Goal: Complete Application Form: Complete application form

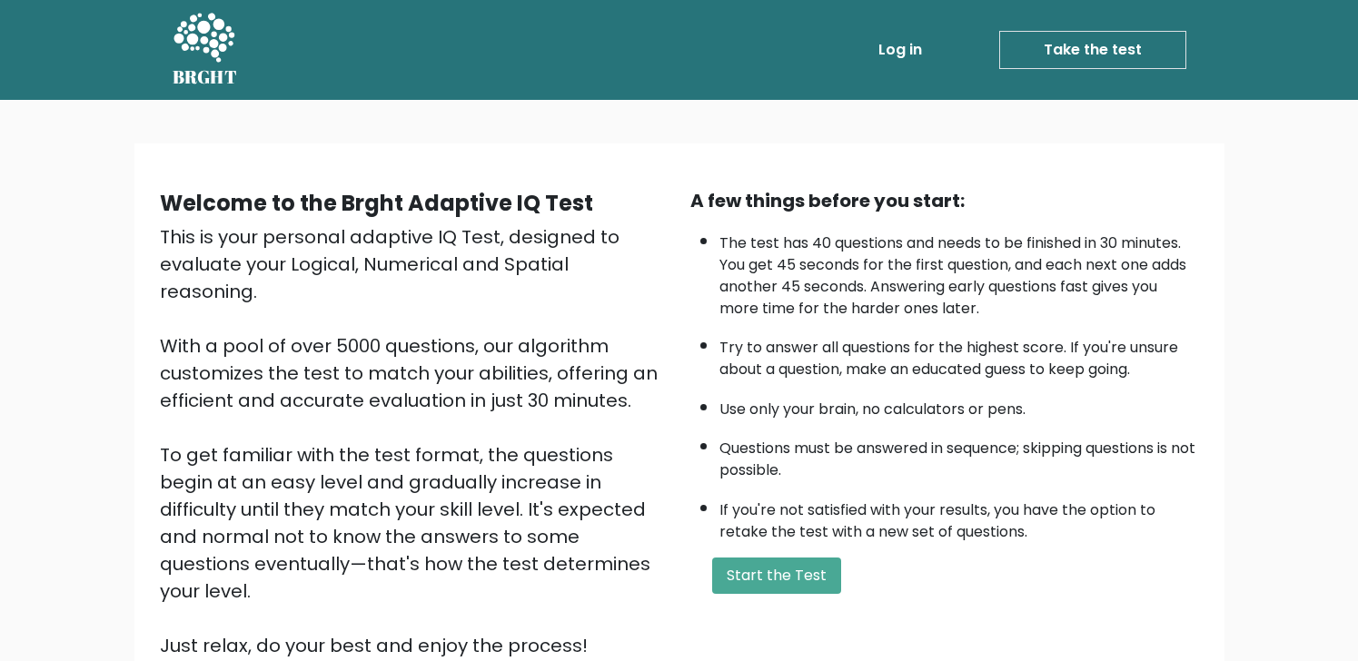
click at [1135, 57] on link "Take the test" at bounding box center [1092, 50] width 187 height 38
click at [790, 579] on button "Start the Test" at bounding box center [776, 576] width 129 height 36
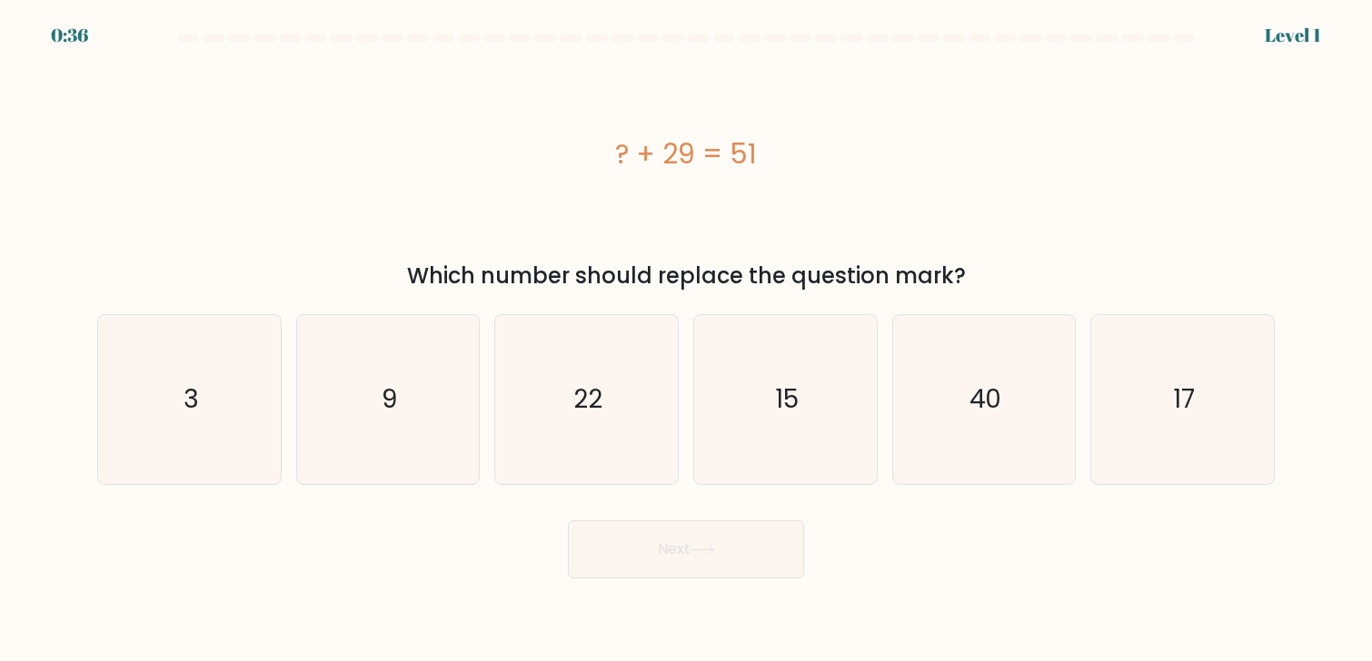
drag, startPoint x: 781, startPoint y: 157, endPoint x: 579, endPoint y: 153, distance: 202.6
click at [579, 153] on div "? + 29 = 51" at bounding box center [685, 154] width 1177 height 41
click at [621, 422] on icon "22" at bounding box center [586, 399] width 168 height 168
click at [686, 340] on input "c. 22" at bounding box center [686, 335] width 1 height 9
radio input "true"
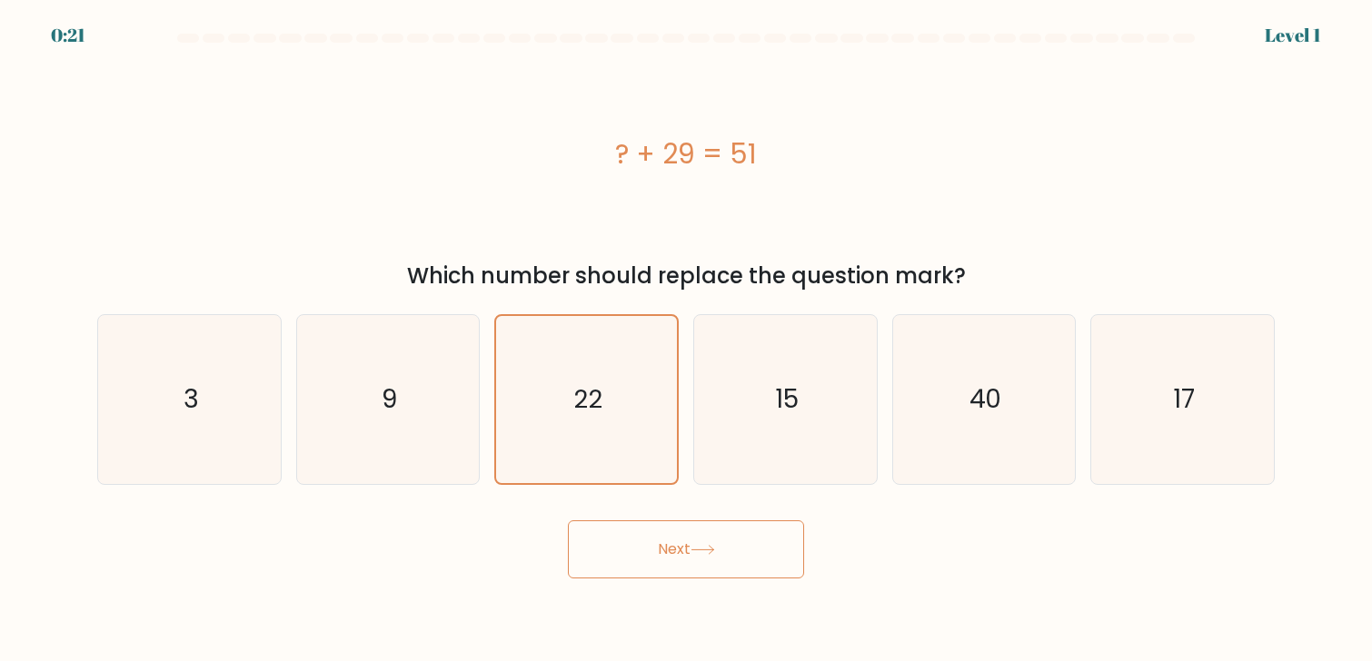
click at [700, 518] on div "Next" at bounding box center [685, 543] width 1199 height 72
click at [700, 541] on button "Next" at bounding box center [686, 550] width 236 height 58
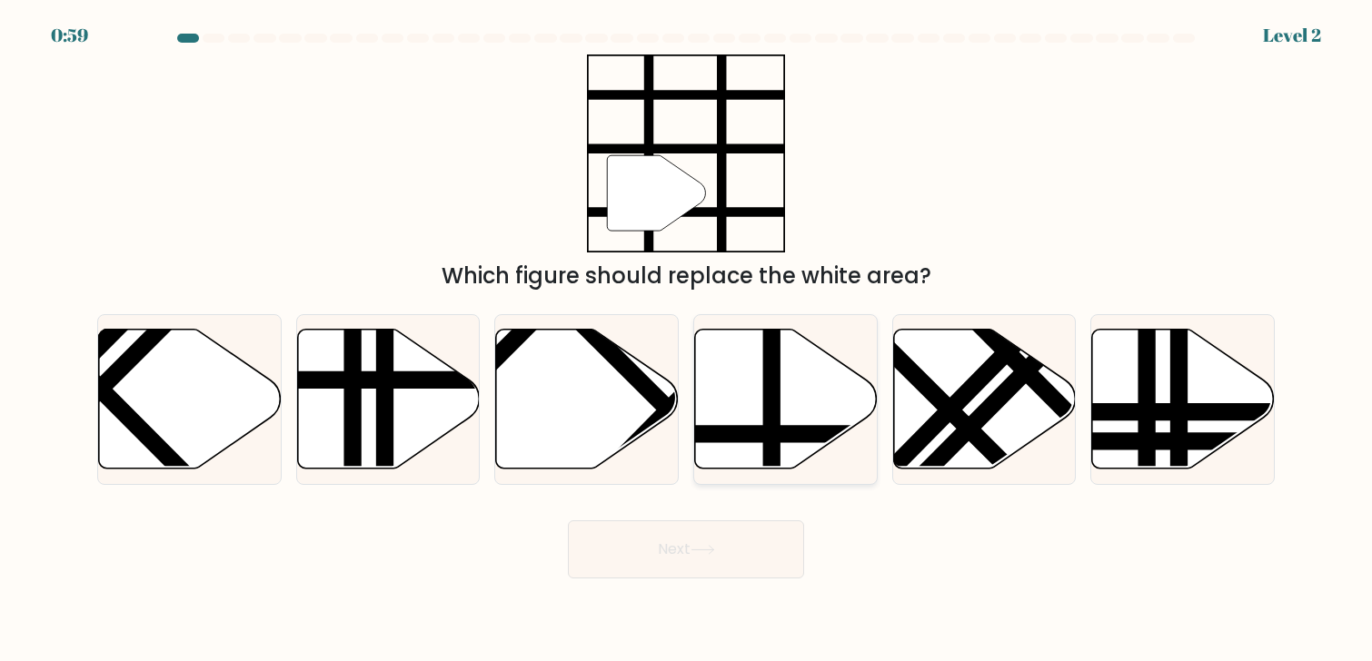
click at [739, 372] on icon at bounding box center [786, 399] width 183 height 140
click at [687, 340] on input "d." at bounding box center [686, 335] width 1 height 9
radio input "true"
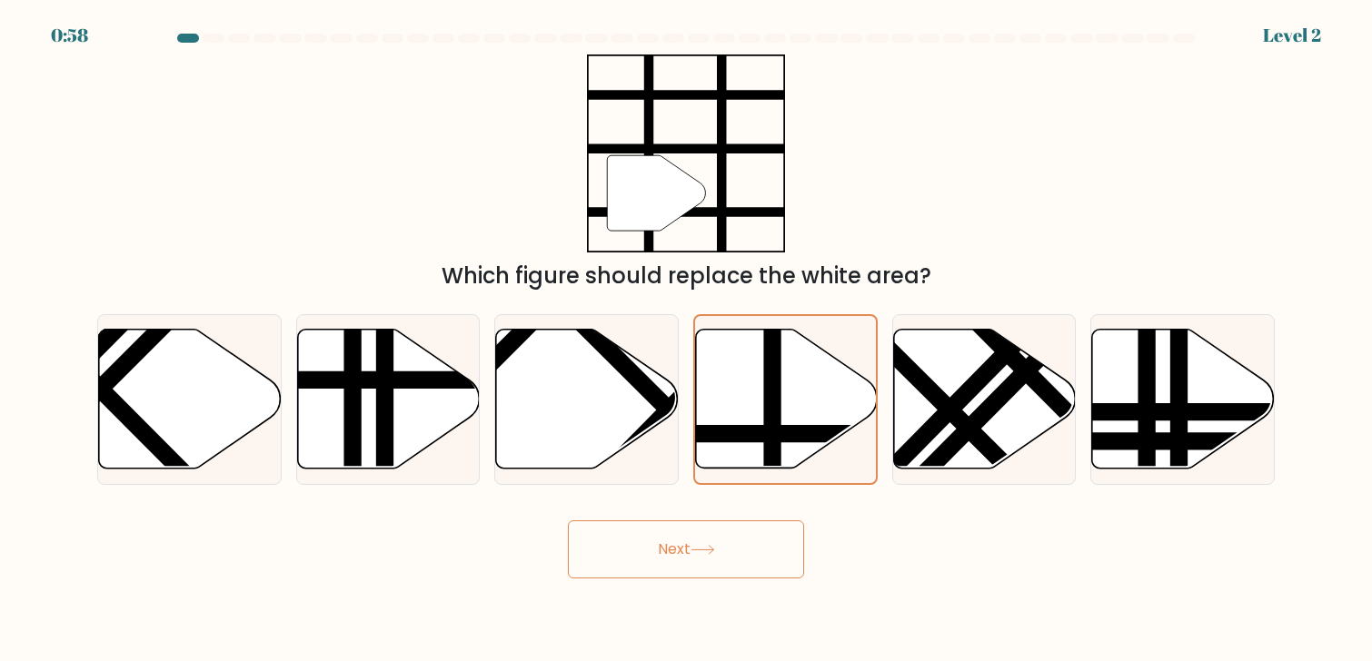
click at [732, 558] on button "Next" at bounding box center [686, 550] width 236 height 58
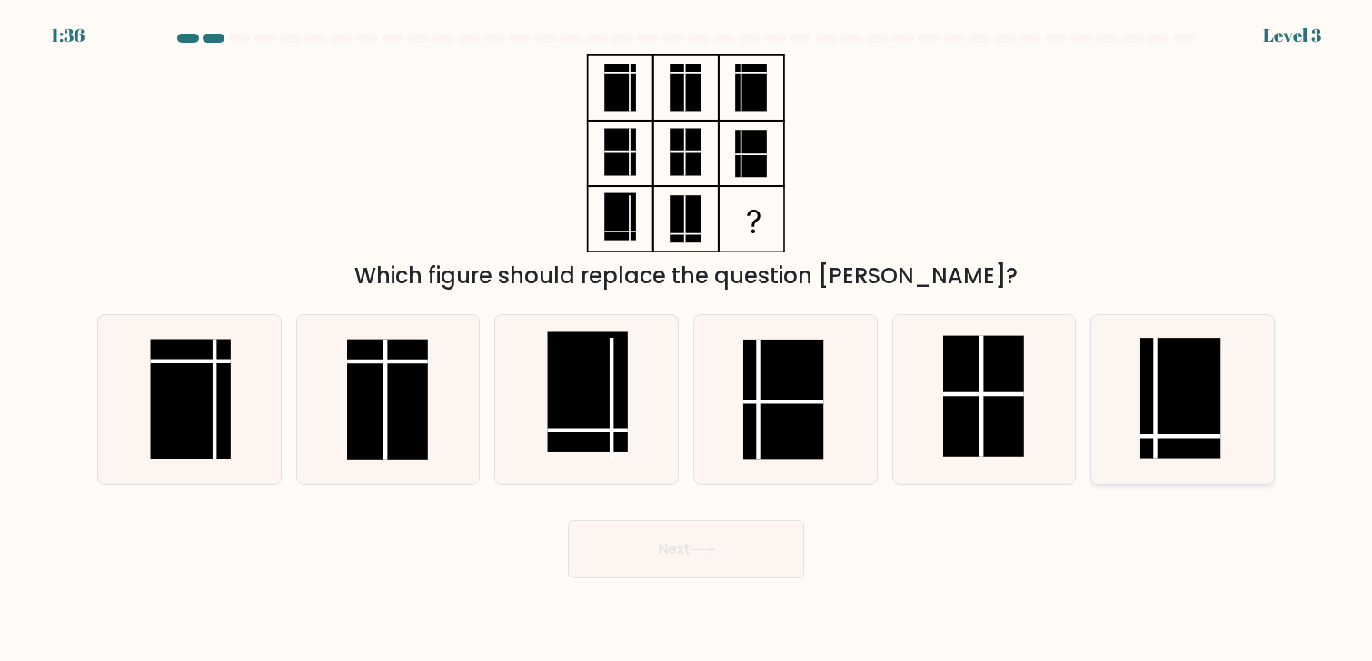
click at [1203, 401] on rect at bounding box center [1180, 399] width 80 height 121
click at [687, 340] on input "f." at bounding box center [686, 335] width 1 height 9
radio input "true"
click at [769, 559] on button "Next" at bounding box center [686, 550] width 236 height 58
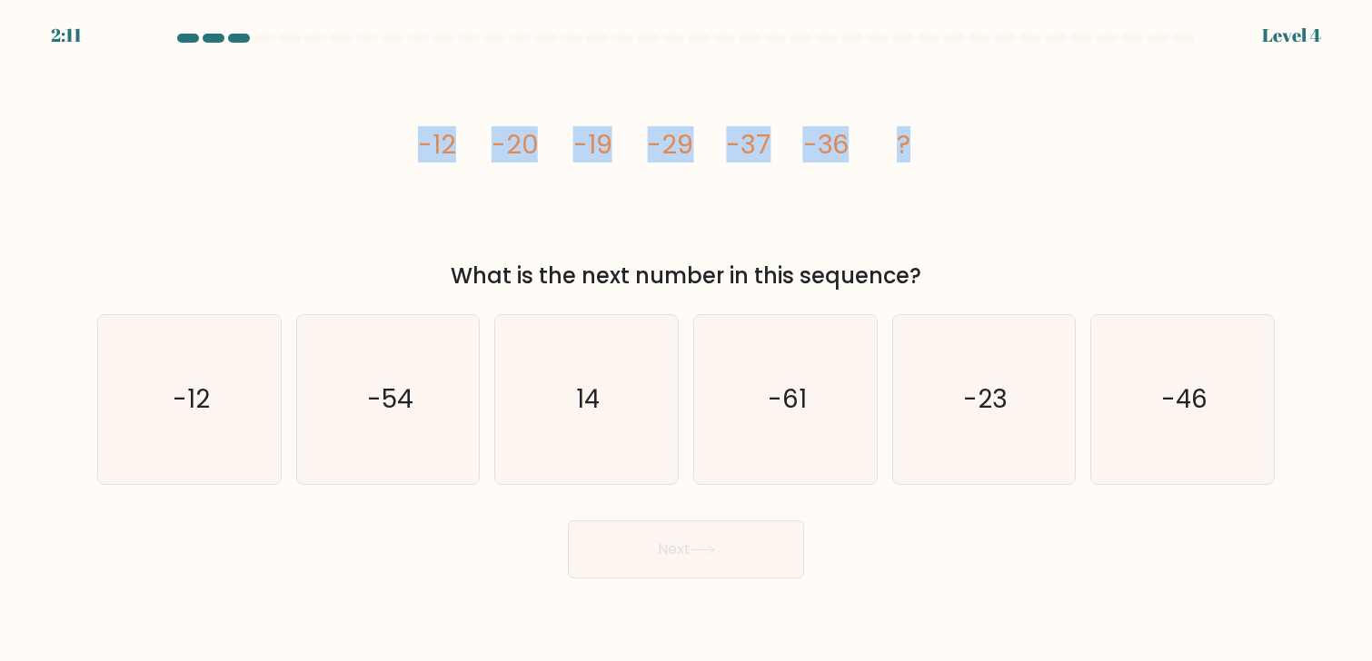
drag, startPoint x: 883, startPoint y: 156, endPoint x: 330, endPoint y: 206, distance: 555.5
click at [330, 206] on div "image/svg+xml -12 -20 -19 -29 -37 -36 ? What is the next number in this sequenc…" at bounding box center [685, 174] width 1199 height 238
copy g "-12 -20 -19 -29 -37 -36 ?"
click at [920, 148] on icon "image/svg+xml -12 -20 -19 -29 -37 -36 ?" at bounding box center [685, 154] width 545 height 198
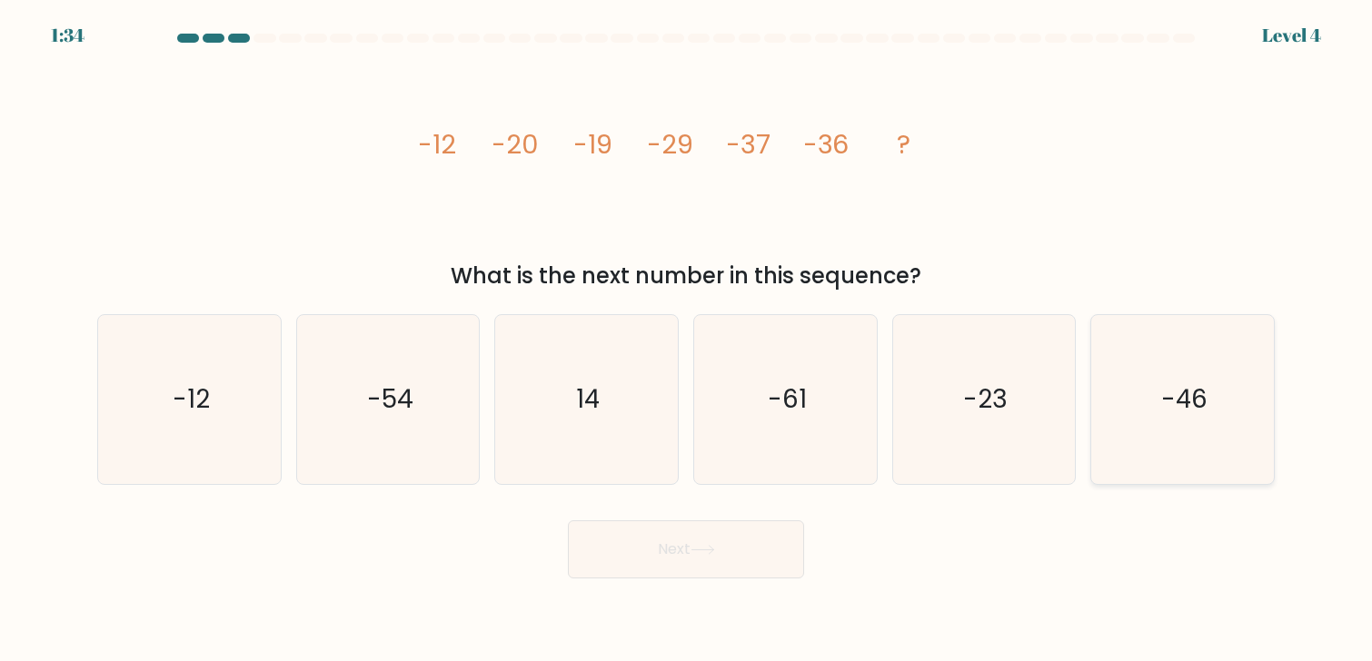
click at [1221, 400] on icon "-46" at bounding box center [1182, 399] width 168 height 168
click at [687, 340] on input "f. -46" at bounding box center [686, 335] width 1 height 9
radio input "true"
click at [734, 570] on button "Next" at bounding box center [686, 550] width 236 height 58
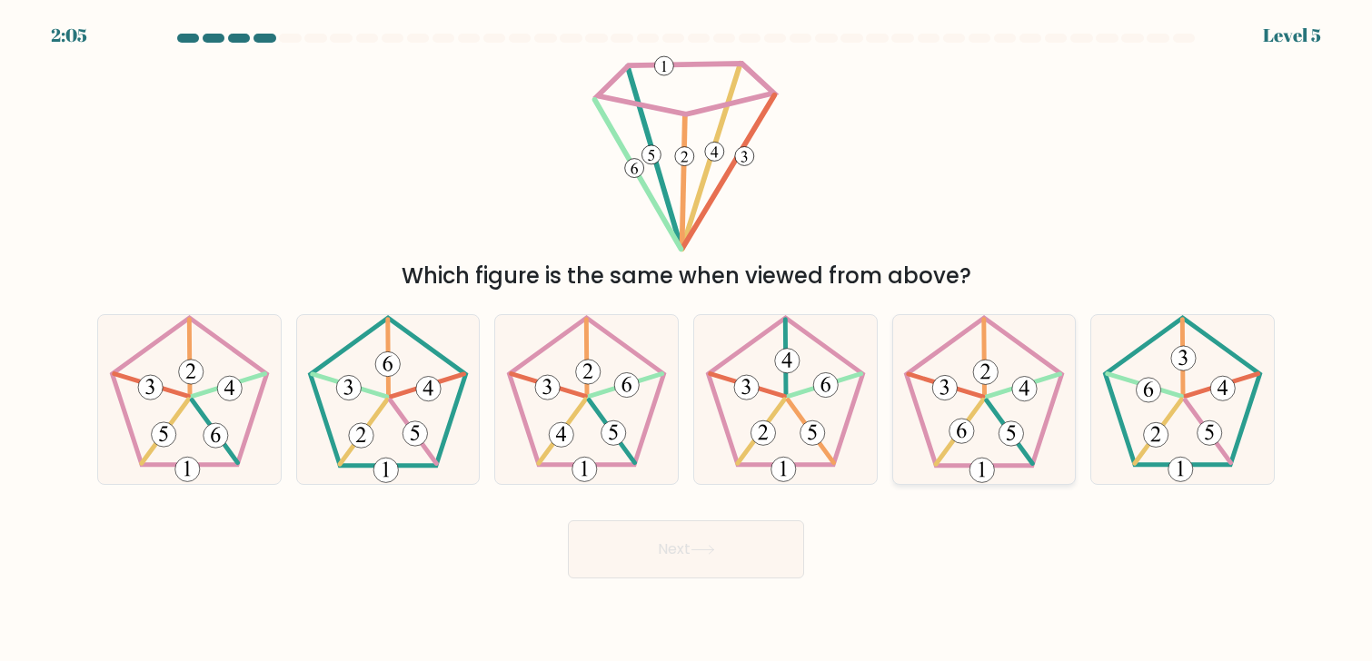
click at [1015, 402] on icon at bounding box center [983, 399] width 168 height 168
click at [687, 340] on input "e." at bounding box center [686, 335] width 1 height 9
radio input "true"
click at [730, 543] on button "Next" at bounding box center [686, 550] width 236 height 58
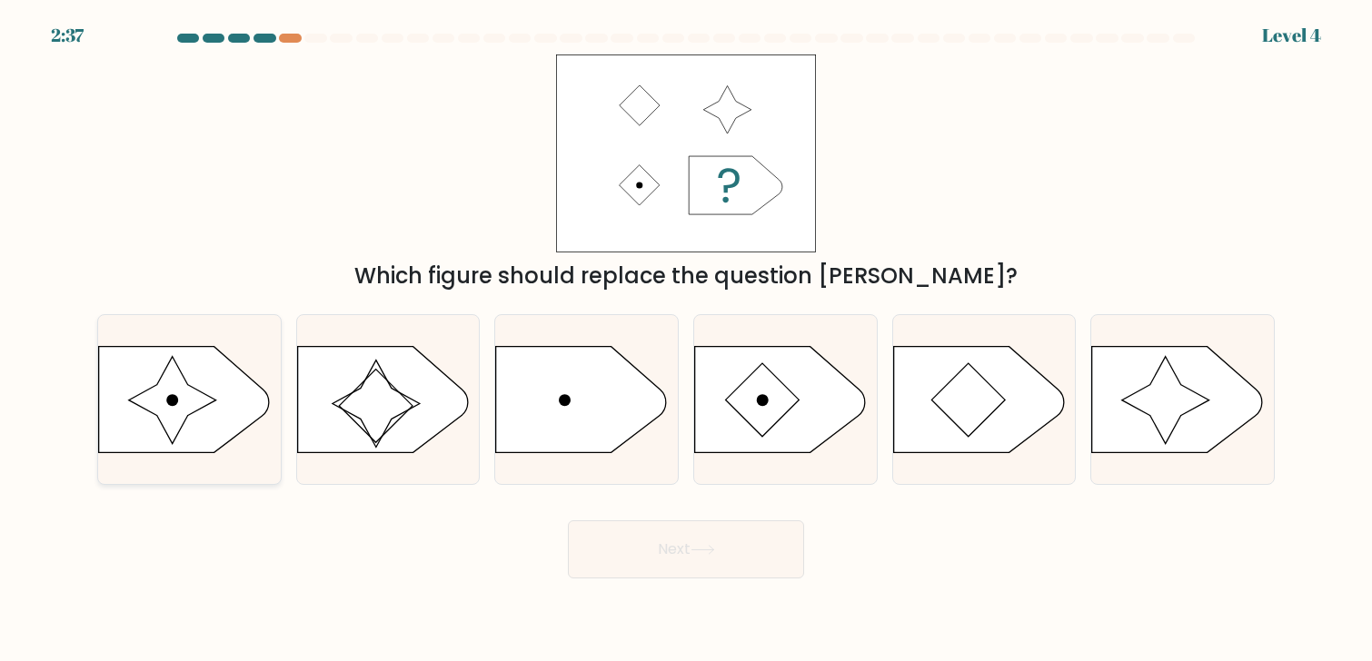
click at [203, 392] on icon at bounding box center [172, 400] width 87 height 87
click at [686, 340] on input "a." at bounding box center [686, 335] width 1 height 9
radio input "true"
click at [701, 559] on button "Next" at bounding box center [686, 550] width 236 height 58
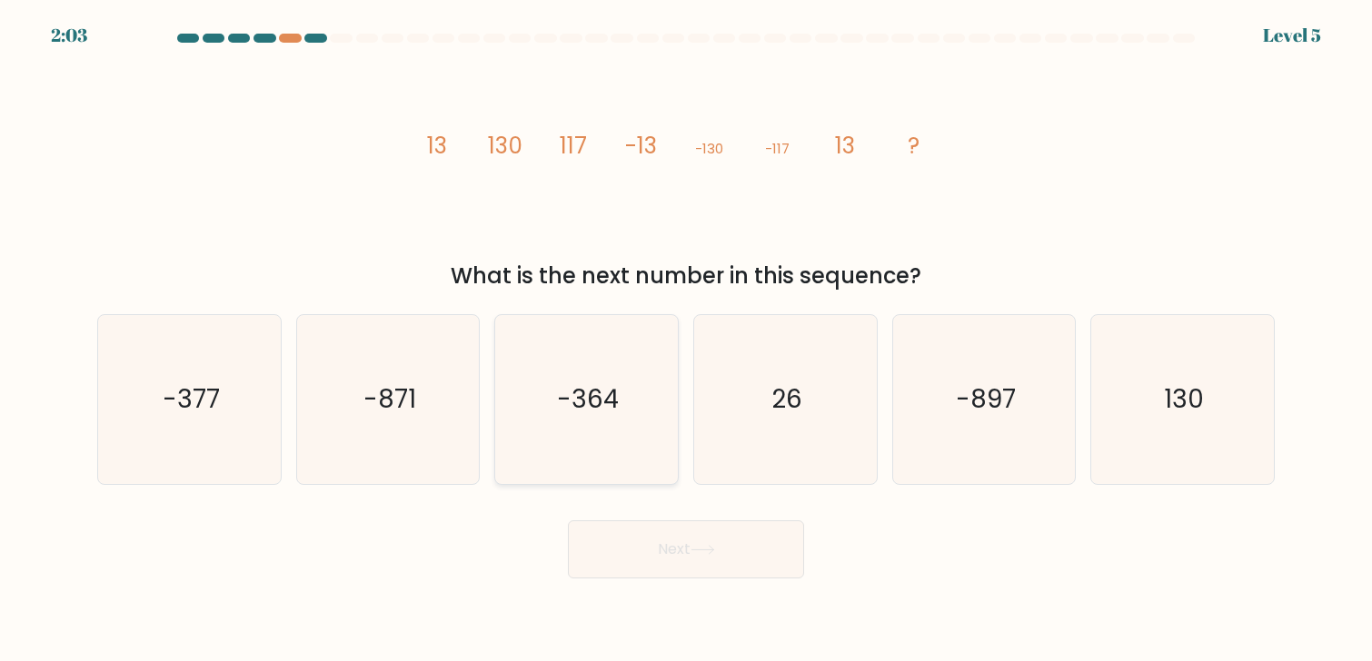
drag, startPoint x: 243, startPoint y: 420, endPoint x: 504, endPoint y: 431, distance: 260.9
click at [244, 420] on icon "-377" at bounding box center [189, 399] width 168 height 168
click at [686, 340] on input "a. -377" at bounding box center [686, 335] width 1 height 9
radio input "true"
click at [713, 540] on button "Next" at bounding box center [686, 550] width 236 height 58
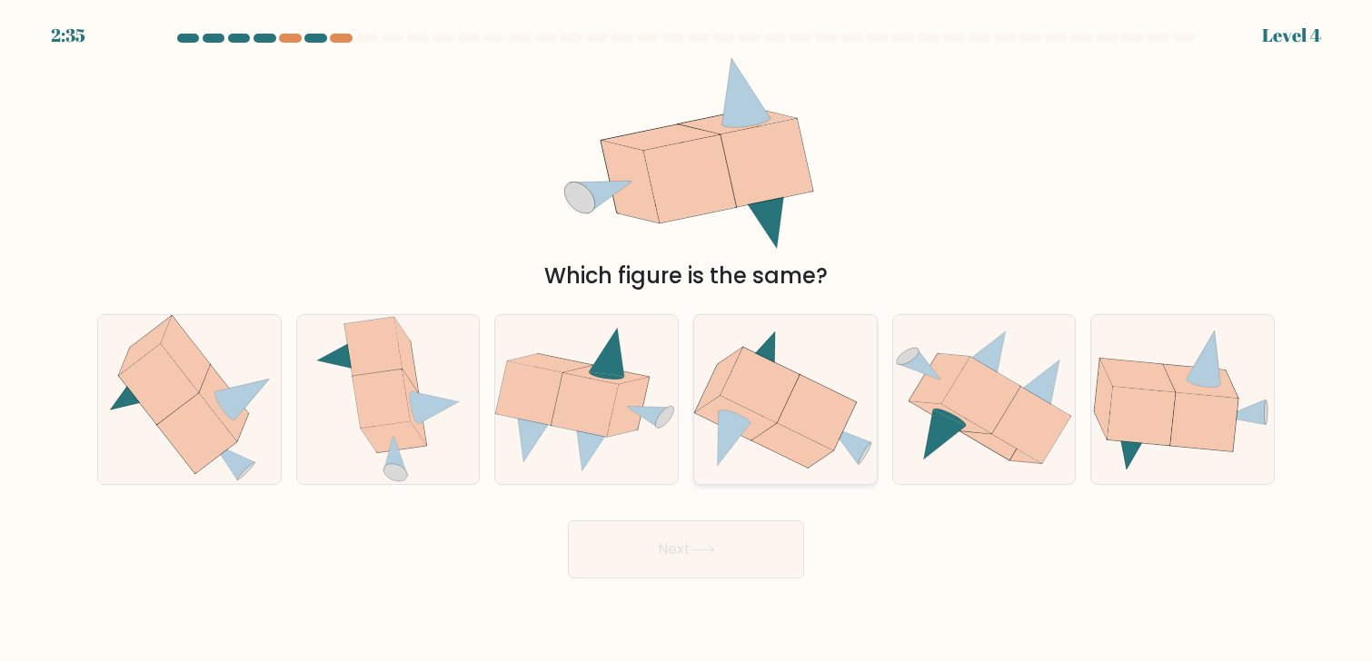
click at [773, 373] on icon at bounding box center [759, 385] width 79 height 75
click at [687, 340] on input "d." at bounding box center [686, 335] width 1 height 9
radio input "true"
click at [710, 547] on icon at bounding box center [702, 550] width 25 height 10
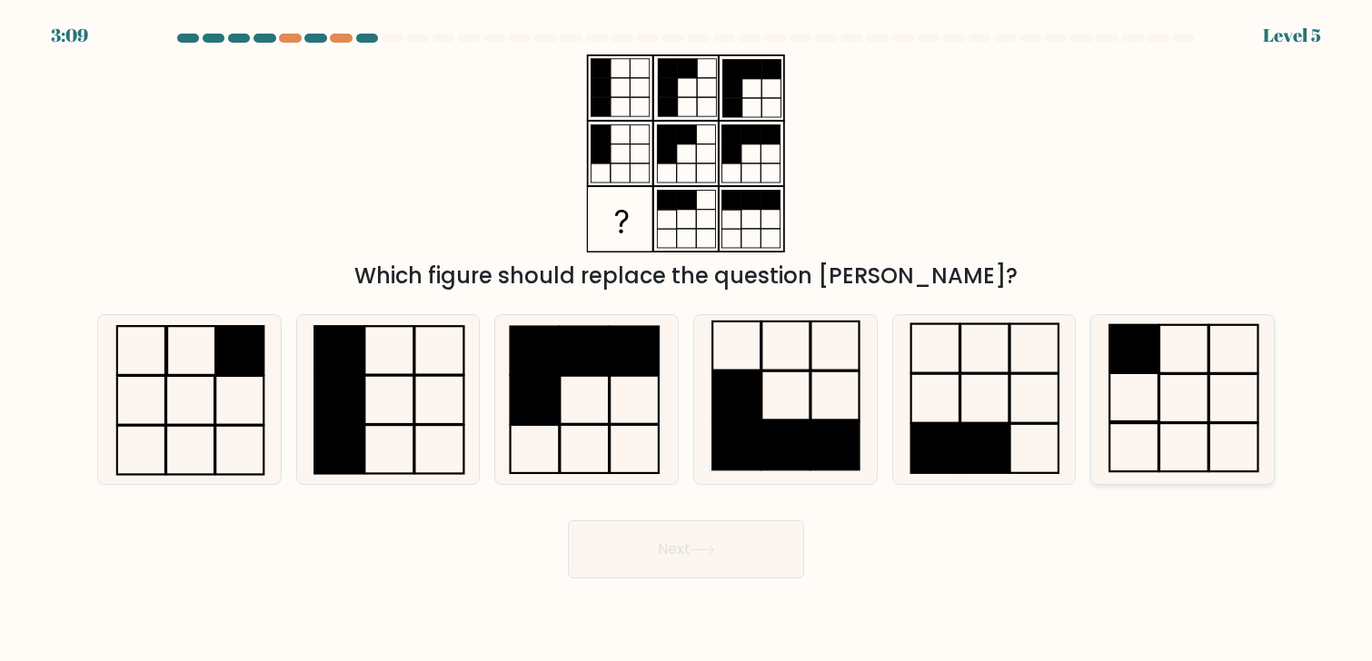
click at [1176, 409] on icon at bounding box center [1182, 399] width 168 height 168
click at [687, 340] on input "f." at bounding box center [686, 335] width 1 height 9
radio input "true"
click at [739, 558] on button "Next" at bounding box center [686, 550] width 236 height 58
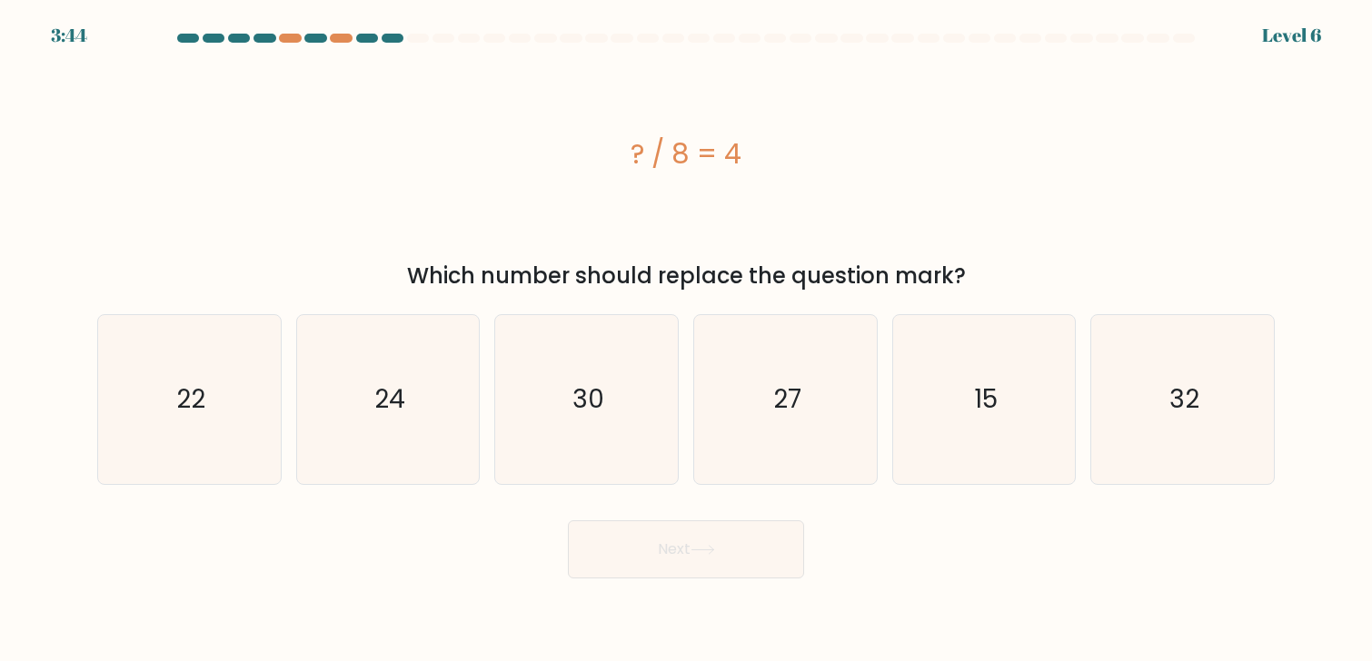
drag, startPoint x: 821, startPoint y: 147, endPoint x: 581, endPoint y: 153, distance: 239.9
click at [581, 153] on div "? / 8 = 4" at bounding box center [685, 154] width 1177 height 41
copy div "? / 8 = 4"
click at [1214, 394] on icon "32" at bounding box center [1182, 399] width 168 height 168
click at [687, 340] on input "f. 32" at bounding box center [686, 335] width 1 height 9
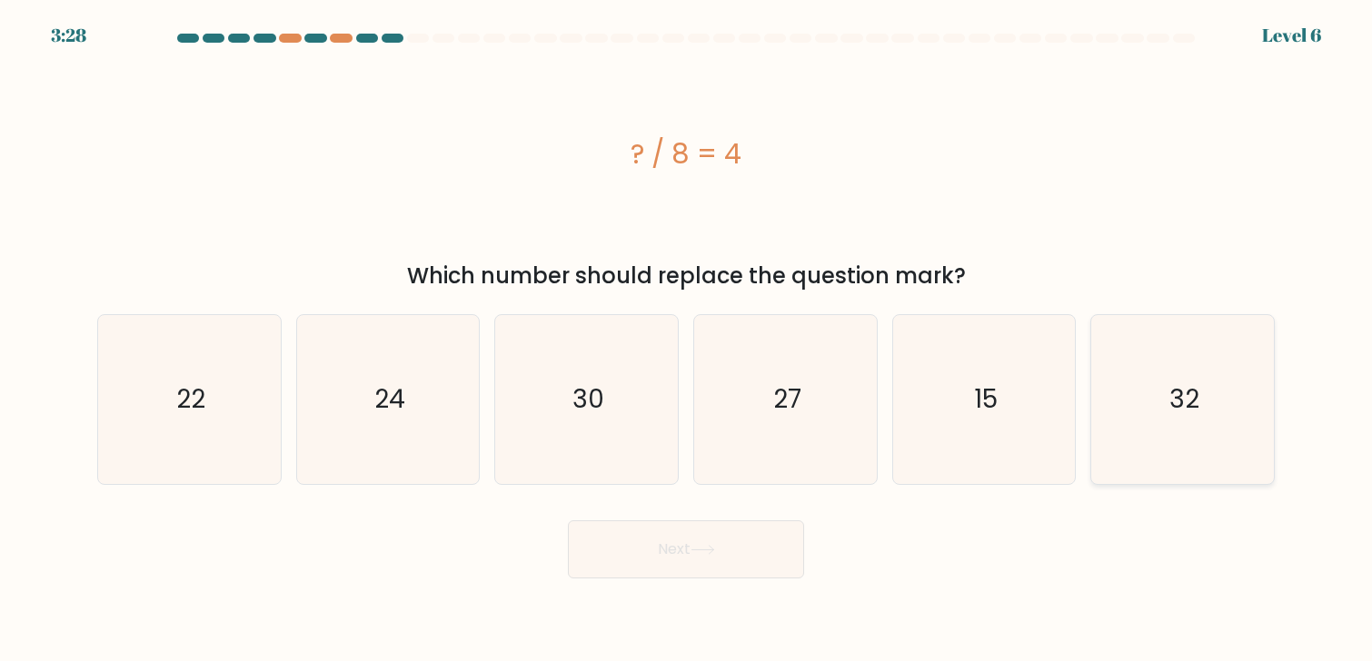
radio input "true"
click at [753, 536] on button "Next" at bounding box center [686, 550] width 236 height 58
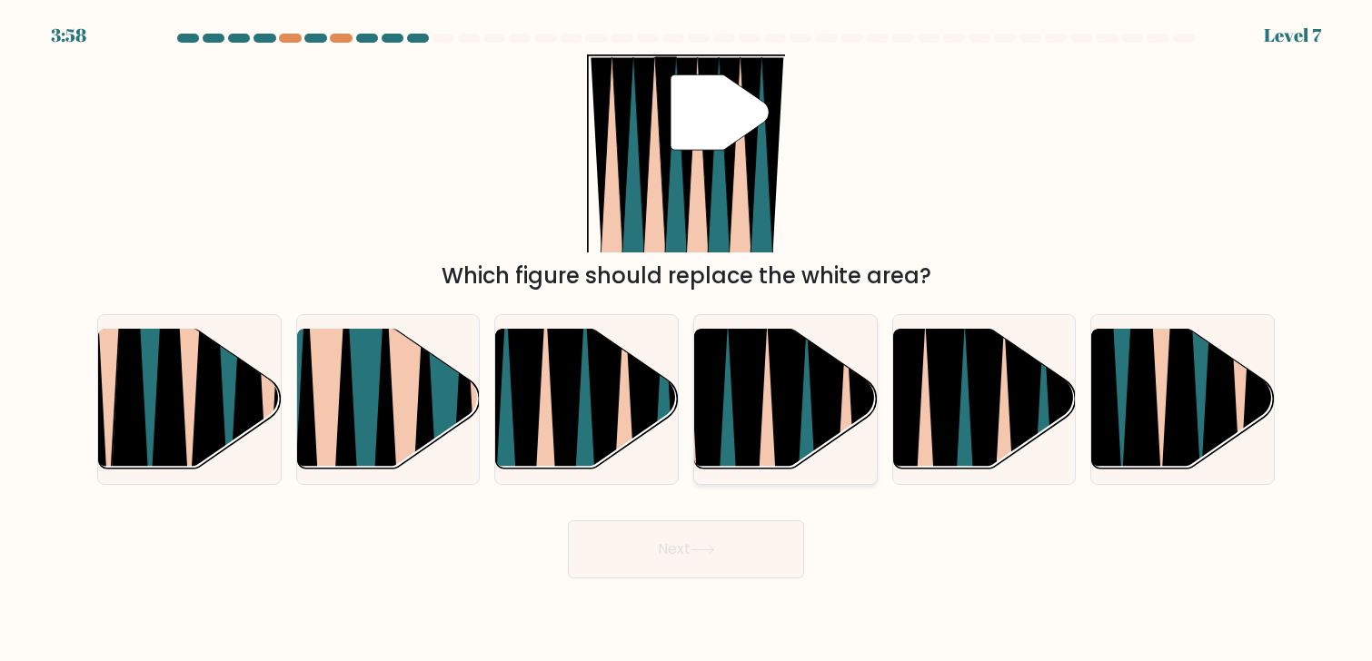
click at [752, 469] on div at bounding box center [785, 399] width 184 height 170
click at [687, 340] on input "d." at bounding box center [686, 335] width 1 height 9
radio input "true"
click at [721, 561] on button "Next" at bounding box center [686, 550] width 236 height 58
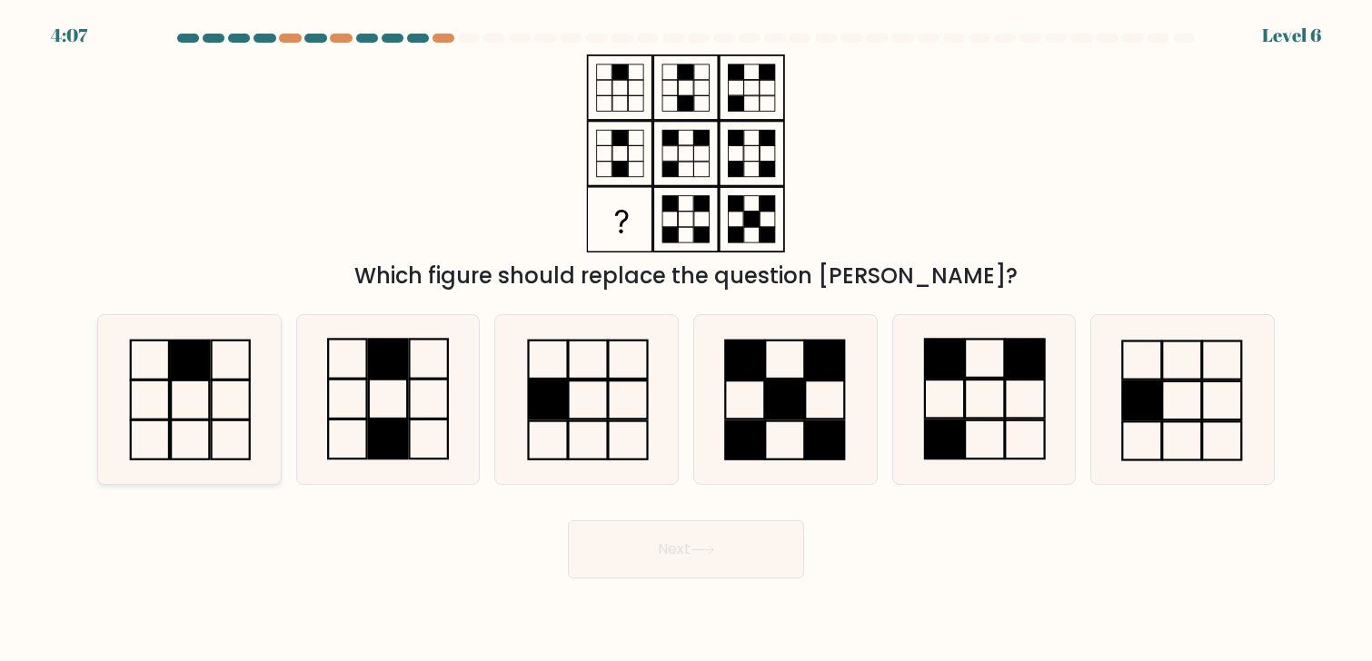
click at [217, 398] on icon at bounding box center [189, 399] width 168 height 168
click at [686, 340] on input "a." at bounding box center [686, 335] width 1 height 9
radio input "true"
click at [656, 542] on button "Next" at bounding box center [686, 550] width 236 height 58
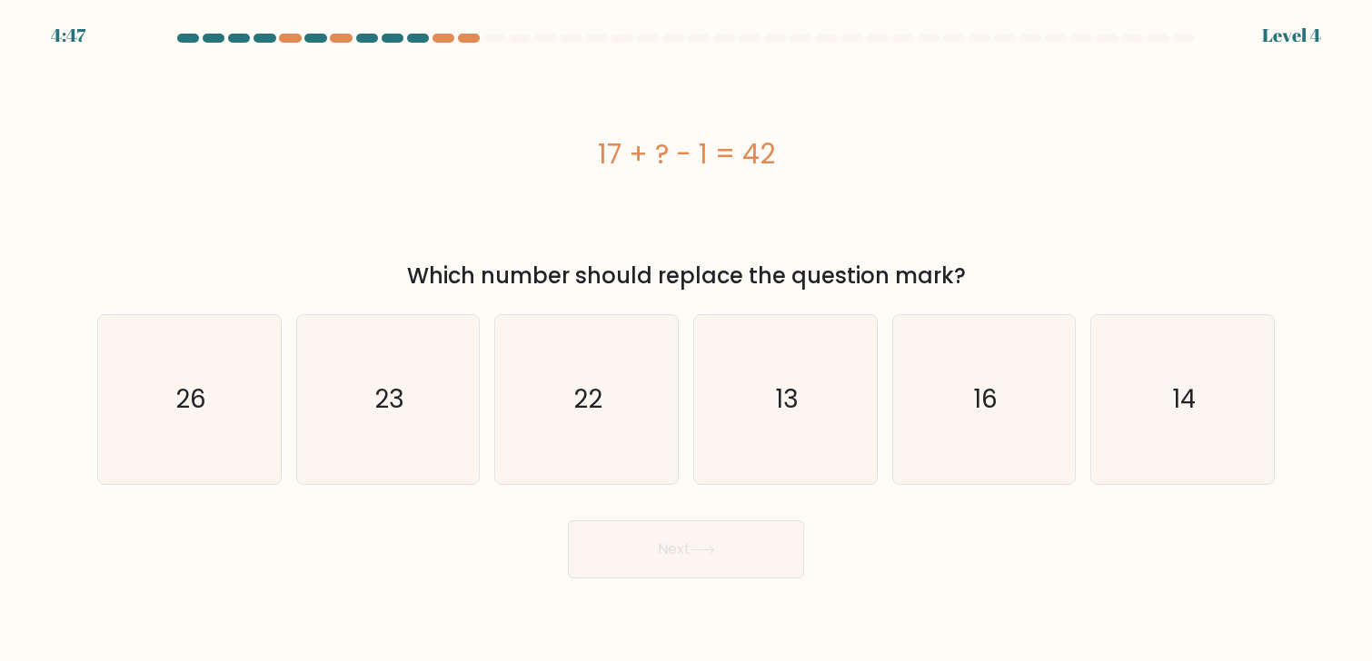
drag, startPoint x: 803, startPoint y: 145, endPoint x: 500, endPoint y: 145, distance: 303.4
click at [500, 145] on div "17 + ? - 1 = 42" at bounding box center [685, 154] width 1177 height 41
copy div "17 + ? - 1 = 42"
click at [431, 438] on icon "23" at bounding box center [387, 399] width 168 height 168
click at [686, 340] on input "b. 23" at bounding box center [686, 335] width 1 height 9
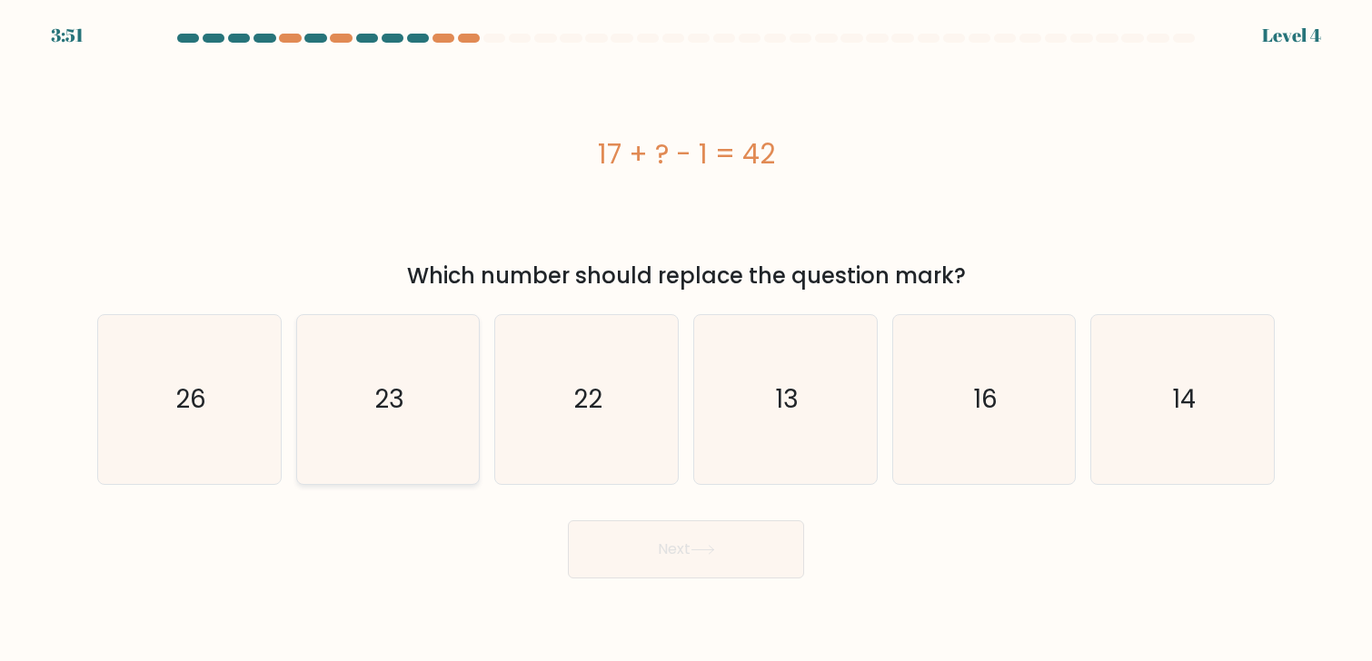
radio input "true"
click at [621, 543] on button "Next" at bounding box center [686, 550] width 236 height 58
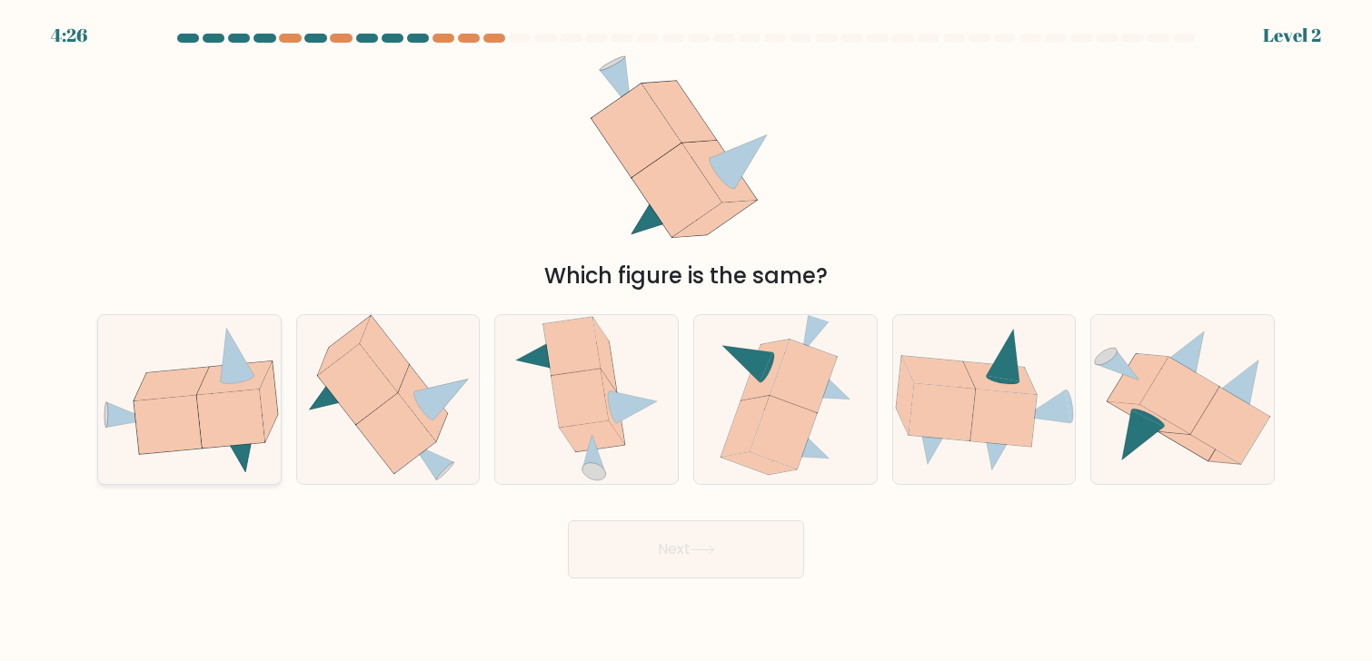
click at [164, 410] on icon at bounding box center [167, 424] width 67 height 58
click at [686, 340] on input "a." at bounding box center [686, 335] width 1 height 9
radio input "true"
click at [739, 543] on button "Next" at bounding box center [686, 550] width 236 height 58
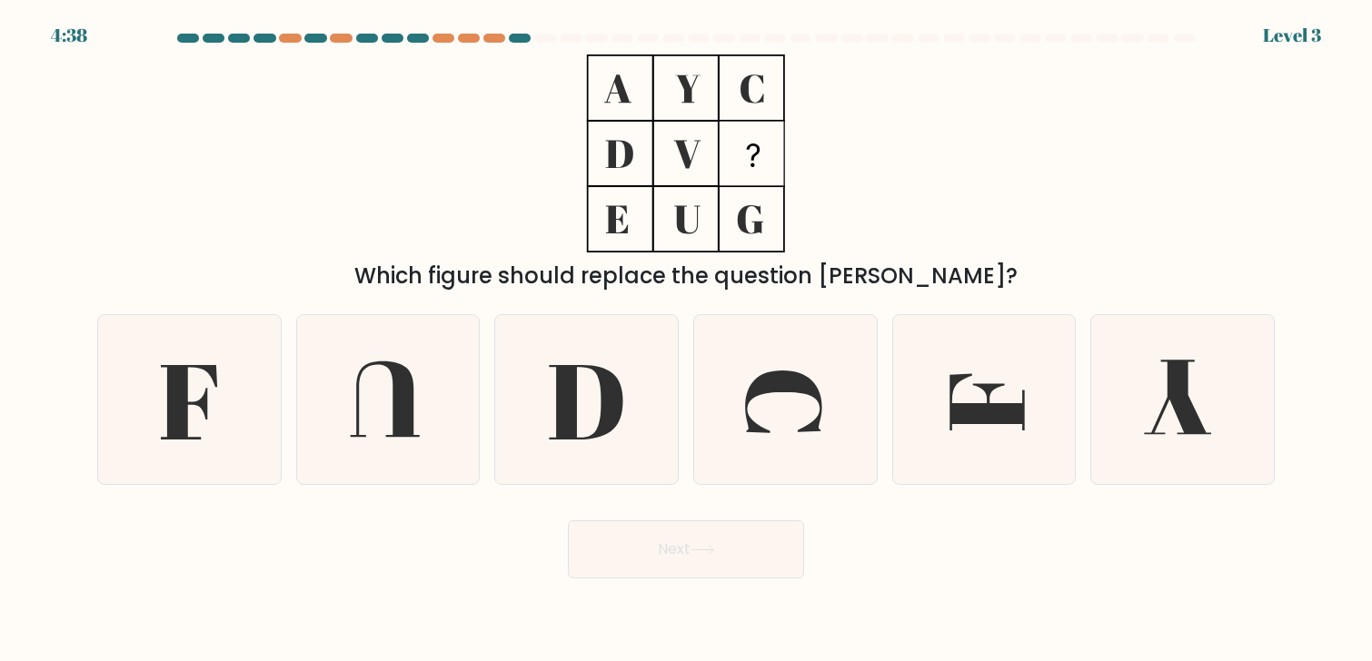
drag, startPoint x: 601, startPoint y: 408, endPoint x: 322, endPoint y: 512, distance: 297.8
click at [322, 512] on form at bounding box center [686, 306] width 1372 height 545
click at [186, 440] on icon at bounding box center [189, 402] width 56 height 74
click at [686, 340] on input "a." at bounding box center [686, 335] width 1 height 9
radio input "true"
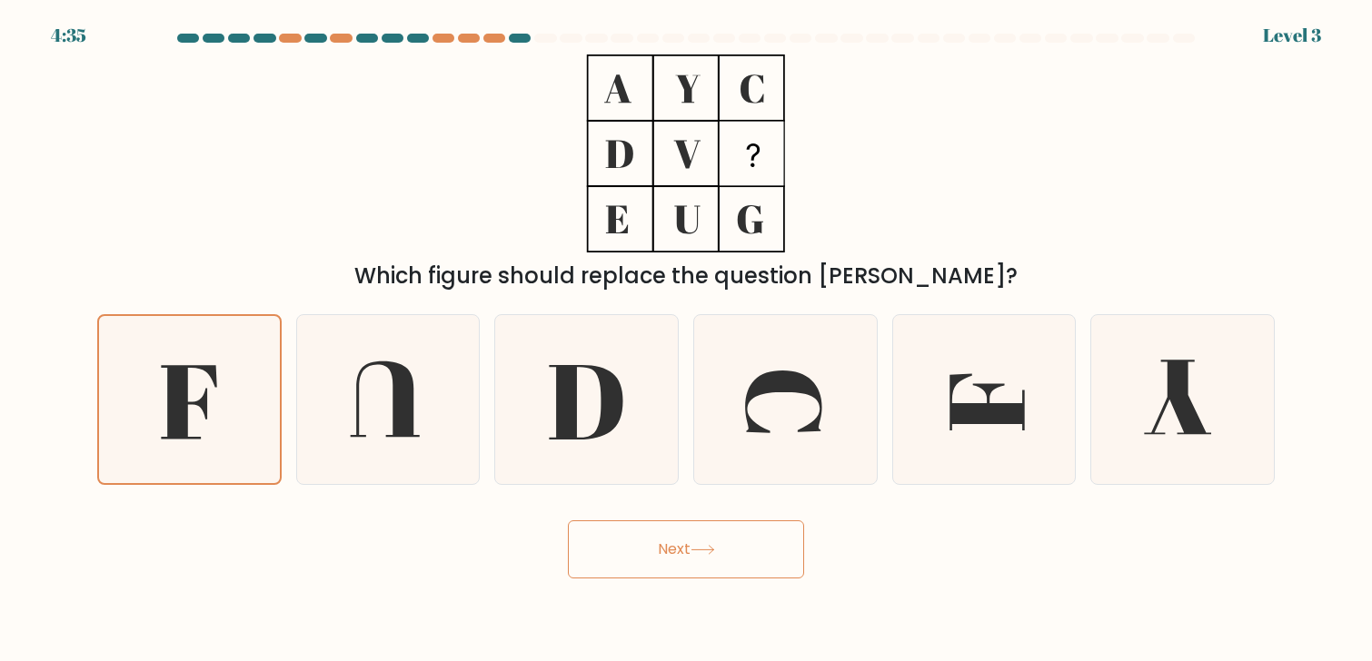
click at [756, 545] on button "Next" at bounding box center [686, 550] width 236 height 58
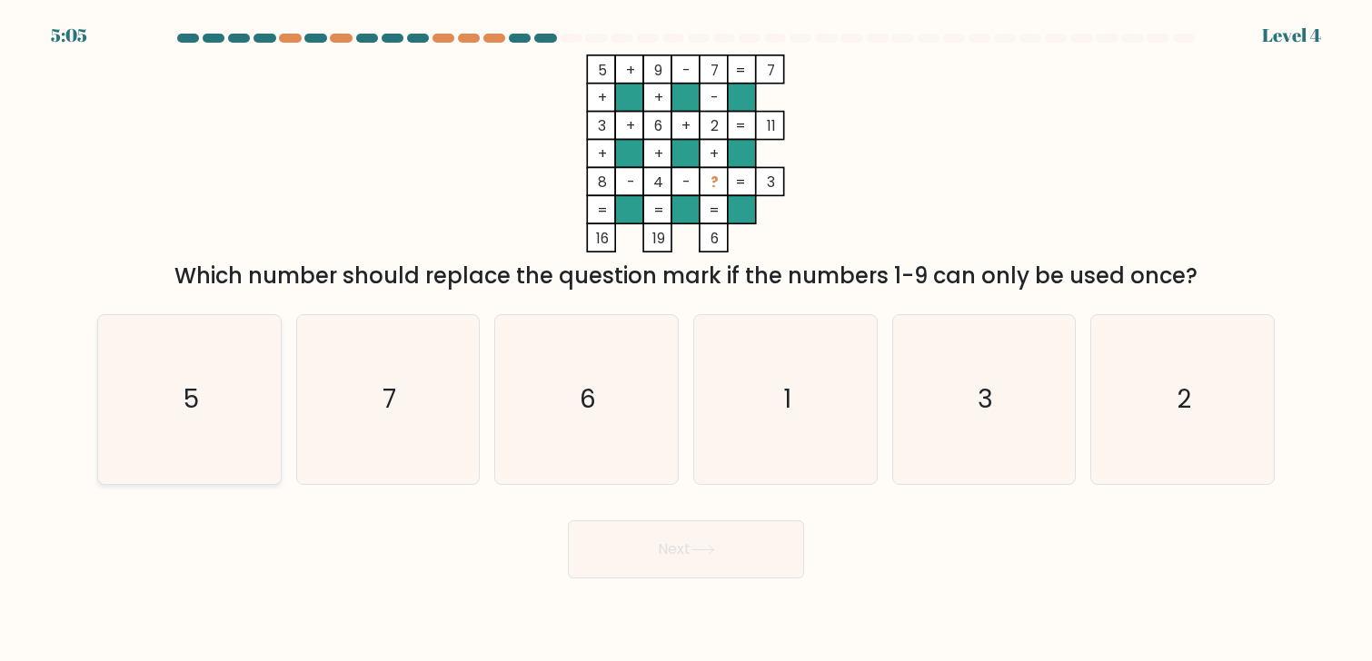
click at [231, 403] on icon "5" at bounding box center [189, 399] width 168 height 168
click at [686, 340] on input "a. 5" at bounding box center [686, 335] width 1 height 9
radio input "true"
click at [667, 563] on button "Next" at bounding box center [686, 550] width 236 height 58
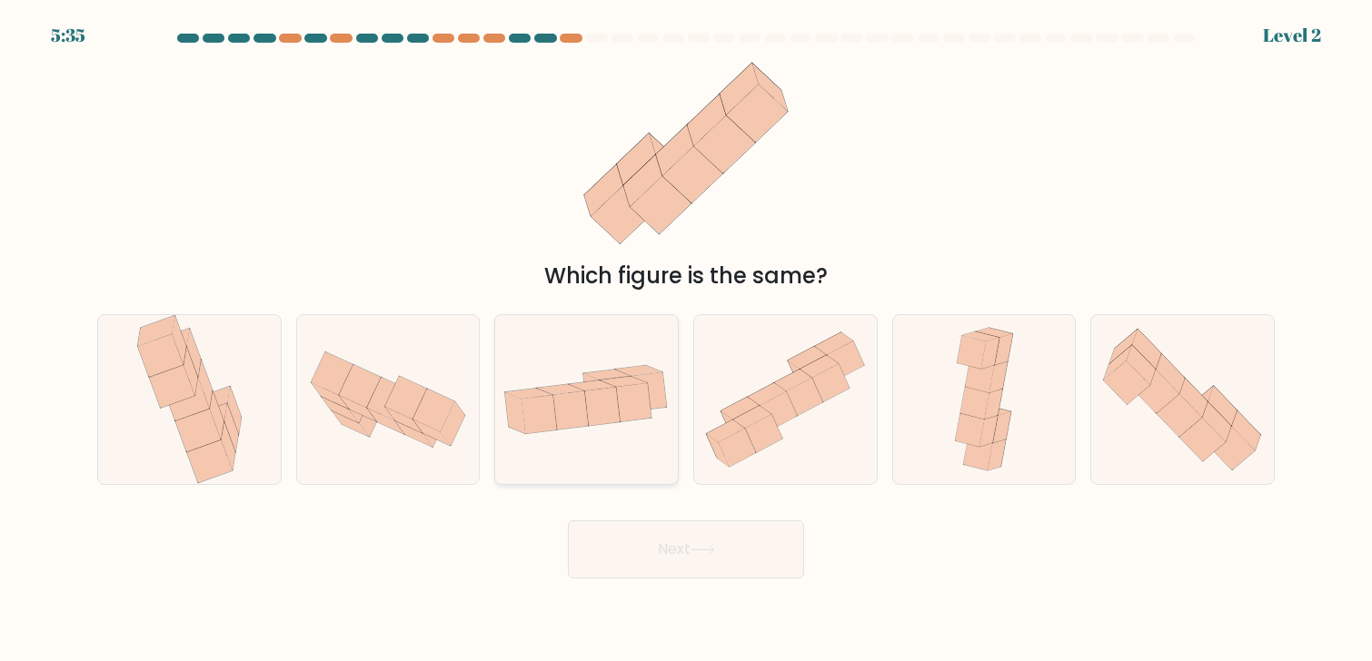
click at [551, 411] on icon at bounding box center [539, 414] width 35 height 38
click at [686, 340] on input "c." at bounding box center [686, 335] width 1 height 9
radio input "true"
click at [703, 552] on icon at bounding box center [702, 550] width 25 height 10
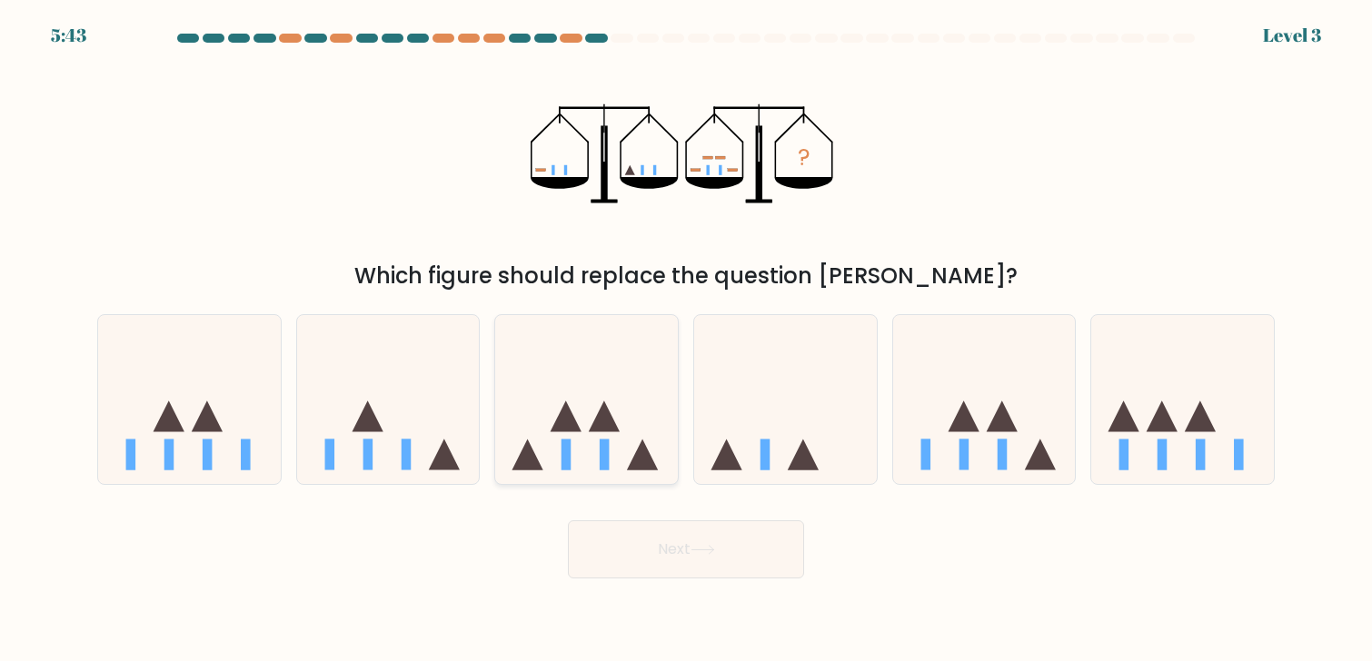
click at [604, 405] on icon at bounding box center [604, 416] width 31 height 31
click at [686, 340] on input "c." at bounding box center [686, 335] width 1 height 9
radio input "true"
click at [674, 529] on button "Next" at bounding box center [686, 550] width 236 height 58
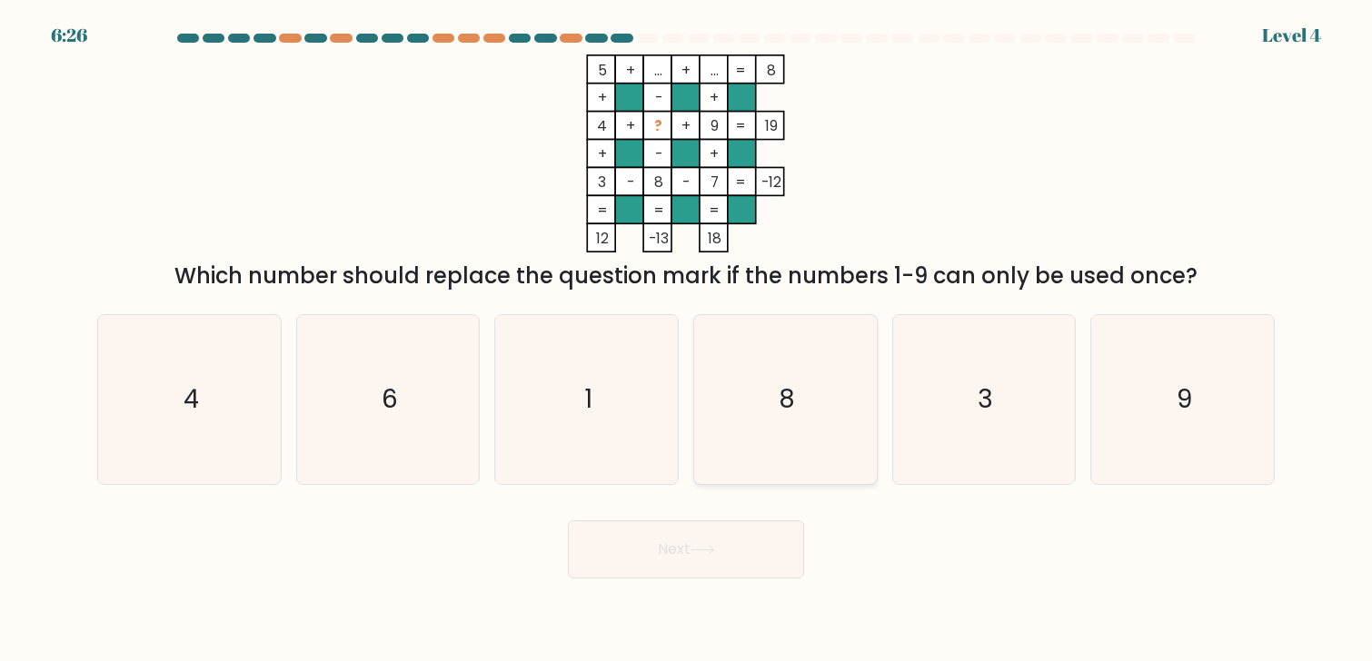
drag, startPoint x: 783, startPoint y: 422, endPoint x: 760, endPoint y: 475, distance: 57.4
click at [783, 422] on icon "8" at bounding box center [785, 399] width 168 height 168
click at [687, 340] on input "d. 8" at bounding box center [686, 335] width 1 height 9
radio input "true"
click at [752, 526] on button "Next" at bounding box center [686, 550] width 236 height 58
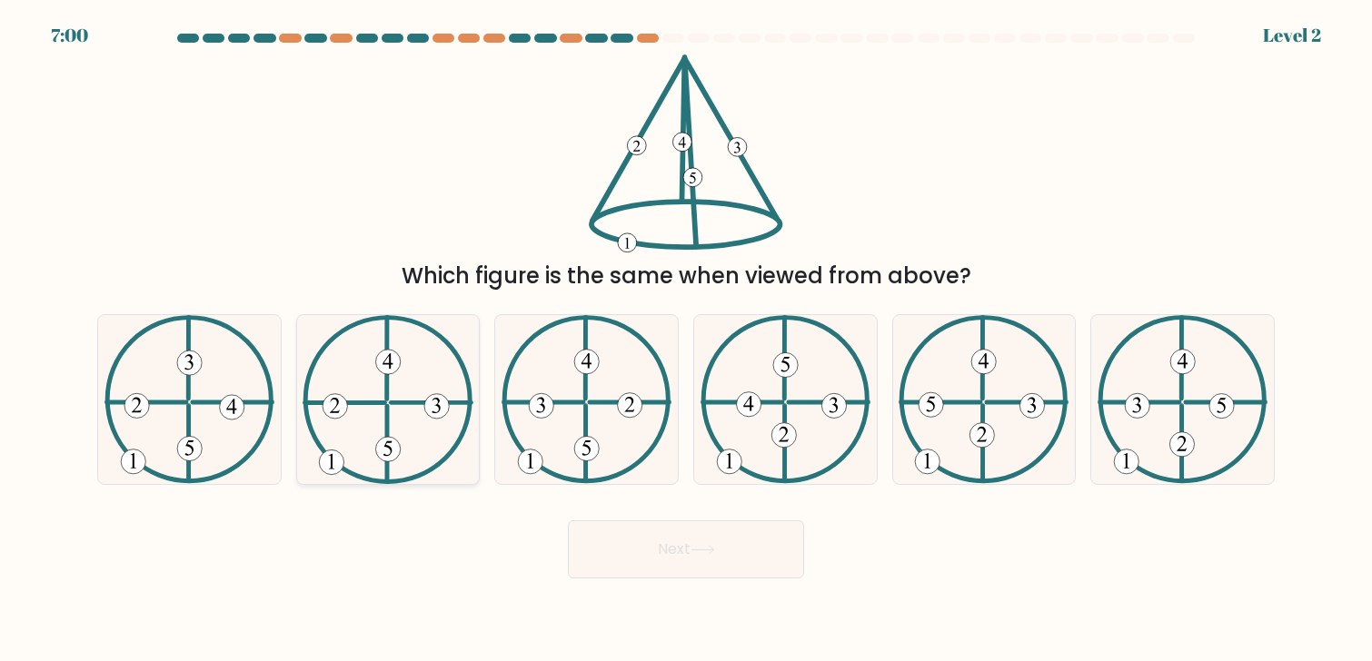
click at [394, 399] on icon at bounding box center [388, 399] width 170 height 168
click at [686, 340] on input "b." at bounding box center [686, 335] width 1 height 9
radio input "true"
click at [668, 541] on button "Next" at bounding box center [686, 550] width 236 height 58
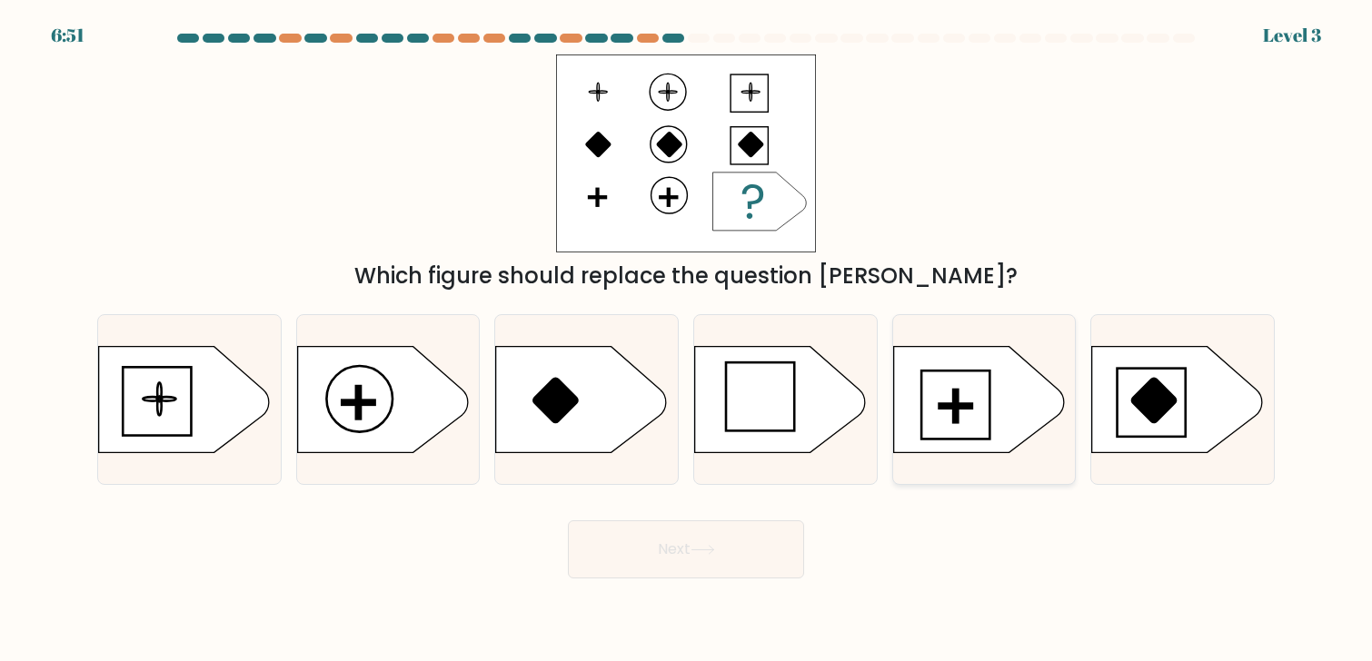
click at [992, 409] on icon at bounding box center [978, 399] width 171 height 106
click at [687, 340] on input "e." at bounding box center [686, 335] width 1 height 9
radio input "true"
click at [729, 560] on button "Next" at bounding box center [686, 550] width 236 height 58
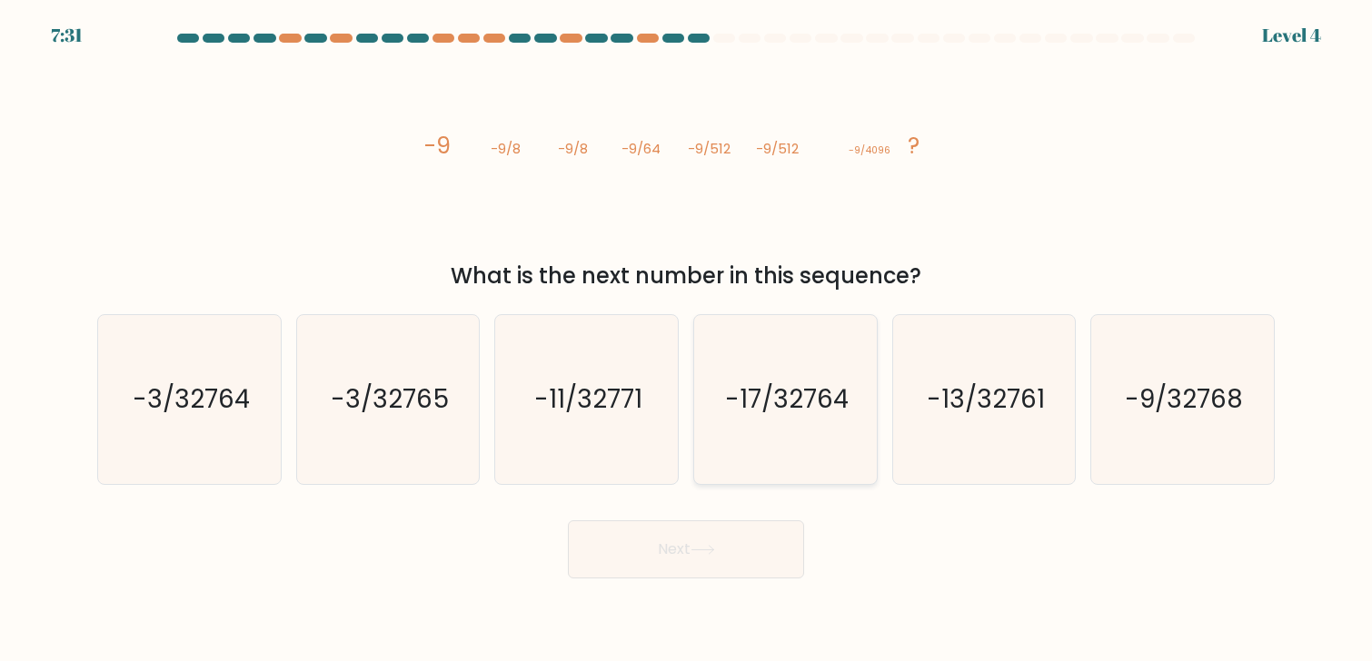
click at [824, 406] on text "-17/32764" at bounding box center [787, 399] width 124 height 35
click at [687, 340] on input "d. -17/32764" at bounding box center [686, 335] width 1 height 9
radio input "true"
click at [752, 544] on button "Next" at bounding box center [686, 550] width 236 height 58
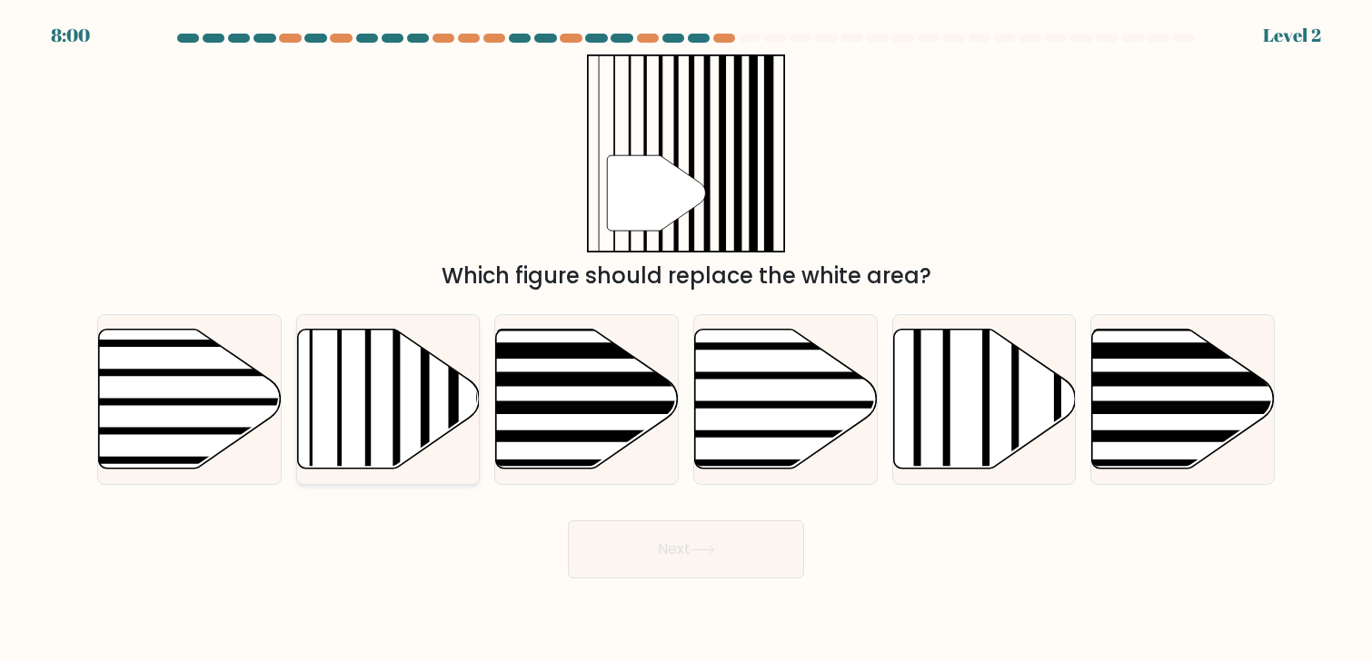
click at [354, 434] on icon at bounding box center [388, 399] width 183 height 140
click at [686, 340] on input "b." at bounding box center [686, 335] width 1 height 9
radio input "true"
click at [616, 509] on div "Next" at bounding box center [685, 543] width 1199 height 72
click at [620, 532] on button "Next" at bounding box center [686, 550] width 236 height 58
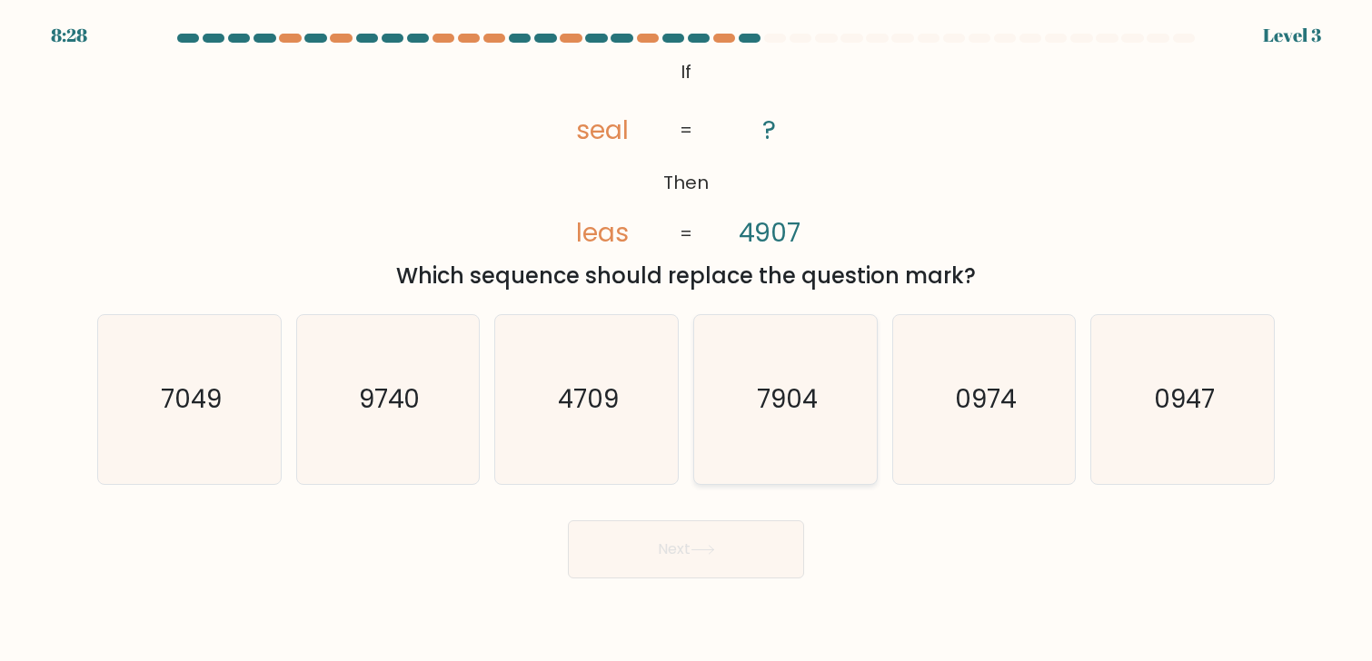
click at [818, 391] on icon "7904" at bounding box center [785, 399] width 168 height 168
click at [687, 340] on input "d. 7904" at bounding box center [686, 335] width 1 height 9
radio input "true"
click at [716, 542] on button "Next" at bounding box center [686, 550] width 236 height 58
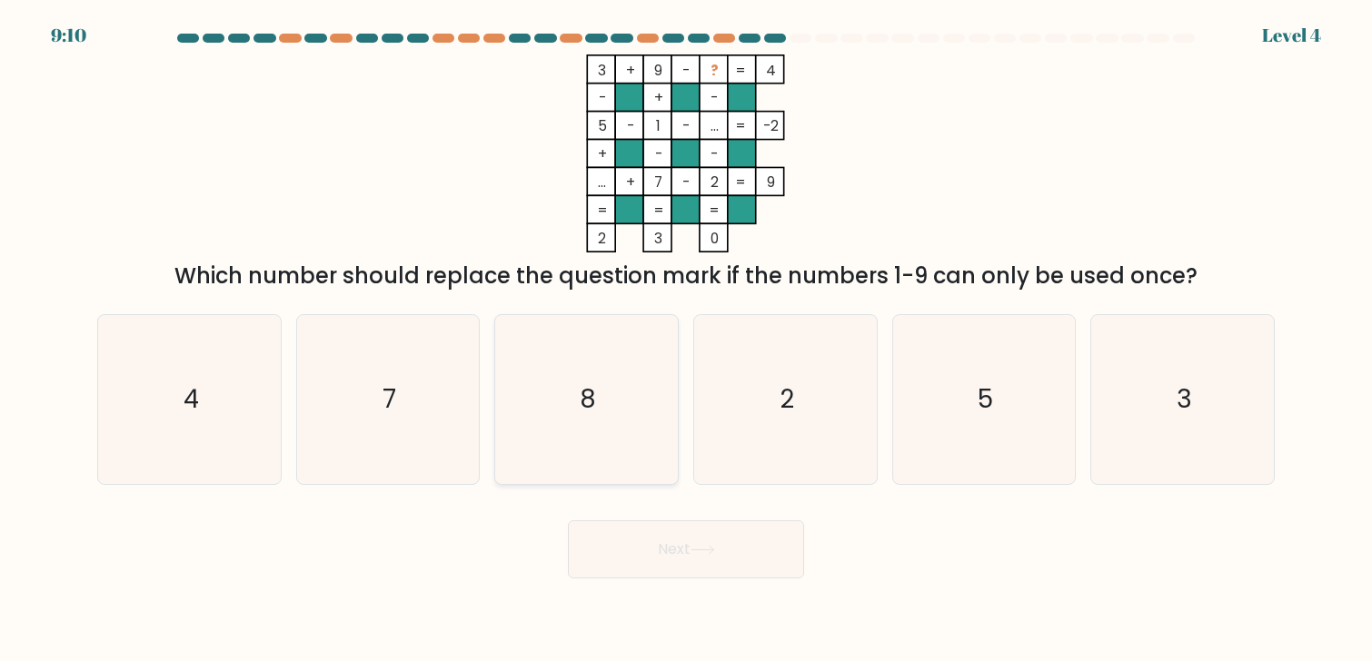
click at [617, 399] on icon "8" at bounding box center [586, 399] width 168 height 168
click at [686, 340] on input "c. 8" at bounding box center [686, 335] width 1 height 9
radio input "true"
click at [664, 538] on button "Next" at bounding box center [686, 550] width 236 height 58
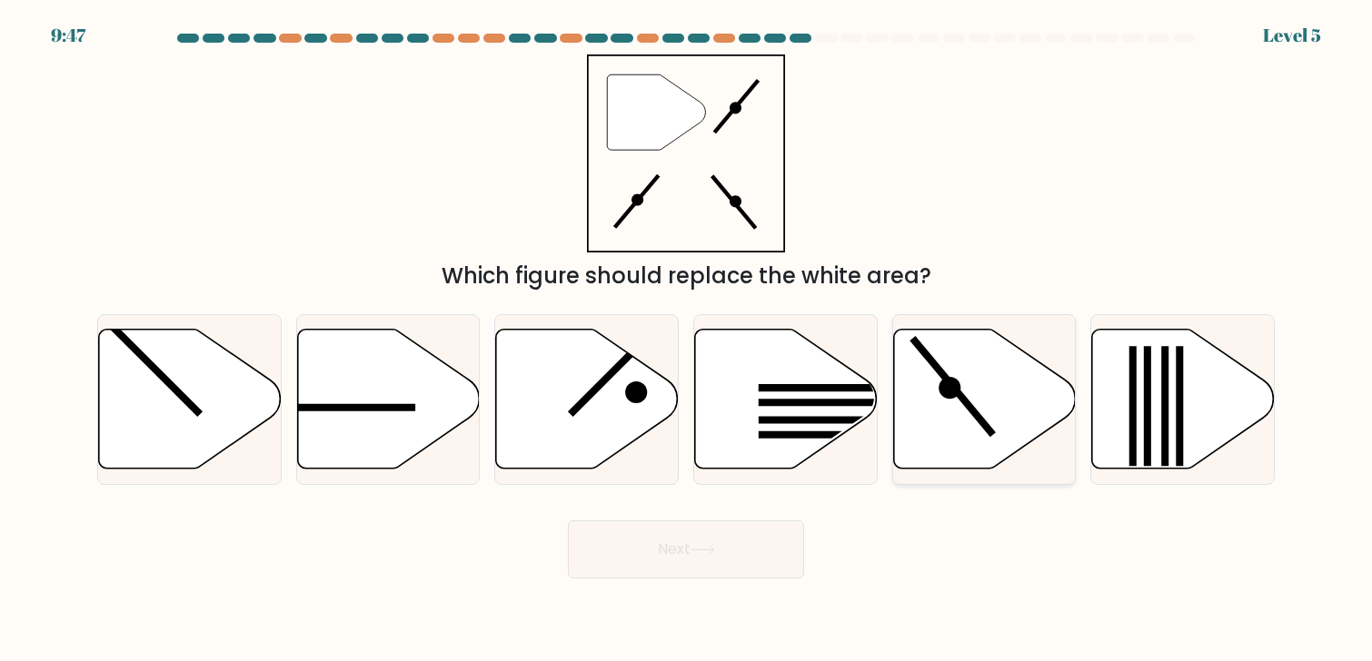
click at [942, 366] on icon at bounding box center [984, 399] width 183 height 140
click at [687, 340] on input "e." at bounding box center [686, 335] width 1 height 9
radio input "true"
click at [636, 549] on button "Next" at bounding box center [686, 550] width 236 height 58
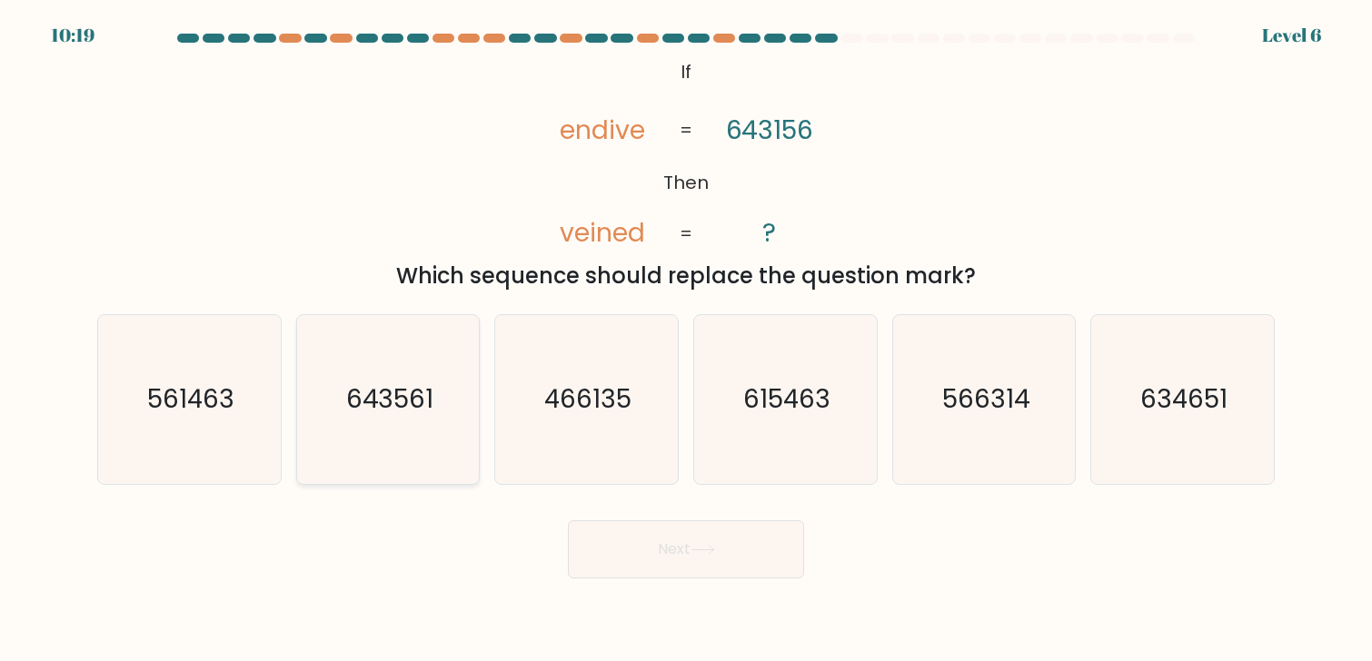
click at [388, 399] on text "643561" at bounding box center [389, 399] width 87 height 35
click at [686, 340] on input "b. 643561" at bounding box center [686, 335] width 1 height 9
radio input "true"
click at [739, 554] on button "Next" at bounding box center [686, 550] width 236 height 58
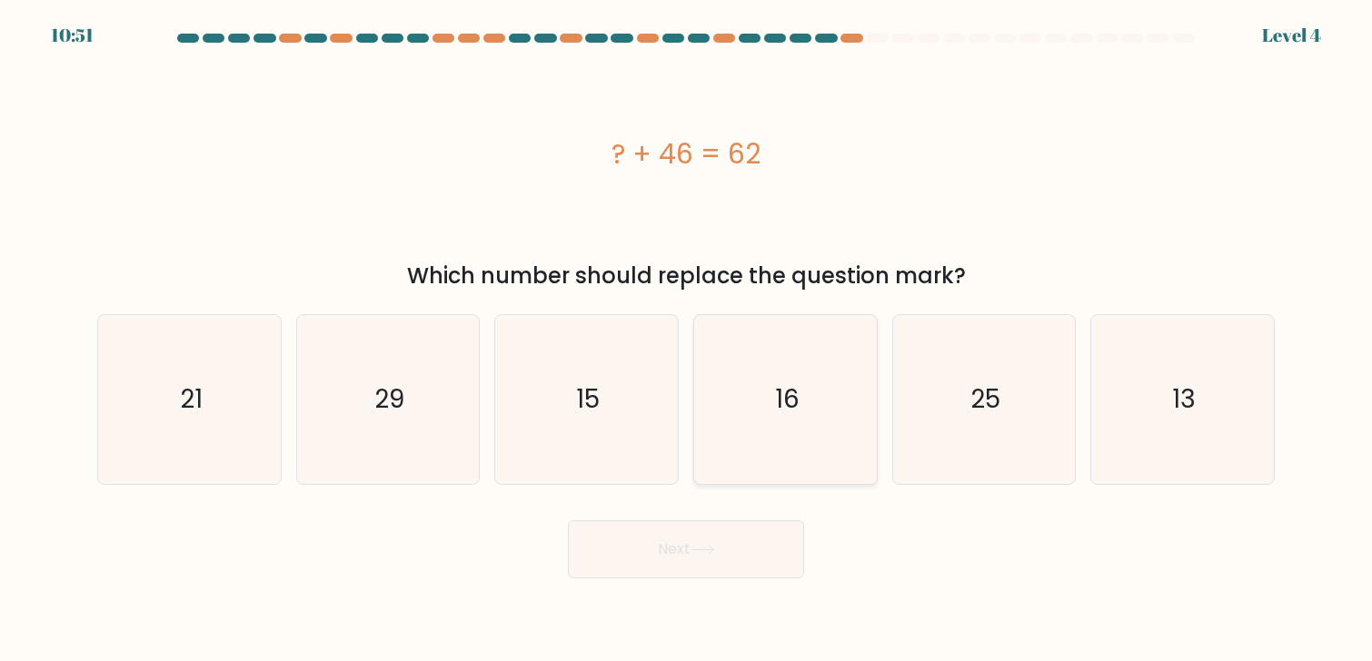
click at [821, 462] on icon "16" at bounding box center [785, 399] width 168 height 168
click at [687, 340] on input "d. 16" at bounding box center [686, 335] width 1 height 9
radio input "true"
click at [738, 548] on button "Next" at bounding box center [686, 550] width 236 height 58
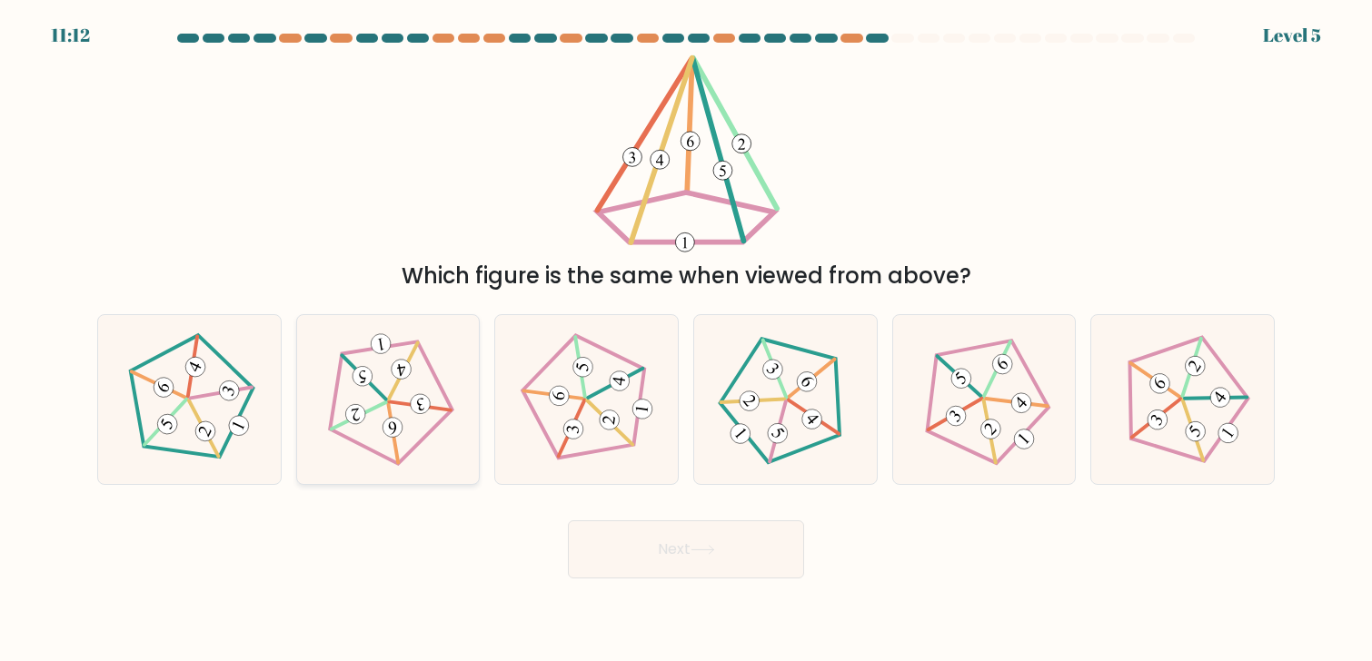
click at [381, 405] on 239 at bounding box center [359, 415] width 60 height 27
click at [686, 340] on input "b." at bounding box center [686, 335] width 1 height 9
radio input "true"
click at [753, 565] on button "Next" at bounding box center [686, 550] width 236 height 58
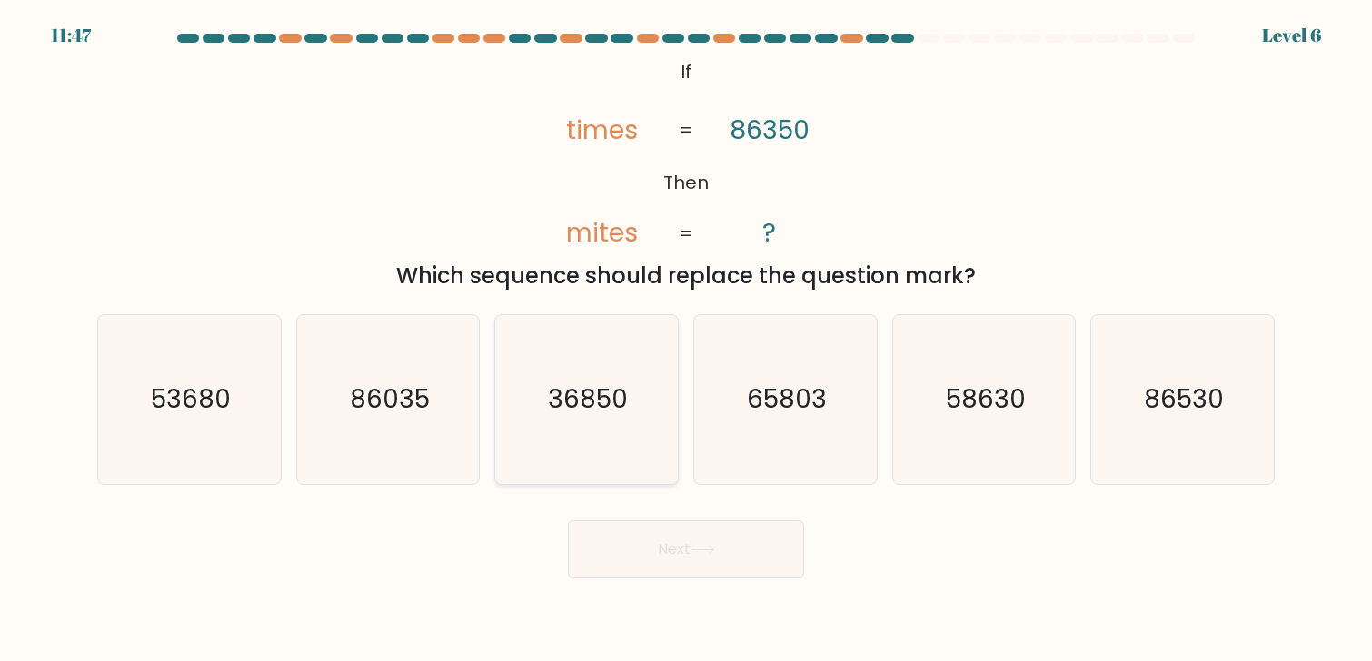
click at [558, 412] on text "36850" at bounding box center [588, 399] width 80 height 35
click at [686, 340] on input "c. 36850" at bounding box center [686, 335] width 1 height 9
radio input "true"
click at [757, 552] on button "Next" at bounding box center [686, 550] width 236 height 58
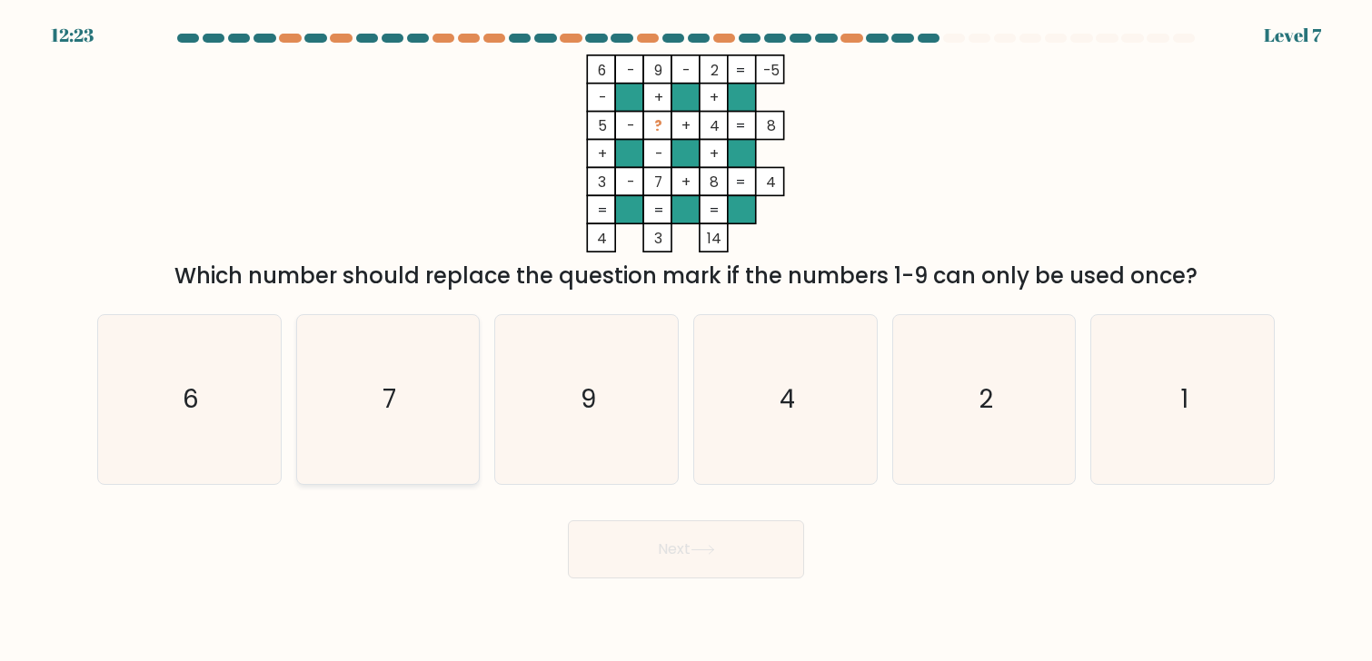
click at [463, 408] on icon "7" at bounding box center [387, 399] width 168 height 168
click at [686, 340] on input "b. 7" at bounding box center [686, 335] width 1 height 9
radio input "true"
click at [670, 515] on div "Next" at bounding box center [685, 543] width 1199 height 72
click at [670, 523] on button "Next" at bounding box center [686, 550] width 236 height 58
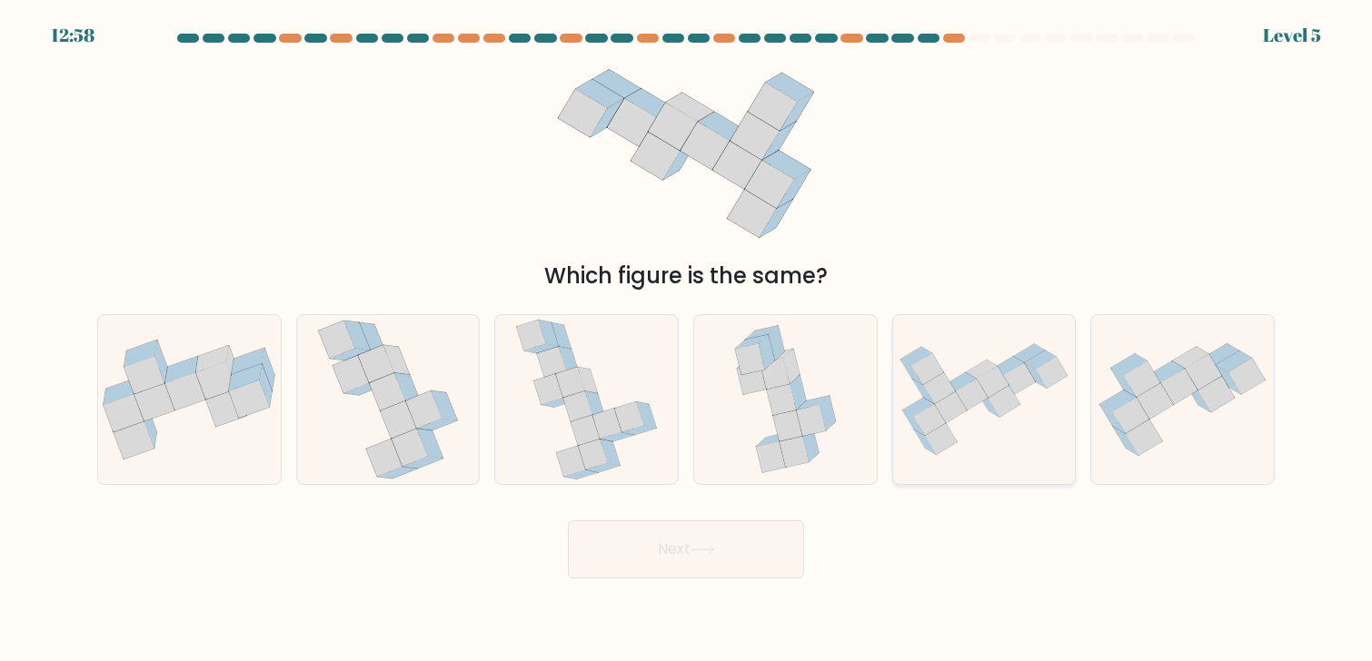
click at [938, 435] on icon at bounding box center [941, 439] width 32 height 32
click at [687, 340] on input "e." at bounding box center [686, 335] width 1 height 9
radio input "true"
click at [686, 548] on button "Next" at bounding box center [686, 550] width 236 height 58
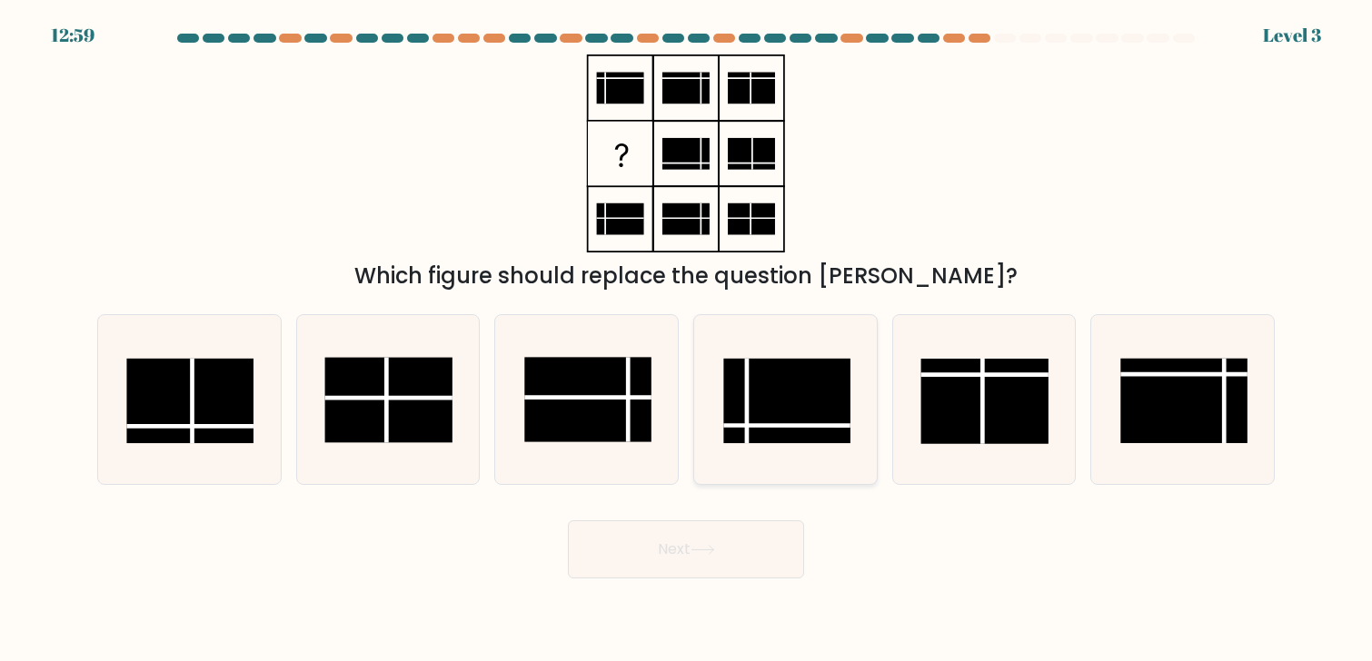
click at [773, 422] on rect at bounding box center [786, 401] width 127 height 84
click at [687, 340] on input "d." at bounding box center [686, 335] width 1 height 9
radio input "true"
click at [710, 536] on button "Next" at bounding box center [686, 550] width 236 height 58
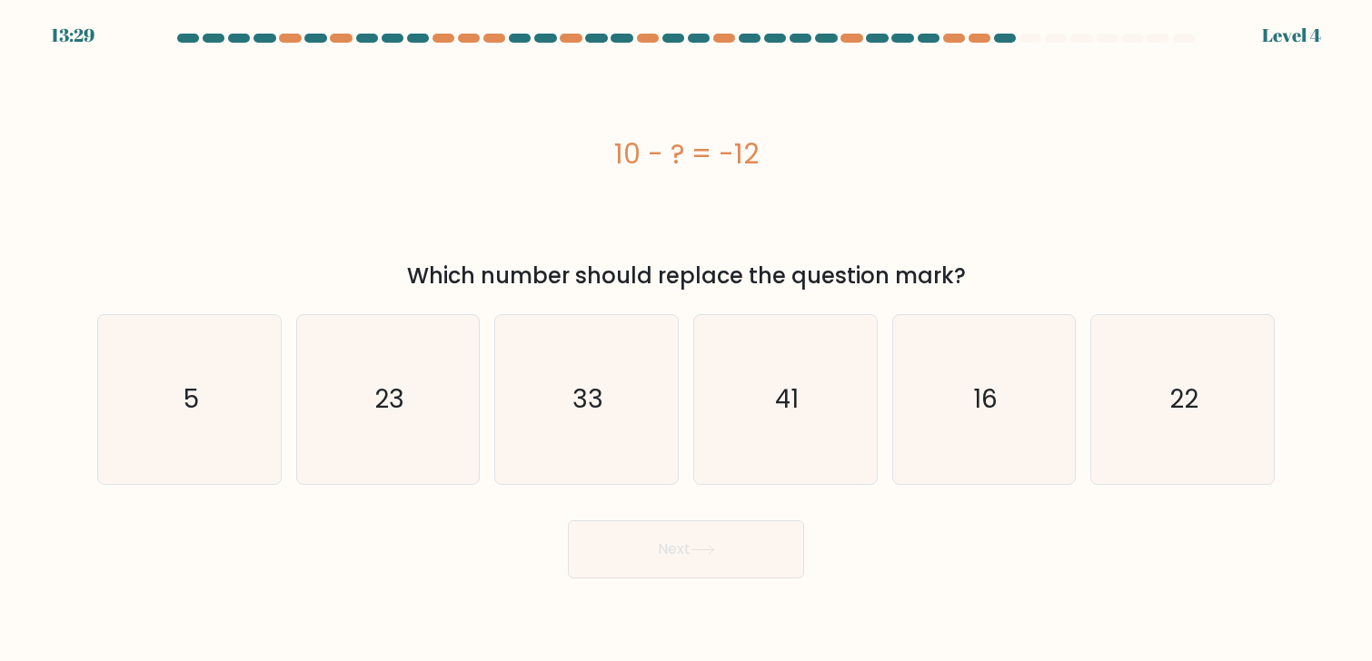
drag, startPoint x: 811, startPoint y: 148, endPoint x: 697, endPoint y: 73, distance: 137.1
click at [691, 81] on div "10 - ? = -12" at bounding box center [685, 154] width 1177 height 198
copy div "10 - ? = -12"
click at [379, 414] on text "23" at bounding box center [389, 399] width 30 height 35
click at [686, 340] on input "b. 23" at bounding box center [686, 335] width 1 height 9
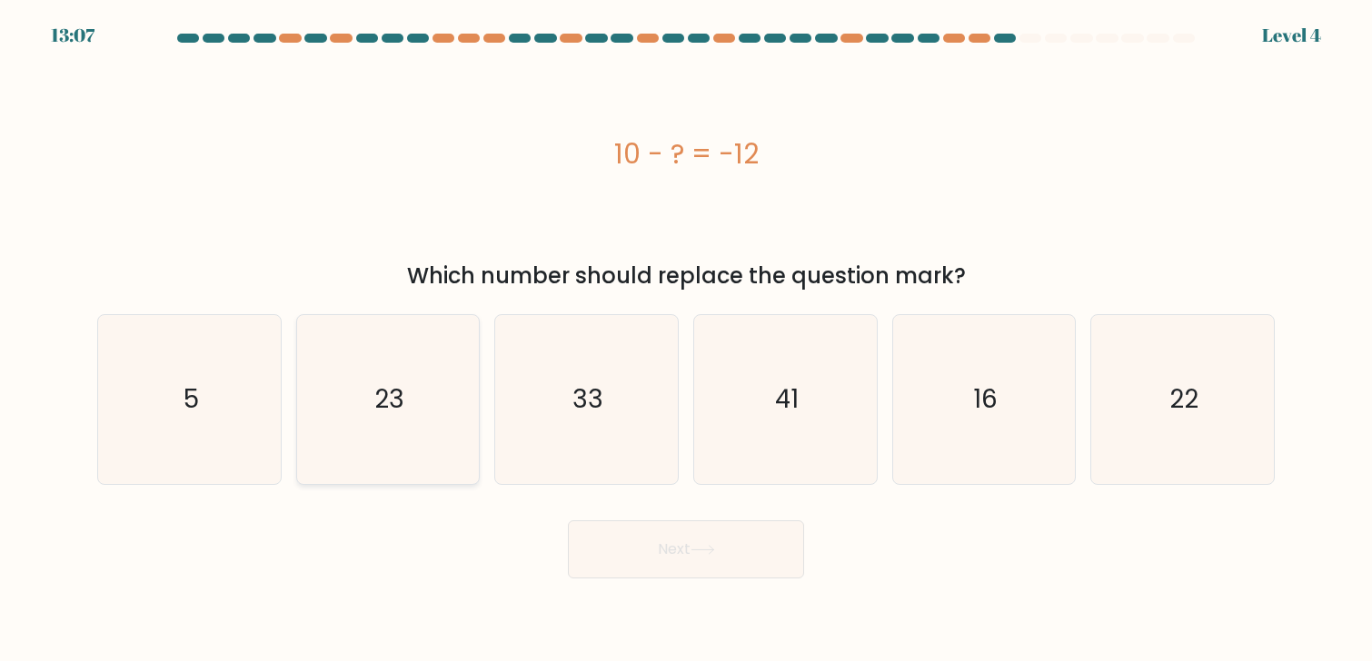
radio input "true"
click at [665, 553] on button "Next" at bounding box center [686, 550] width 236 height 58
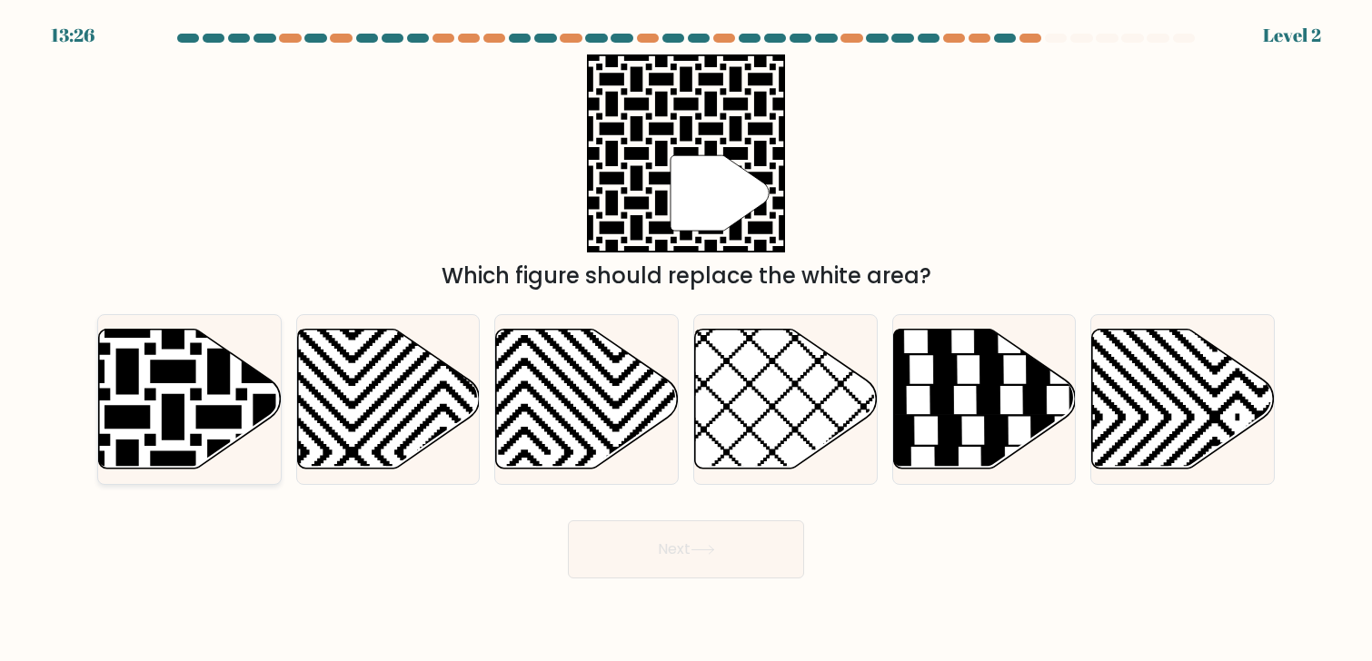
click at [199, 407] on icon at bounding box center [128, 326] width 368 height 368
click at [686, 340] on input "a." at bounding box center [686, 335] width 1 height 9
radio input "true"
click at [775, 551] on button "Next" at bounding box center [686, 550] width 236 height 58
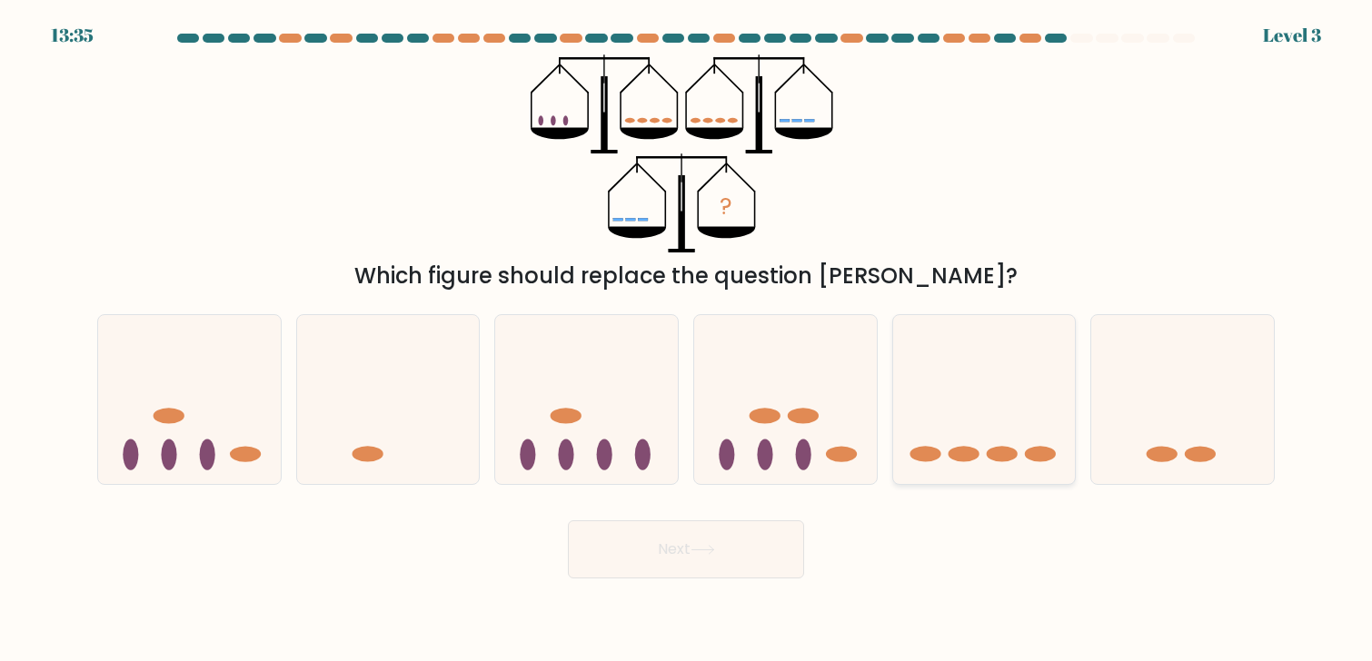
click at [1004, 432] on icon at bounding box center [984, 399] width 183 height 151
click at [687, 340] on input "e." at bounding box center [686, 335] width 1 height 9
radio input "true"
click at [680, 550] on button "Next" at bounding box center [686, 550] width 236 height 58
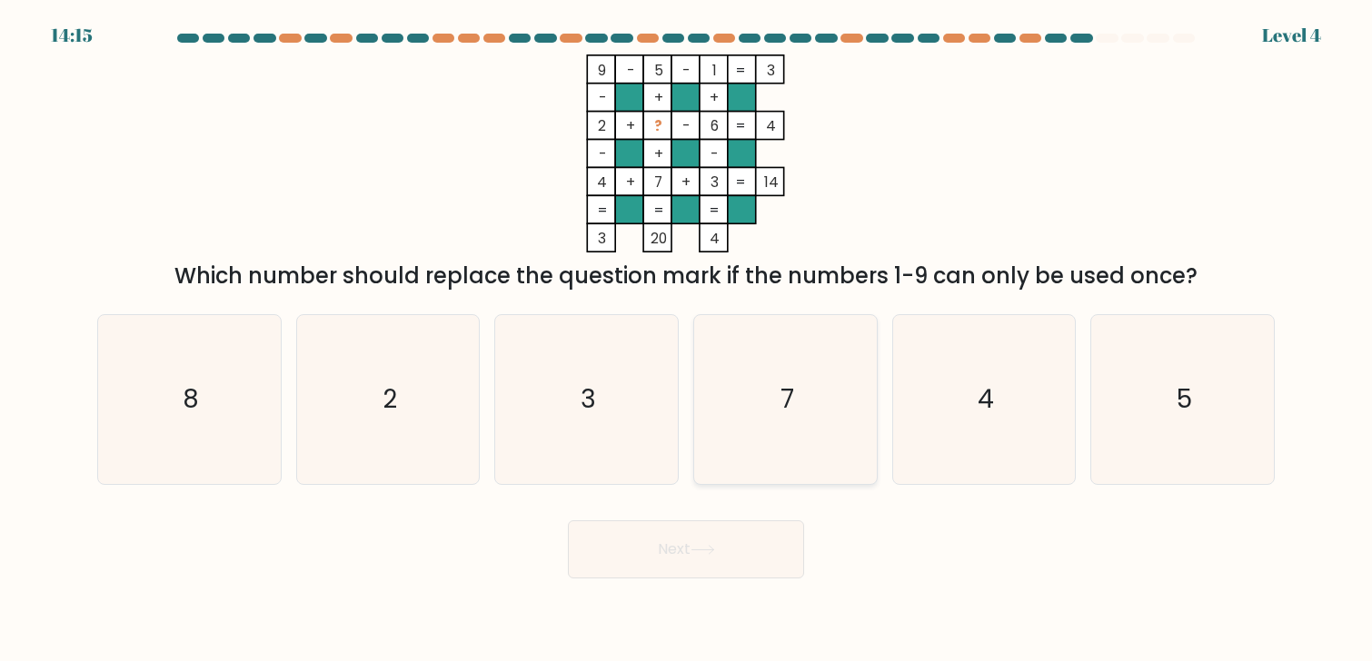
click at [803, 402] on icon "7" at bounding box center [785, 399] width 168 height 168
click at [687, 340] on input "d. 7" at bounding box center [686, 335] width 1 height 9
radio input "true"
click at [742, 521] on button "Next" at bounding box center [686, 550] width 236 height 58
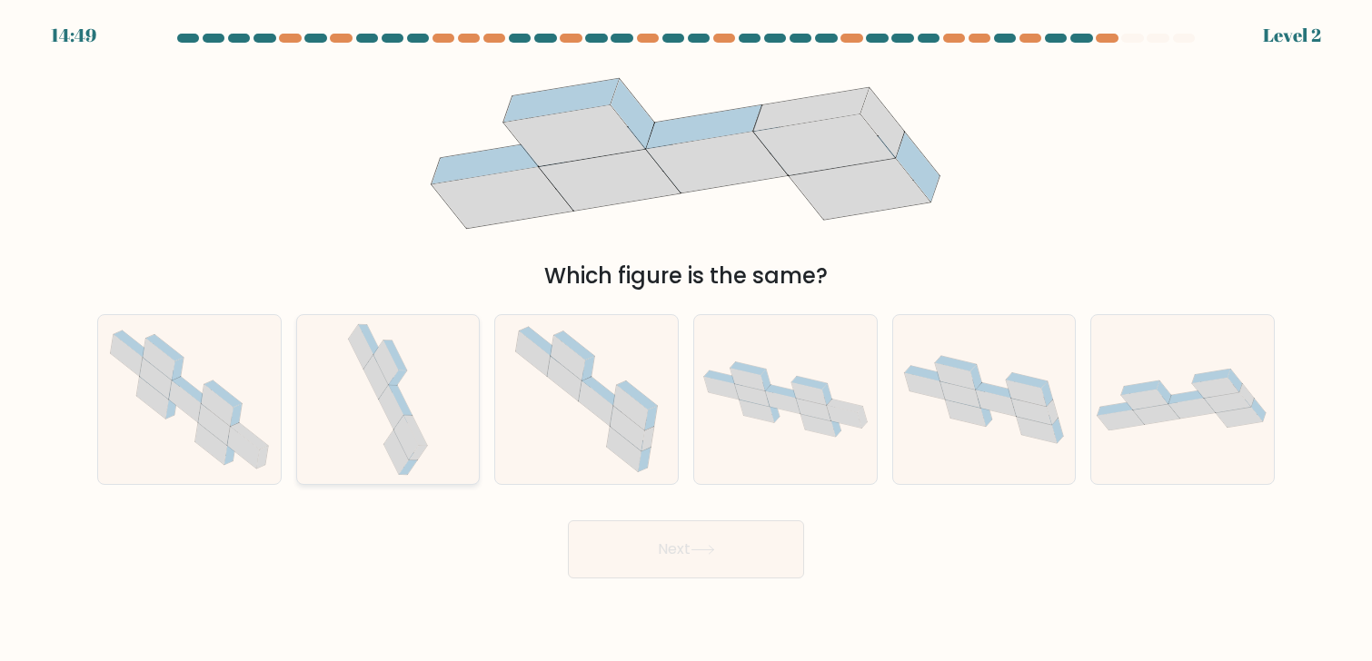
click at [413, 439] on icon at bounding box center [406, 437] width 25 height 44
click at [686, 340] on input "b." at bounding box center [686, 335] width 1 height 9
radio input "true"
click at [632, 572] on button "Next" at bounding box center [686, 550] width 236 height 58
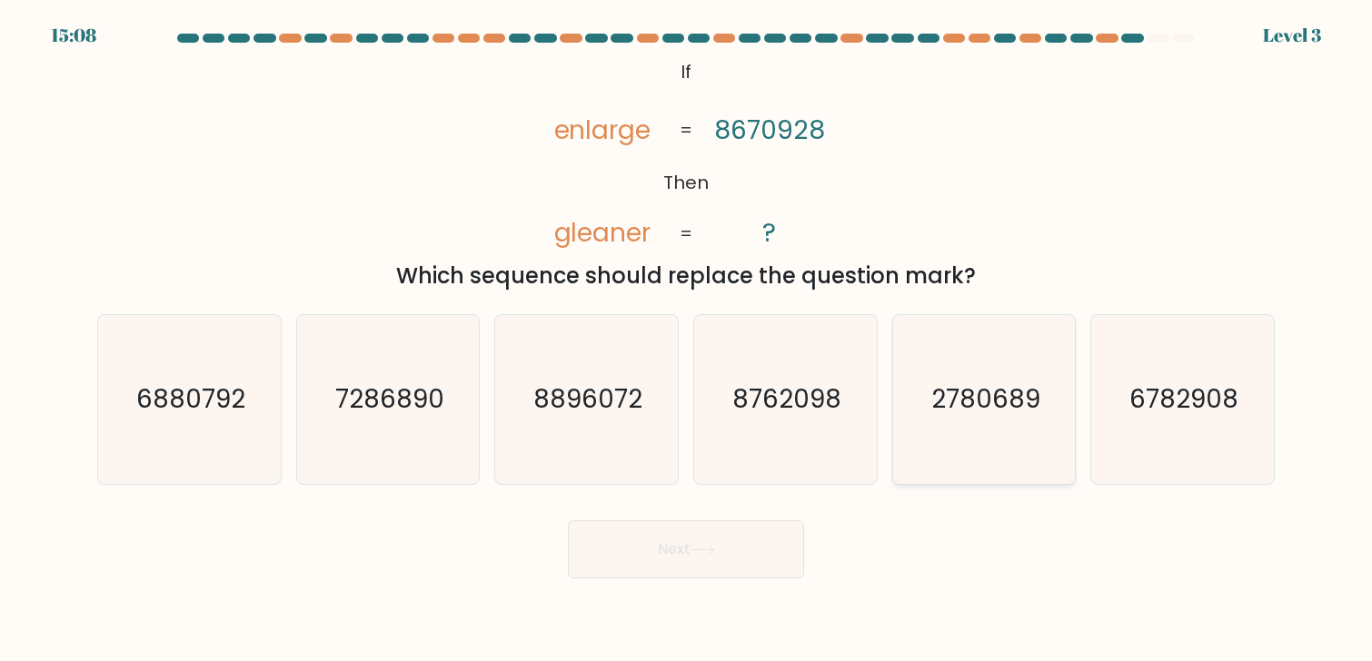
click at [1021, 421] on icon "2780689" at bounding box center [983, 399] width 168 height 168
click at [687, 340] on input "e. 2780689" at bounding box center [686, 335] width 1 height 9
radio input "true"
click at [718, 542] on button "Next" at bounding box center [686, 550] width 236 height 58
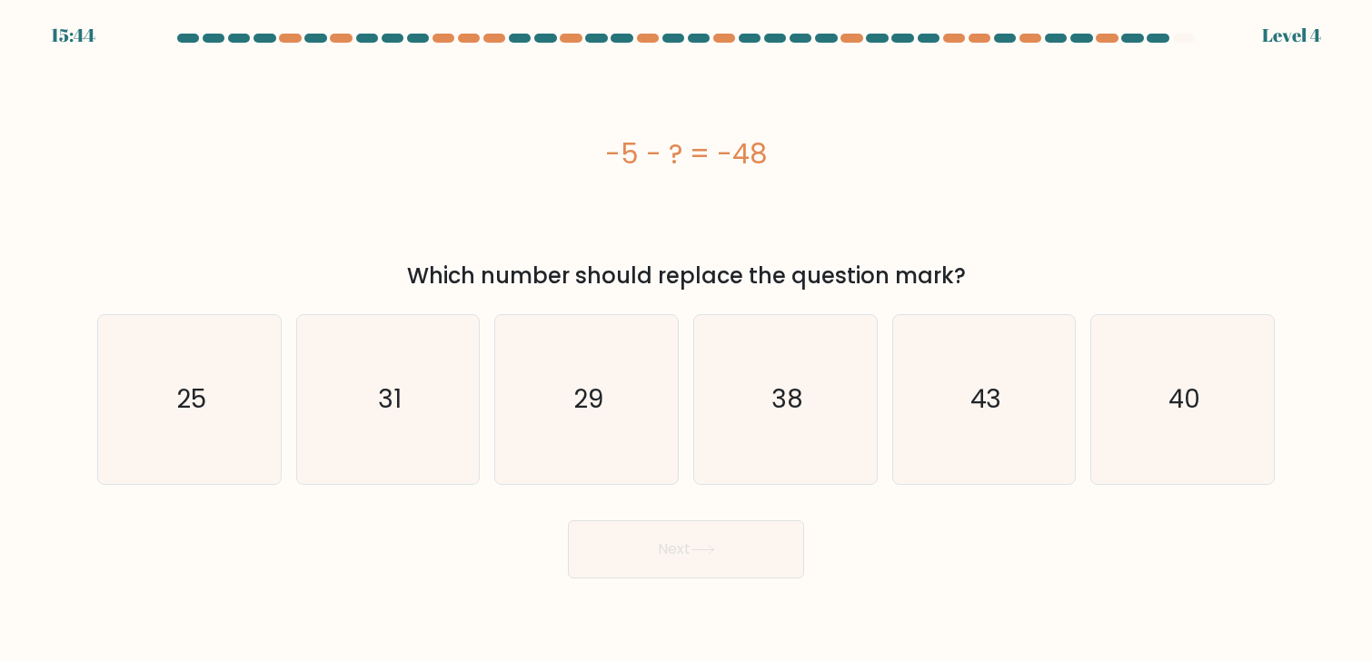
drag, startPoint x: 731, startPoint y: 164, endPoint x: 541, endPoint y: 172, distance: 190.9
click at [541, 172] on div "-5 - ? = -48" at bounding box center [685, 154] width 1177 height 41
copy div "-5 - ? = -48"
click at [1027, 408] on icon "43" at bounding box center [983, 399] width 168 height 168
click at [687, 340] on input "e. 43" at bounding box center [686, 335] width 1 height 9
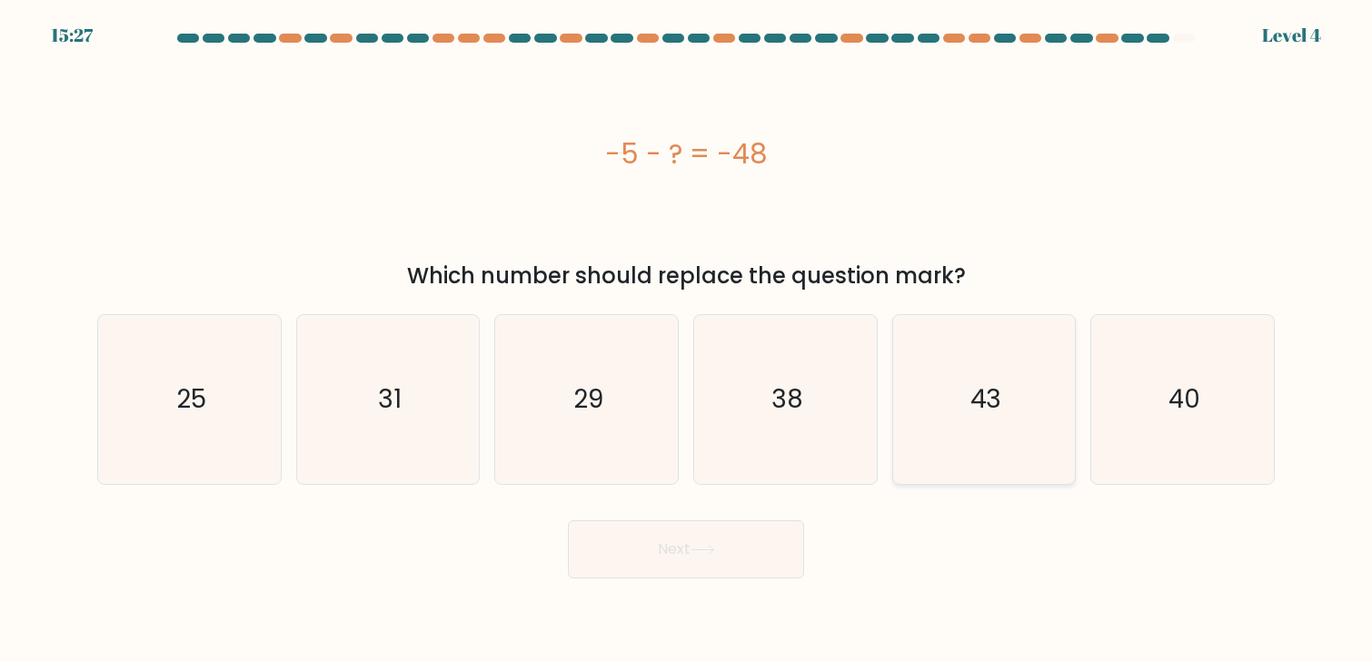
radio input "true"
click at [753, 543] on button "Next" at bounding box center [686, 550] width 236 height 58
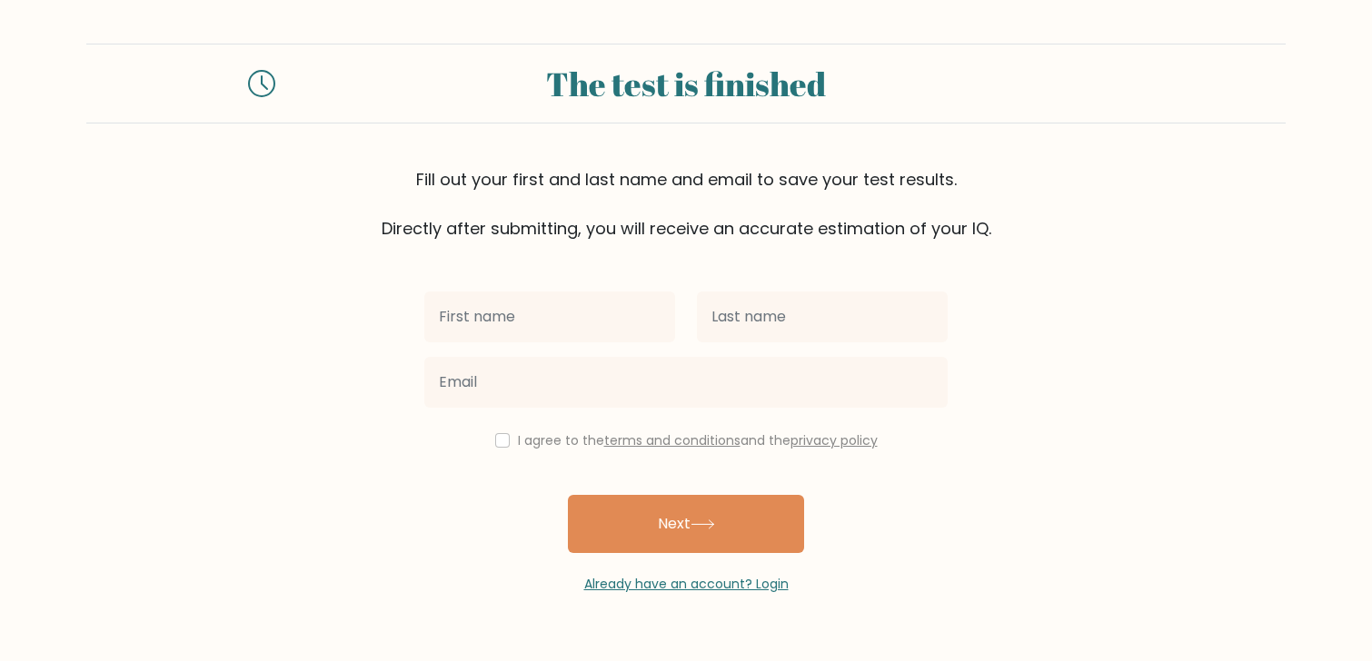
click at [648, 315] on input "text" at bounding box center [549, 317] width 251 height 51
type input "[PERSON_NAME]"
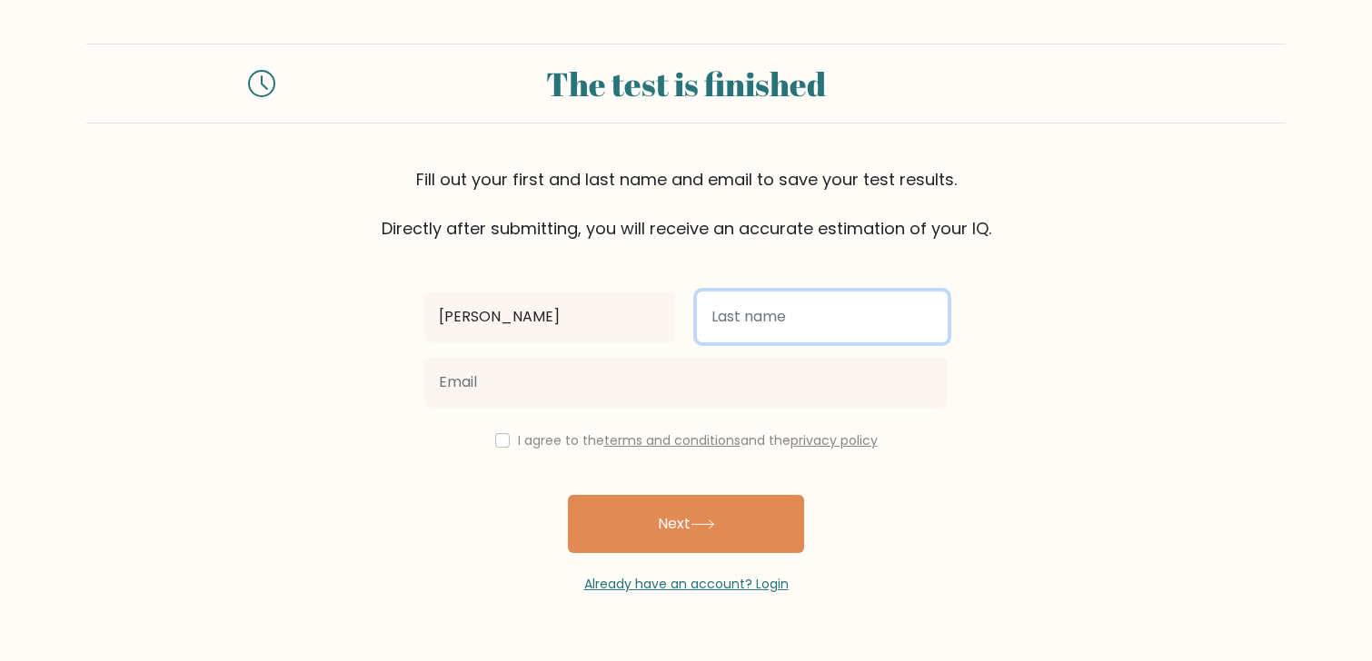
click at [832, 323] on input "text" at bounding box center [822, 317] width 251 height 51
type input "Eijansantos"
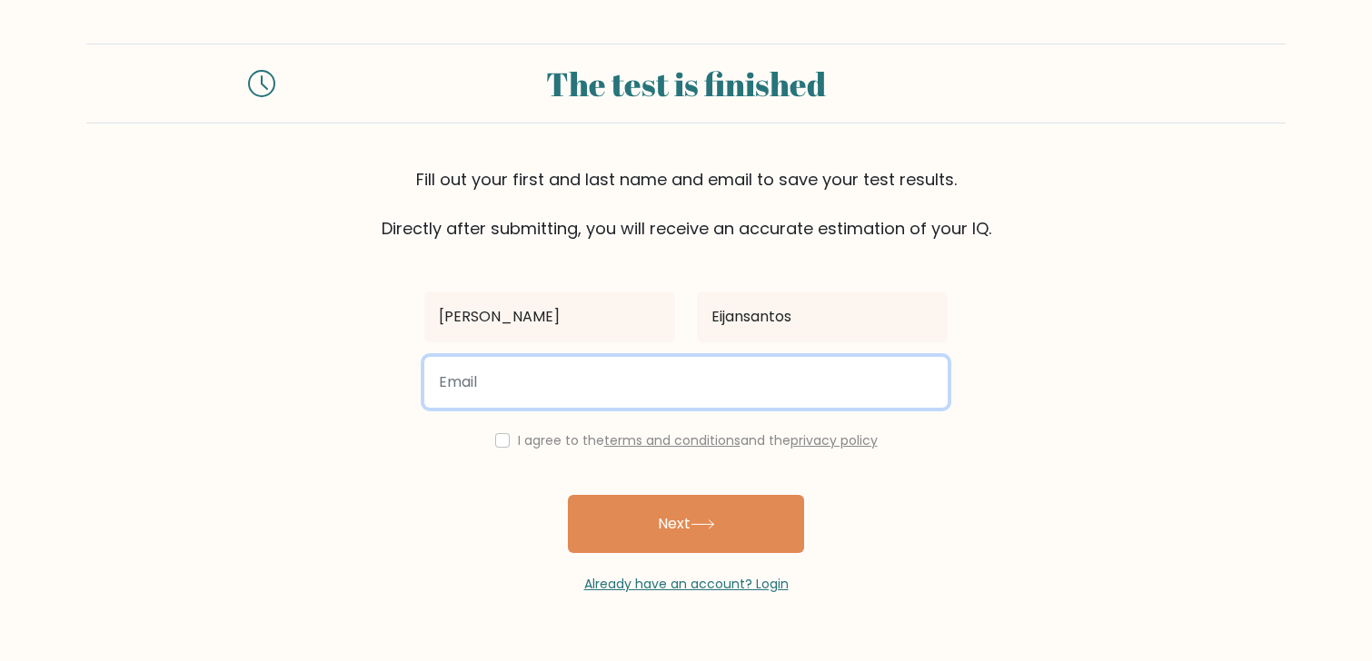
click at [692, 367] on input "email" at bounding box center [685, 382] width 523 height 51
type input "jessica_eijansantos@icloud.com"
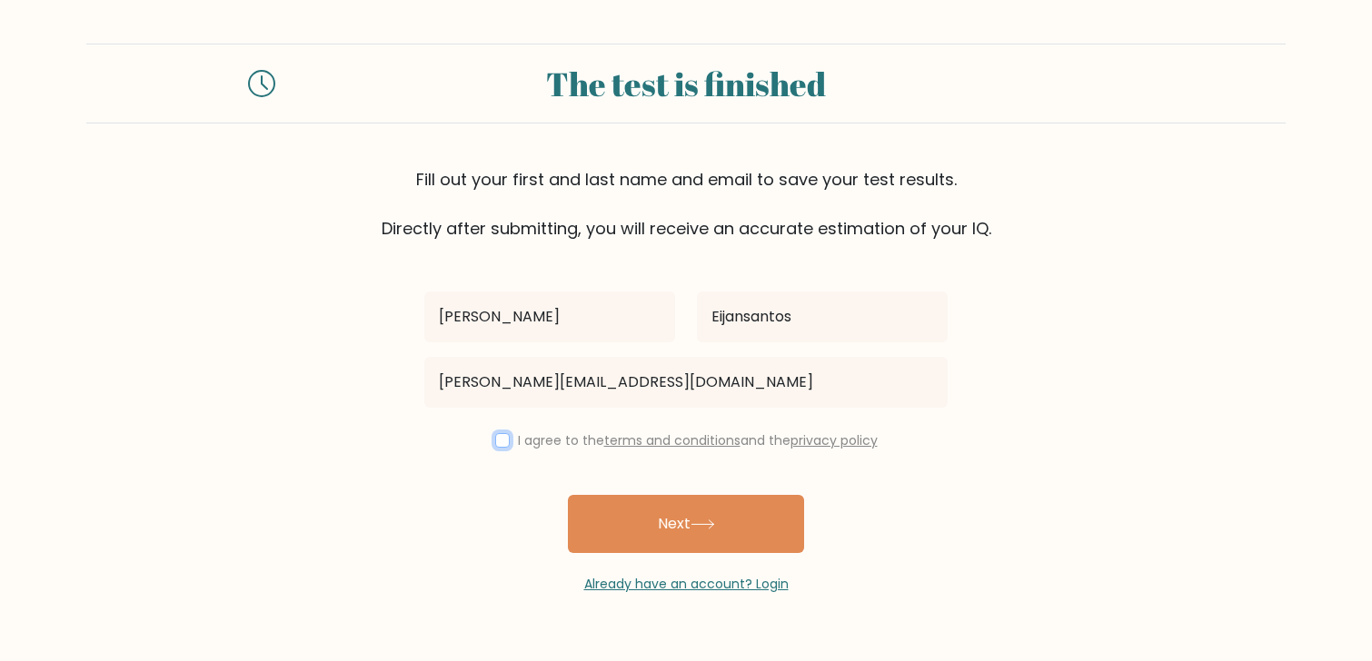
click at [495, 438] on input "checkbox" at bounding box center [502, 440] width 15 height 15
checkbox input "true"
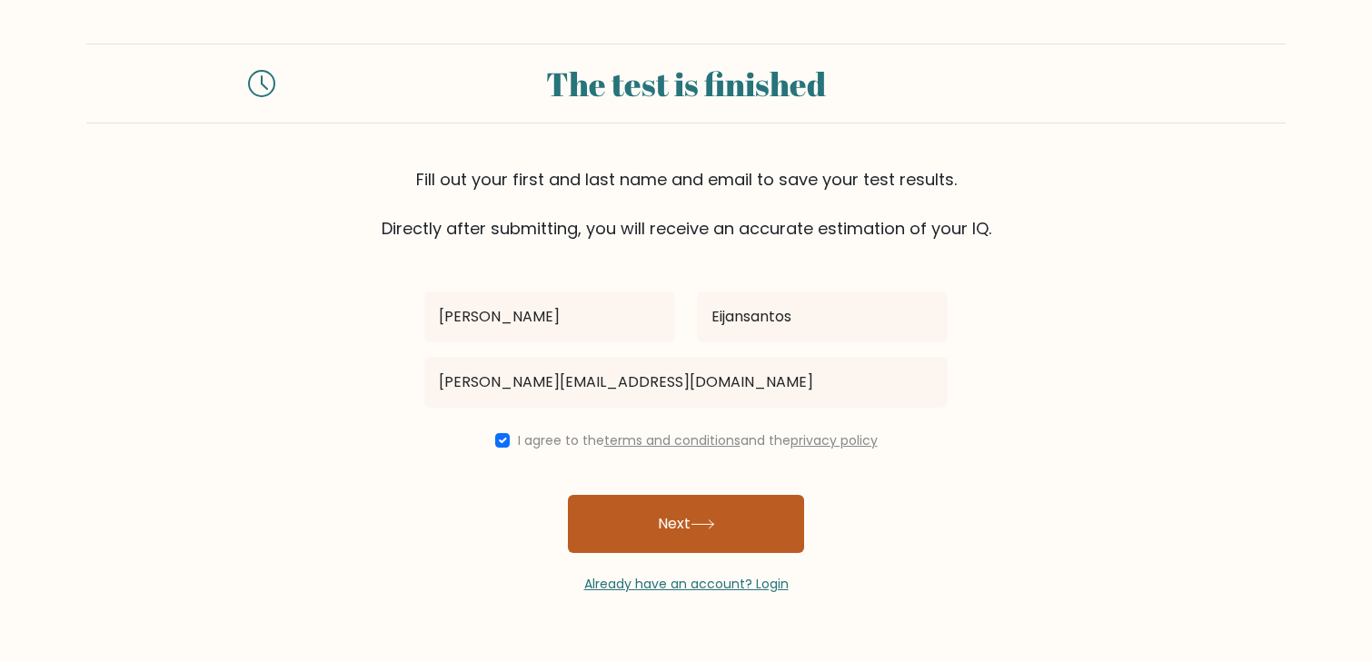
click at [673, 530] on button "Next" at bounding box center [686, 524] width 236 height 58
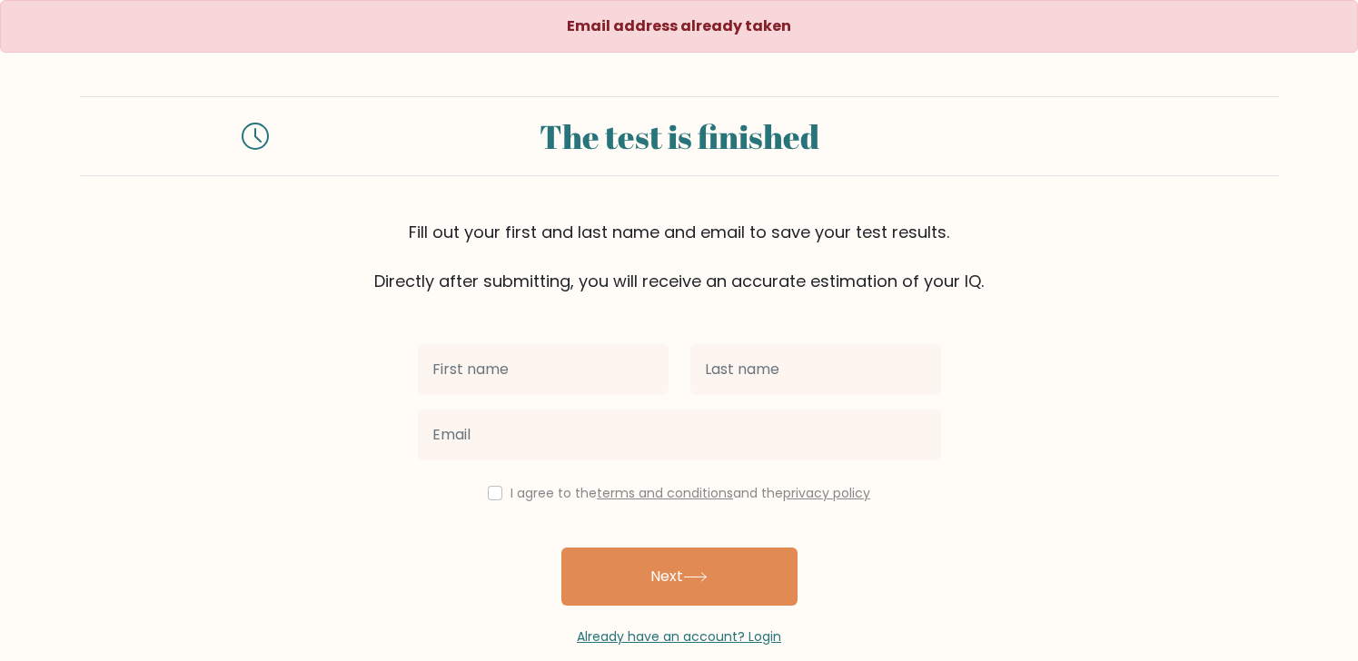
scroll to position [29, 0]
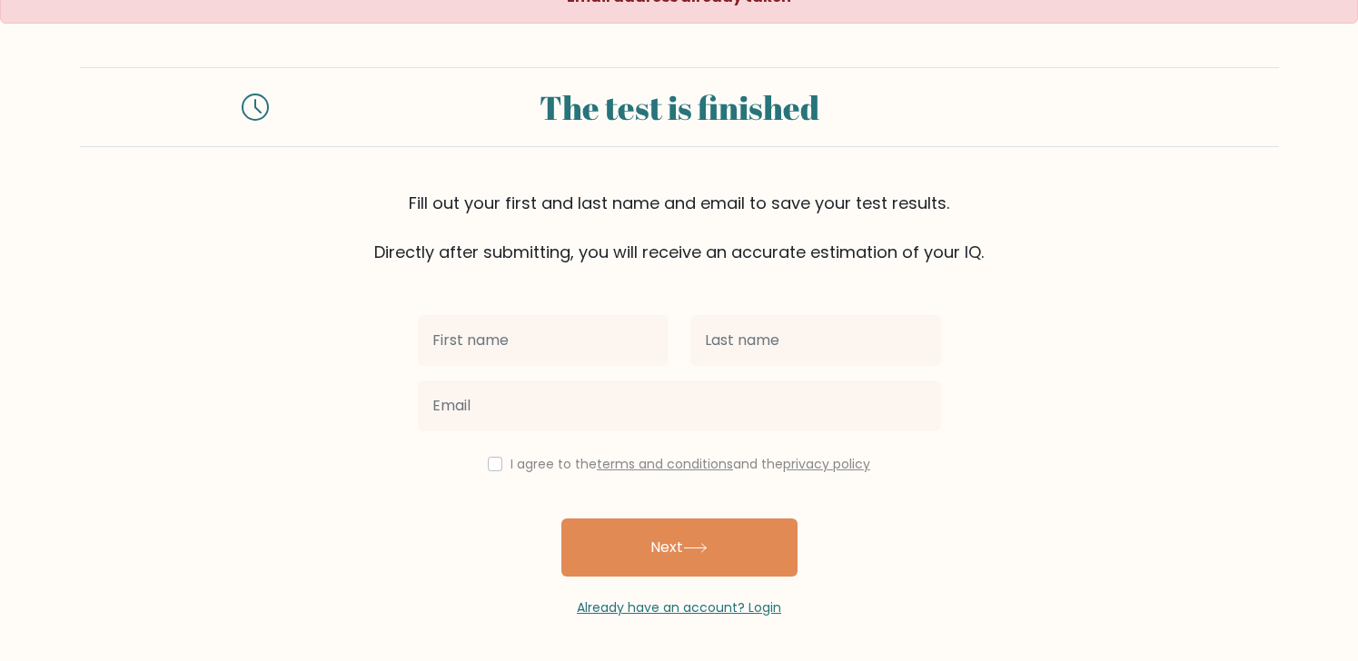
click at [486, 340] on input "text" at bounding box center [543, 340] width 251 height 51
type input "[PERSON_NAME]"
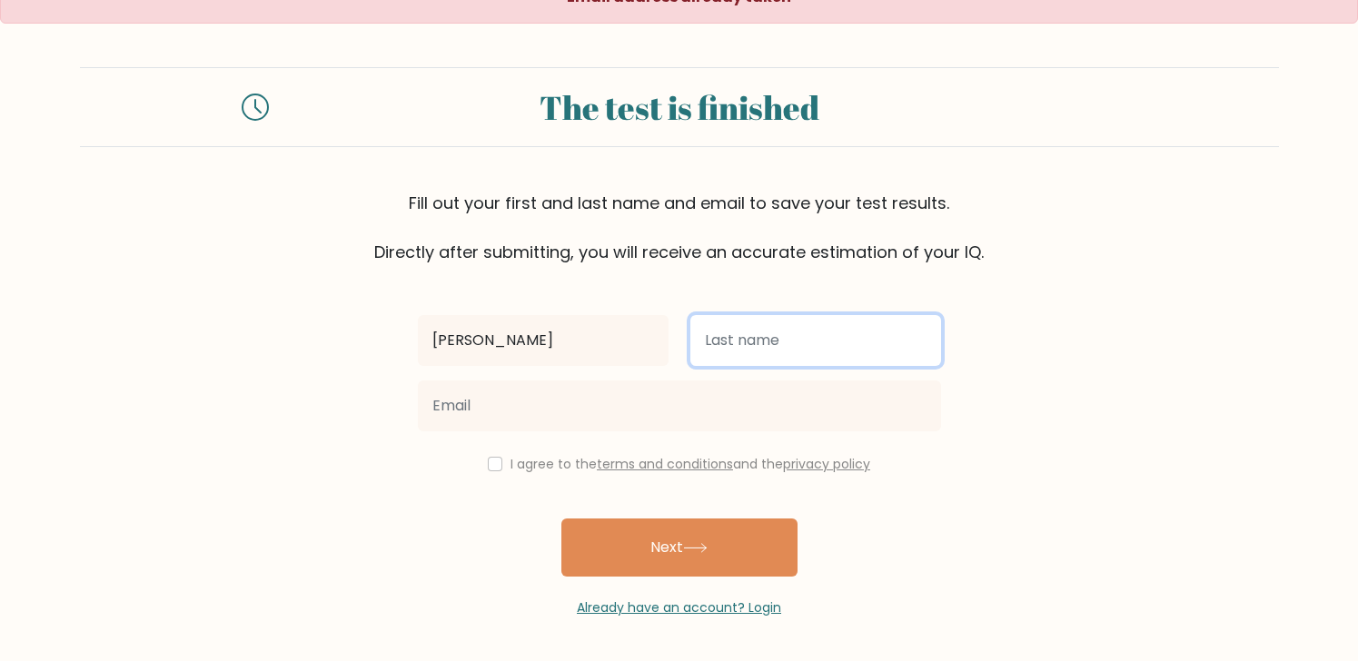
click at [761, 342] on input "text" at bounding box center [815, 340] width 251 height 51
type input "Eijansantos"
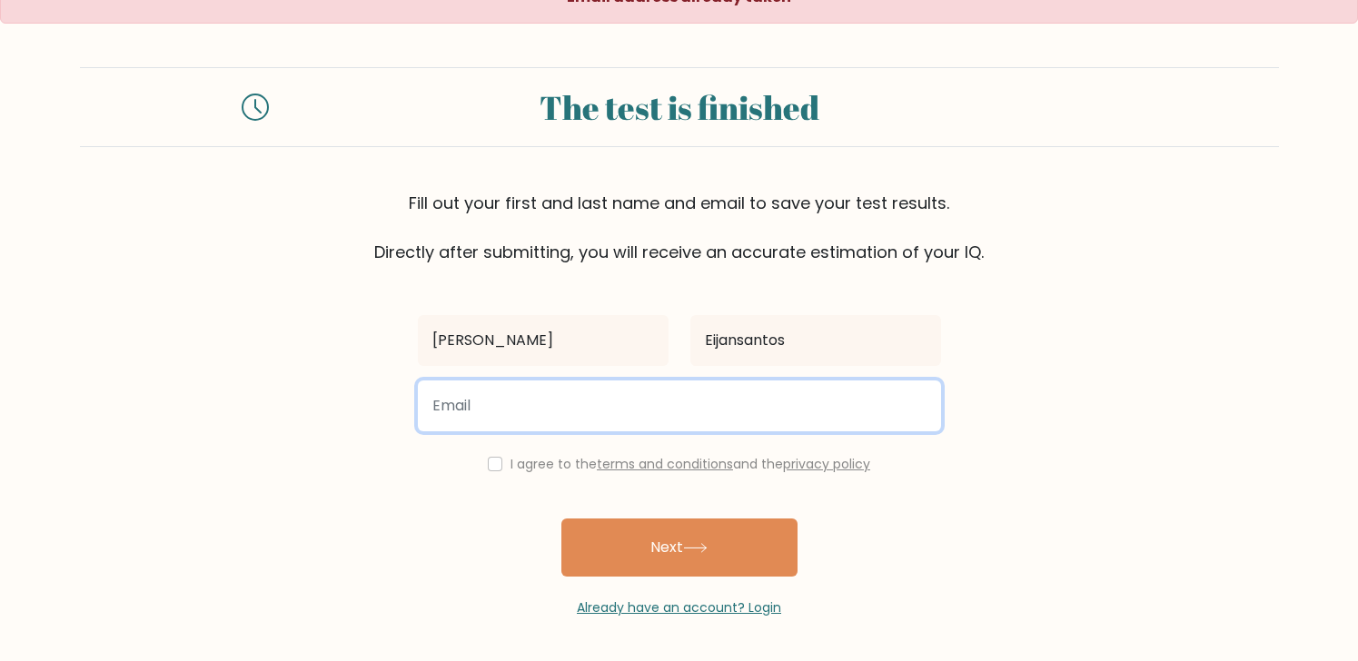
click at [538, 415] on input "email" at bounding box center [679, 406] width 523 height 51
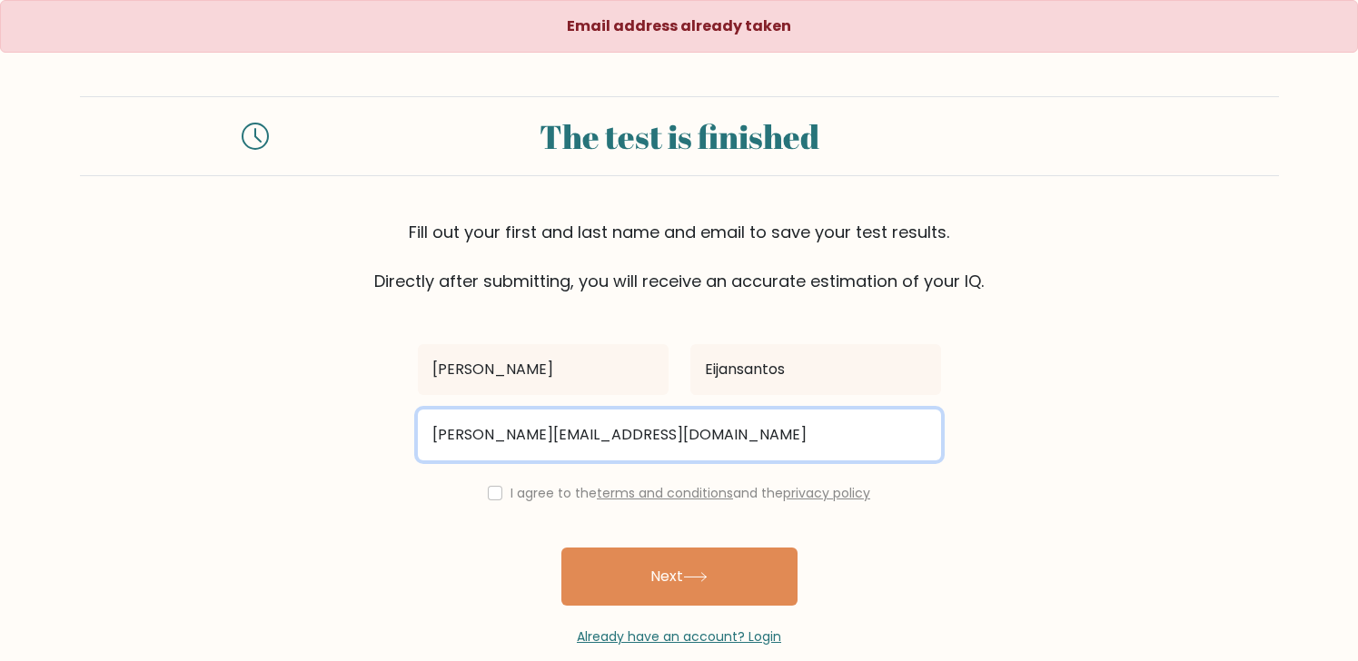
type input "[PERSON_NAME][EMAIL_ADDRESS][DOMAIN_NAME]"
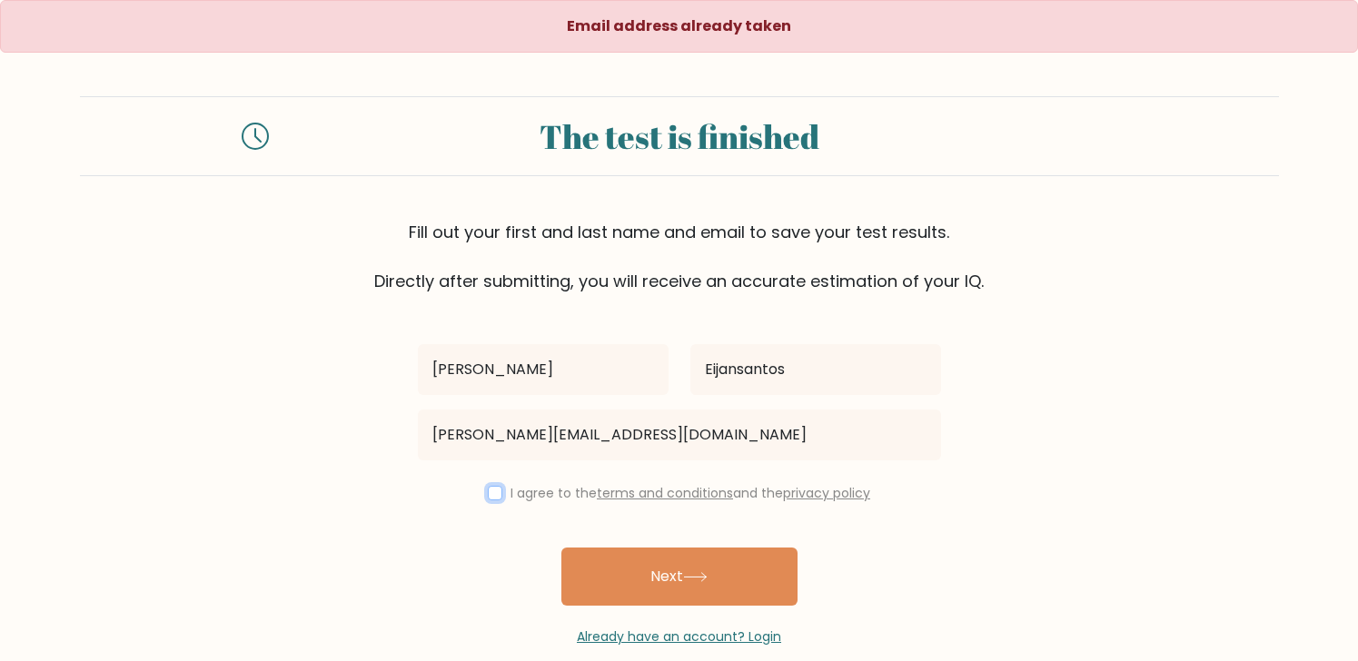
click at [488, 489] on input "checkbox" at bounding box center [495, 493] width 15 height 15
checkbox input "true"
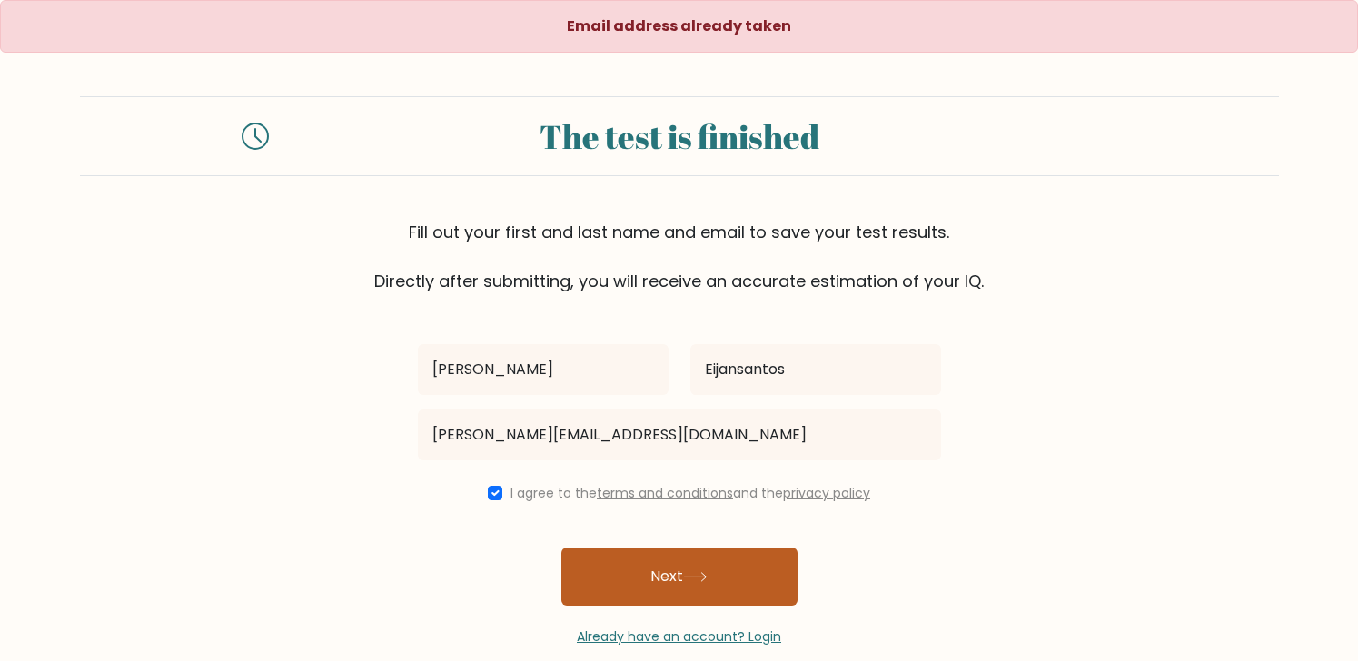
click at [627, 561] on button "Next" at bounding box center [679, 577] width 236 height 58
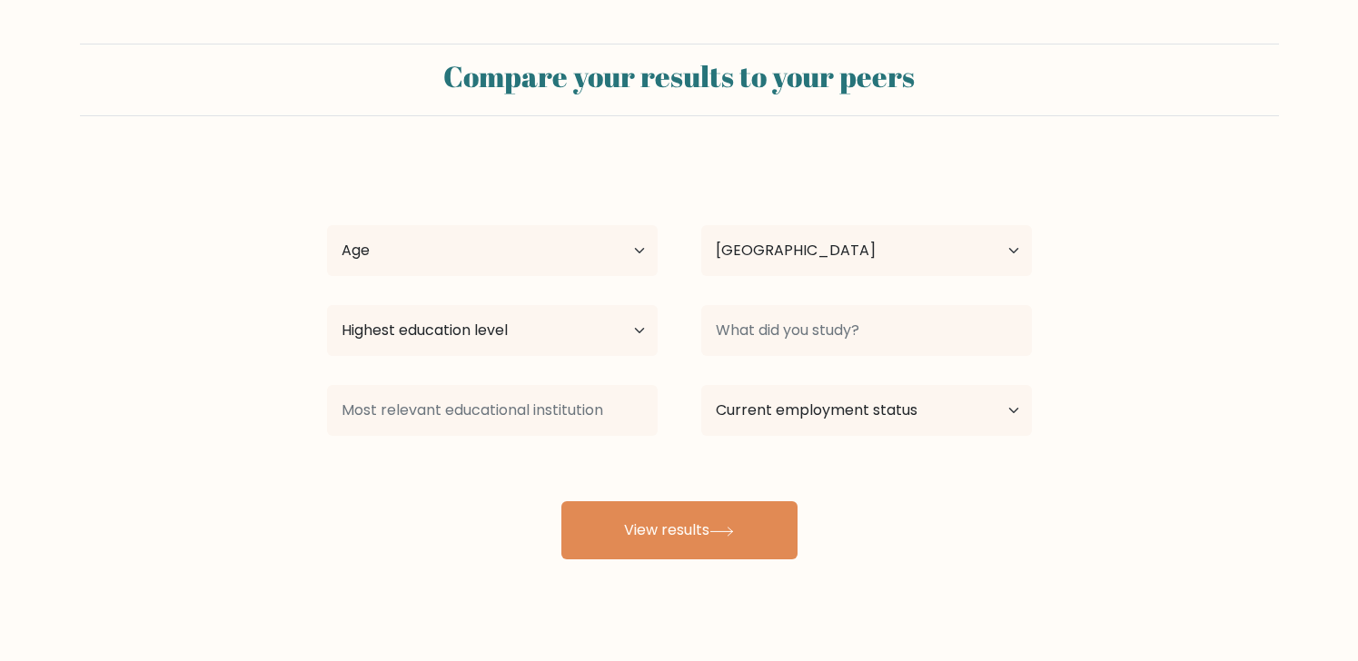
select select "PH"
click at [625, 248] on select "Age Under [DEMOGRAPHIC_DATA] [DEMOGRAPHIC_DATA] [DEMOGRAPHIC_DATA] [DEMOGRAPHIC…" at bounding box center [492, 250] width 331 height 51
select select "35_44"
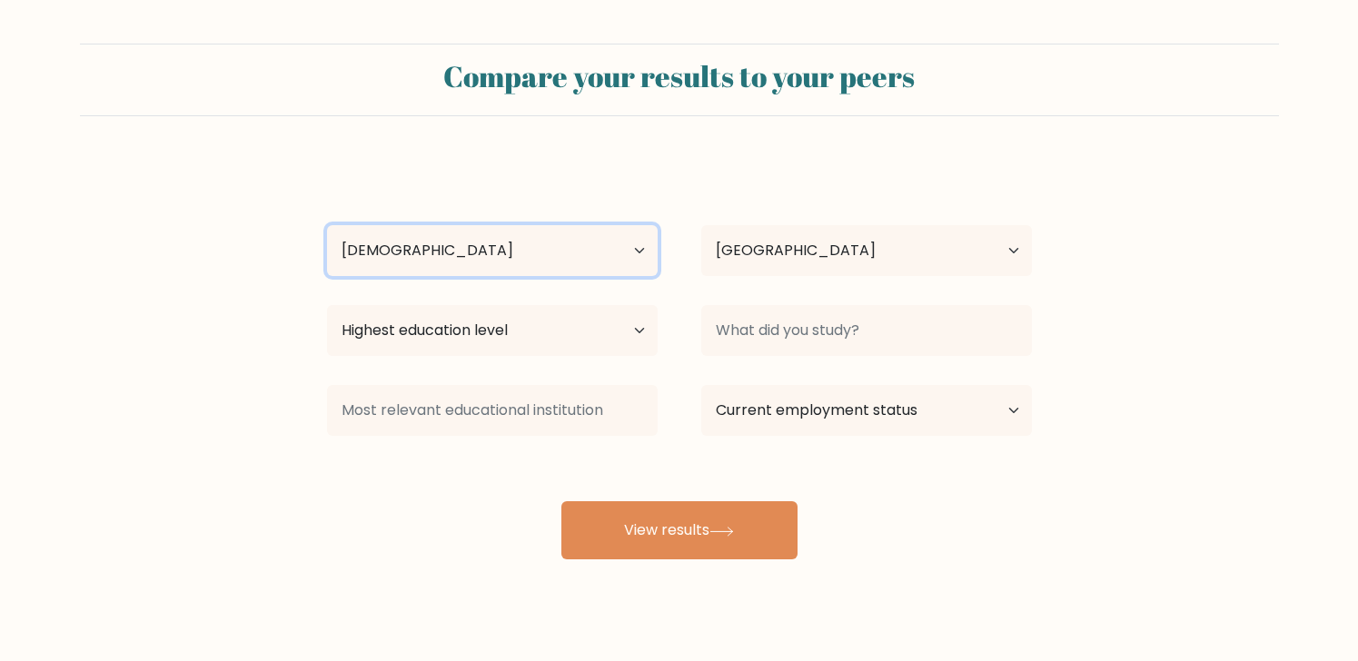
click at [327, 225] on select "Age Under [DEMOGRAPHIC_DATA] [DEMOGRAPHIC_DATA] [DEMOGRAPHIC_DATA] [DEMOGRAPHIC…" at bounding box center [492, 250] width 331 height 51
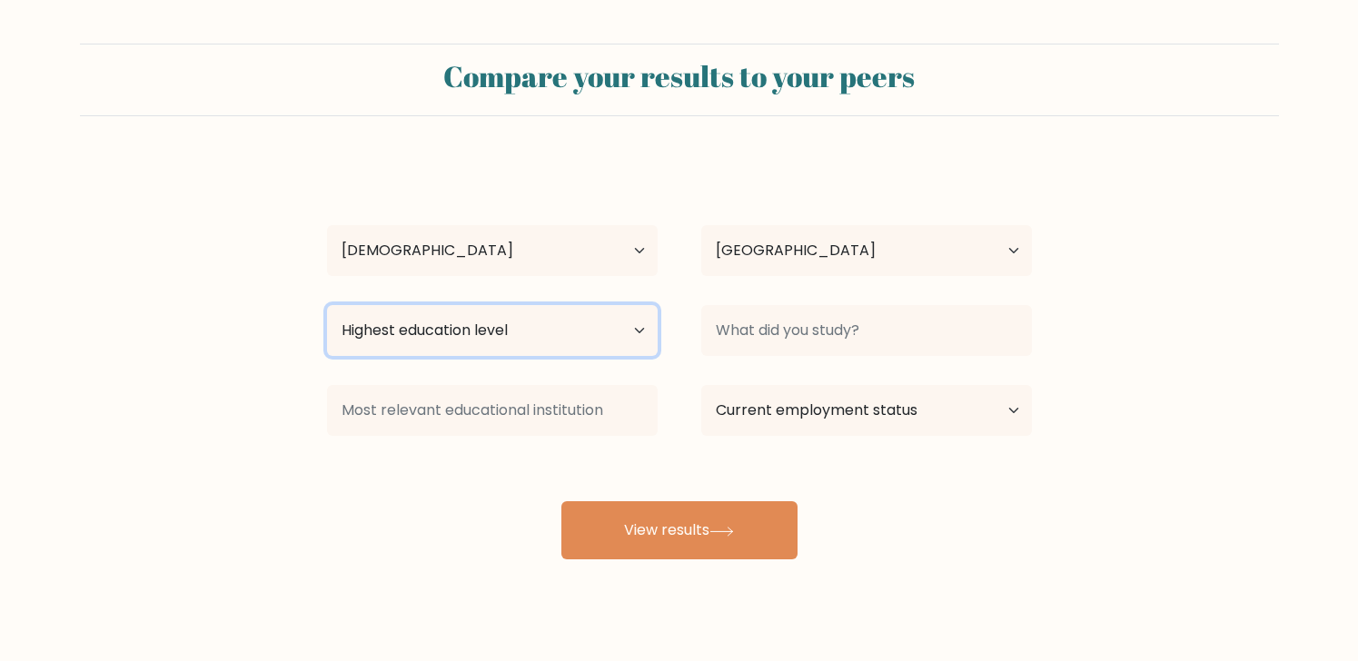
click at [555, 332] on select "Highest education level No schooling Primary Lower Secondary Upper Secondary Oc…" at bounding box center [492, 330] width 331 height 51
select select "bachelors_degree"
click at [327, 305] on select "Highest education level No schooling Primary Lower Secondary Upper Secondary Oc…" at bounding box center [492, 330] width 331 height 51
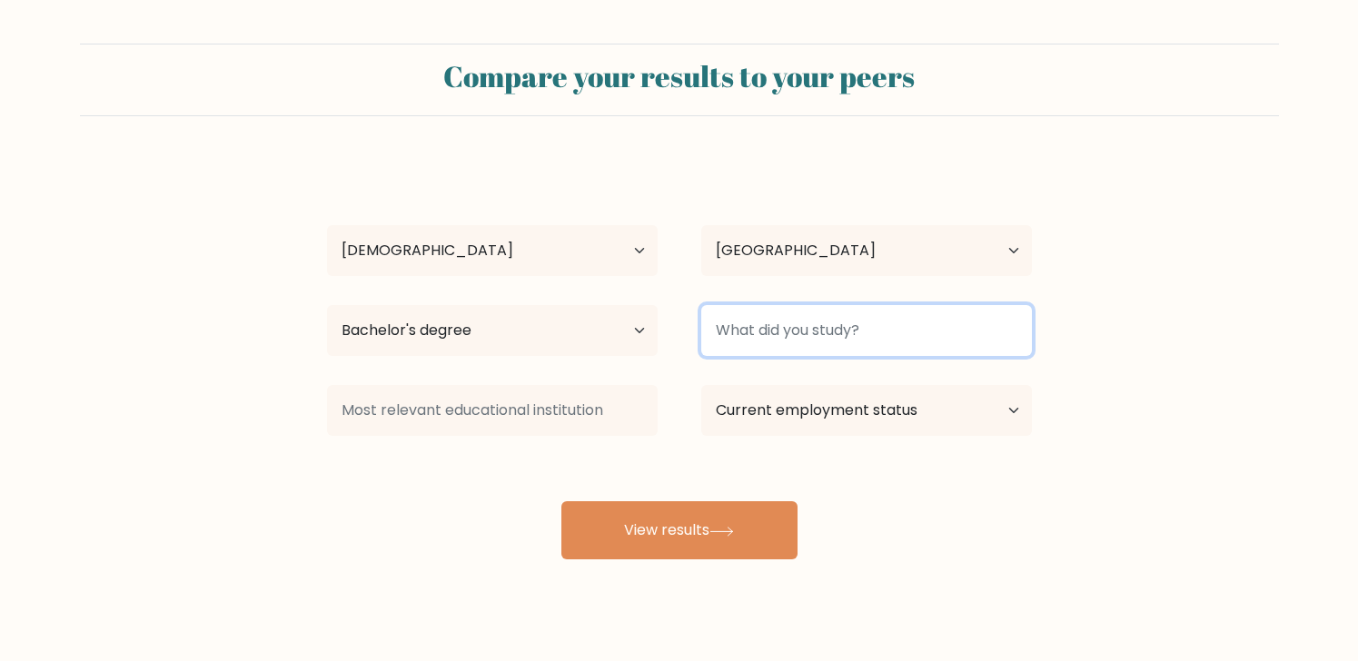
click at [828, 336] on input at bounding box center [866, 330] width 331 height 51
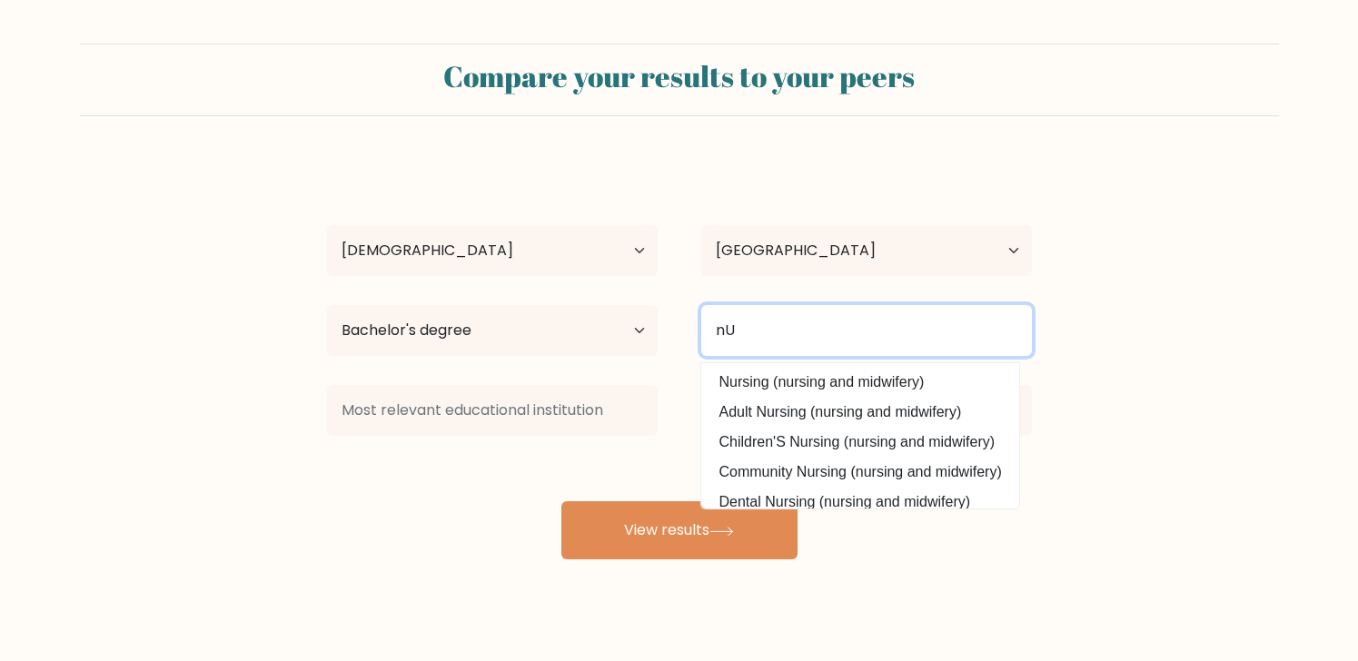
type input "n"
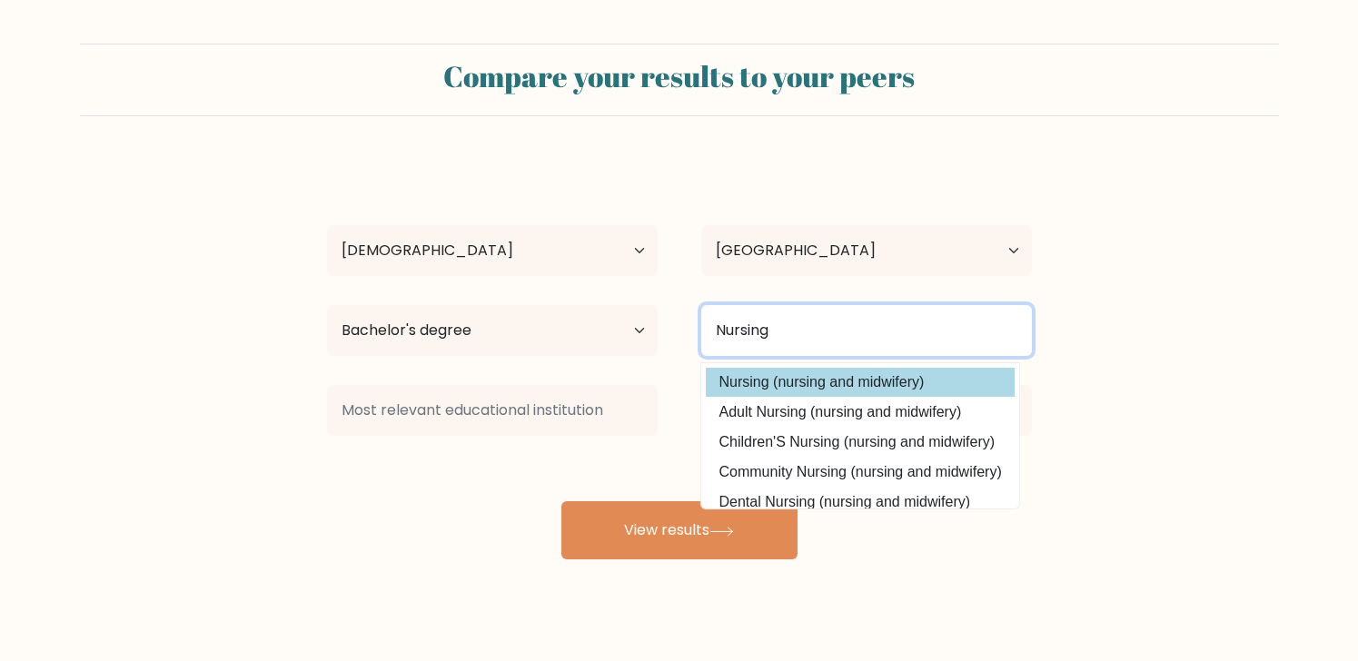
type input "Nursing"
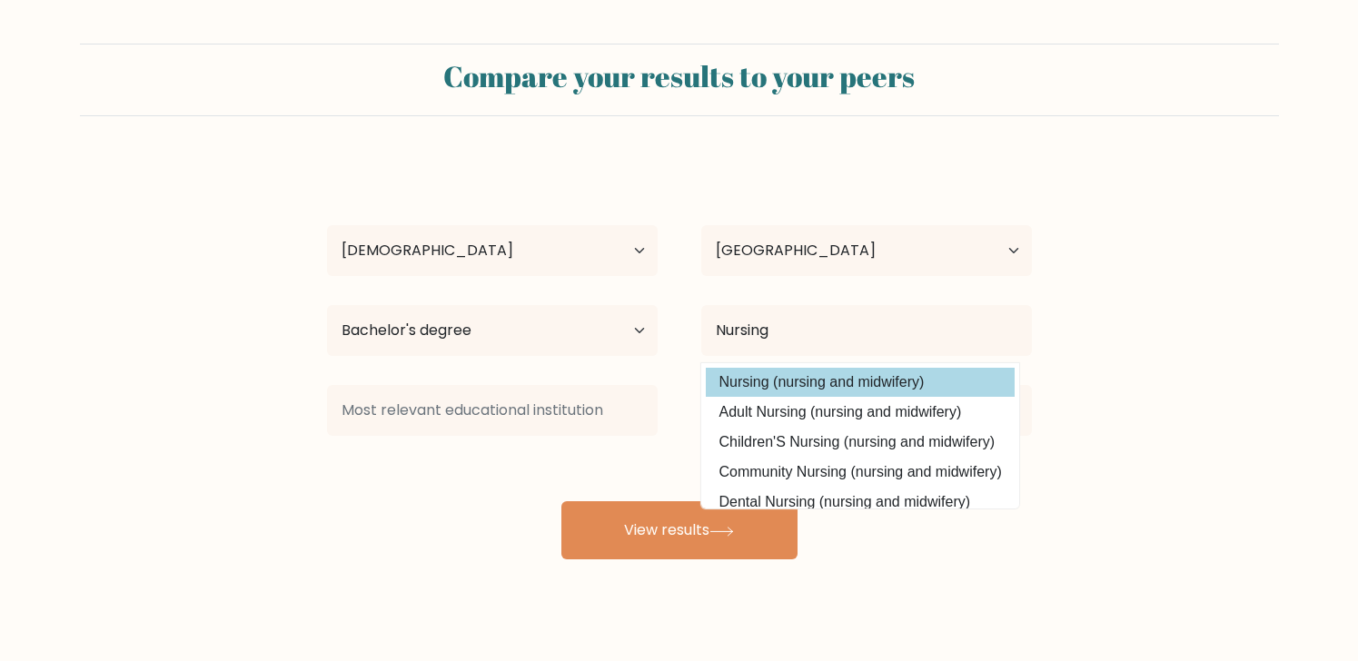
click at [863, 374] on option "Nursing (nursing and midwifery)" at bounding box center [860, 382] width 309 height 29
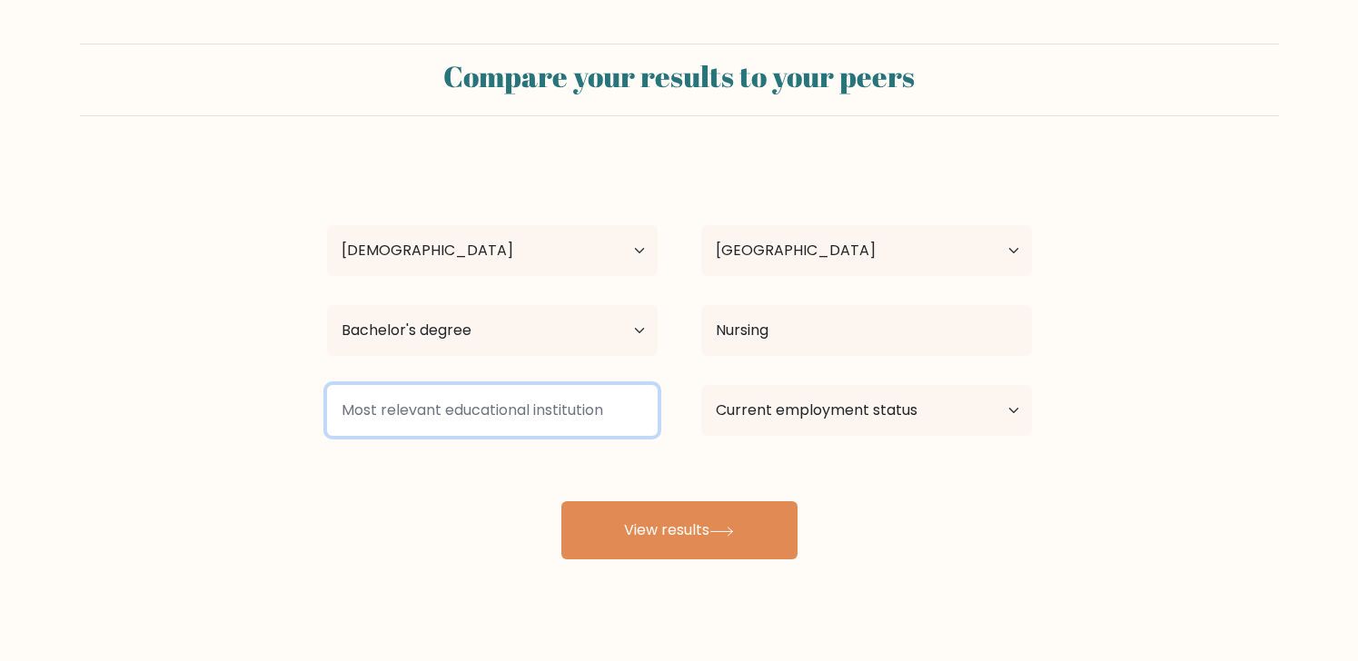
click at [540, 404] on input at bounding box center [492, 410] width 331 height 51
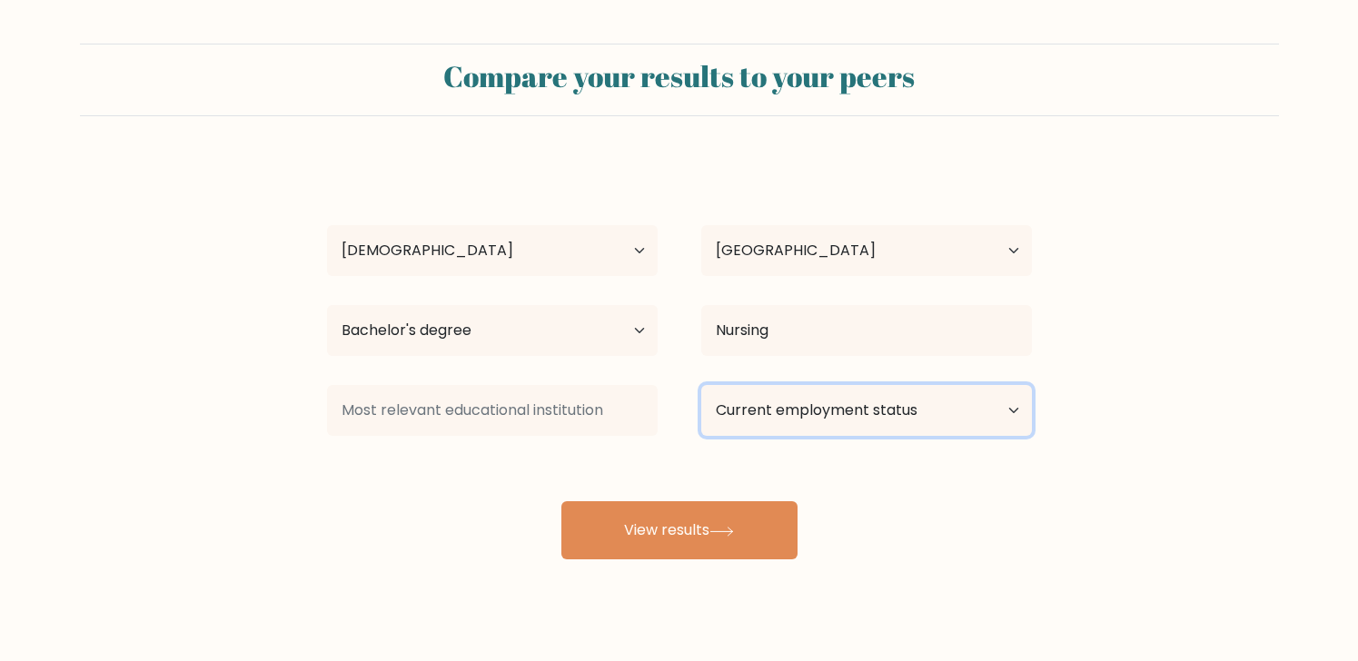
click at [812, 422] on select "Current employment status Employed Student Retired Other / prefer not to answer" at bounding box center [866, 410] width 331 height 51
select select "other"
click at [701, 385] on select "Current employment status Employed Student Retired Other / prefer not to answer" at bounding box center [866, 410] width 331 height 51
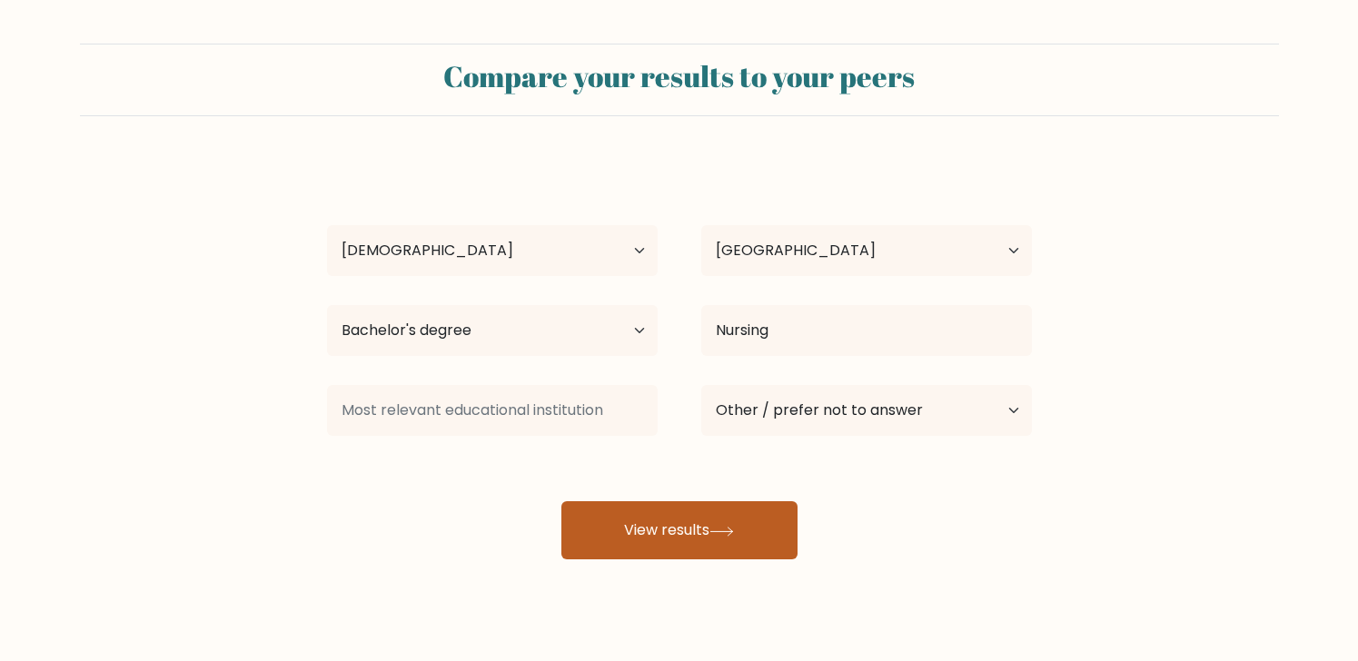
click at [698, 537] on button "View results" at bounding box center [679, 530] width 236 height 58
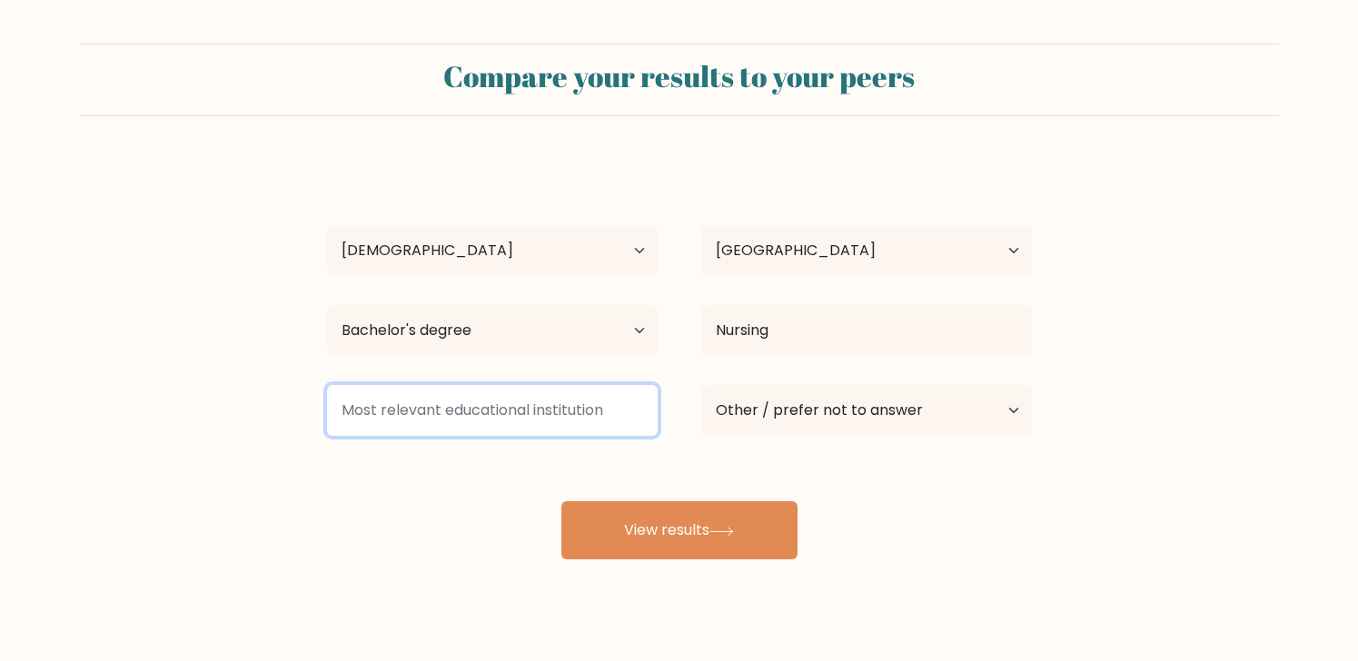
click at [576, 416] on input at bounding box center [492, 410] width 331 height 51
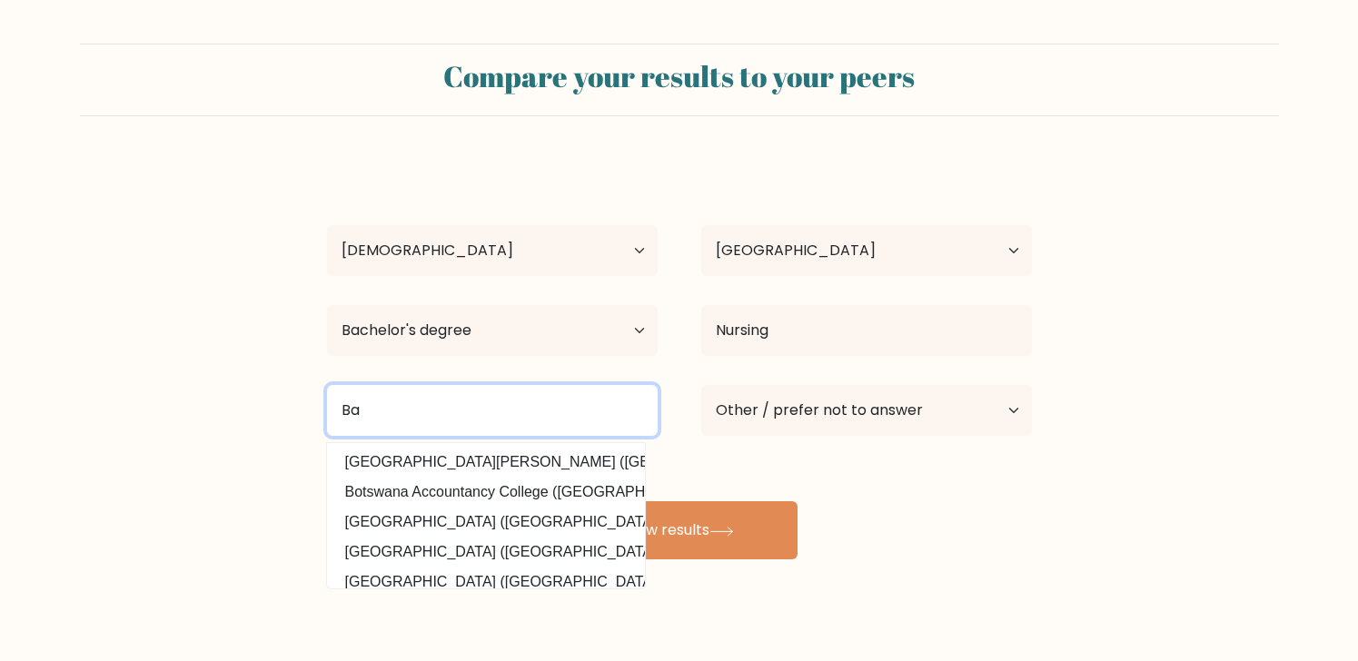
type input "B"
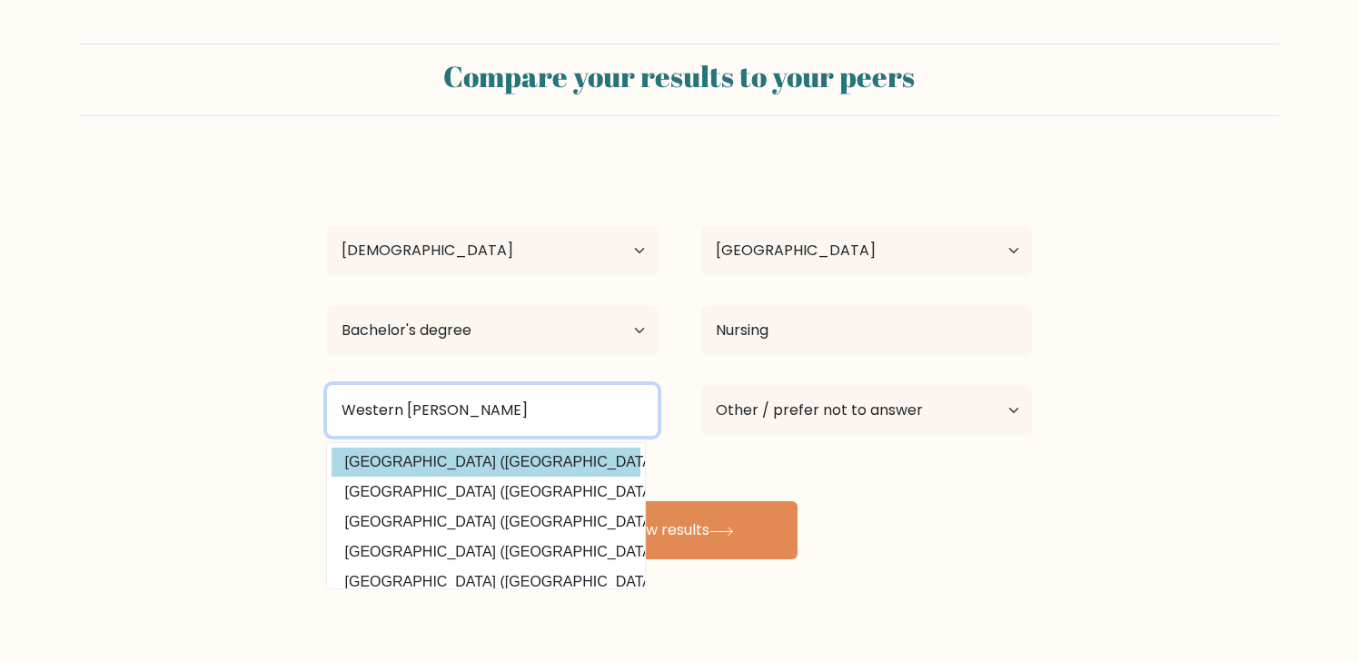
type input "Western Minda"
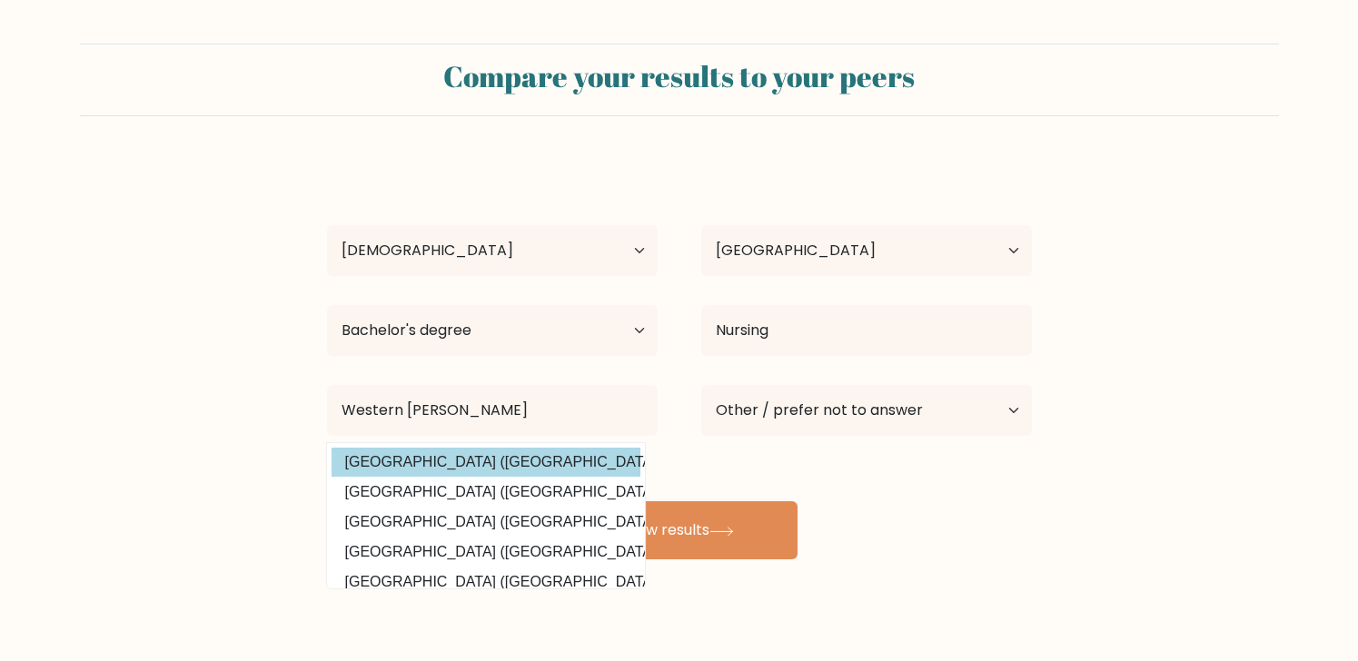
click at [569, 464] on div "Jessica Eijansantos Age Under 18 years old 18-24 years old 25-34 years old 35-4…" at bounding box center [679, 360] width 727 height 400
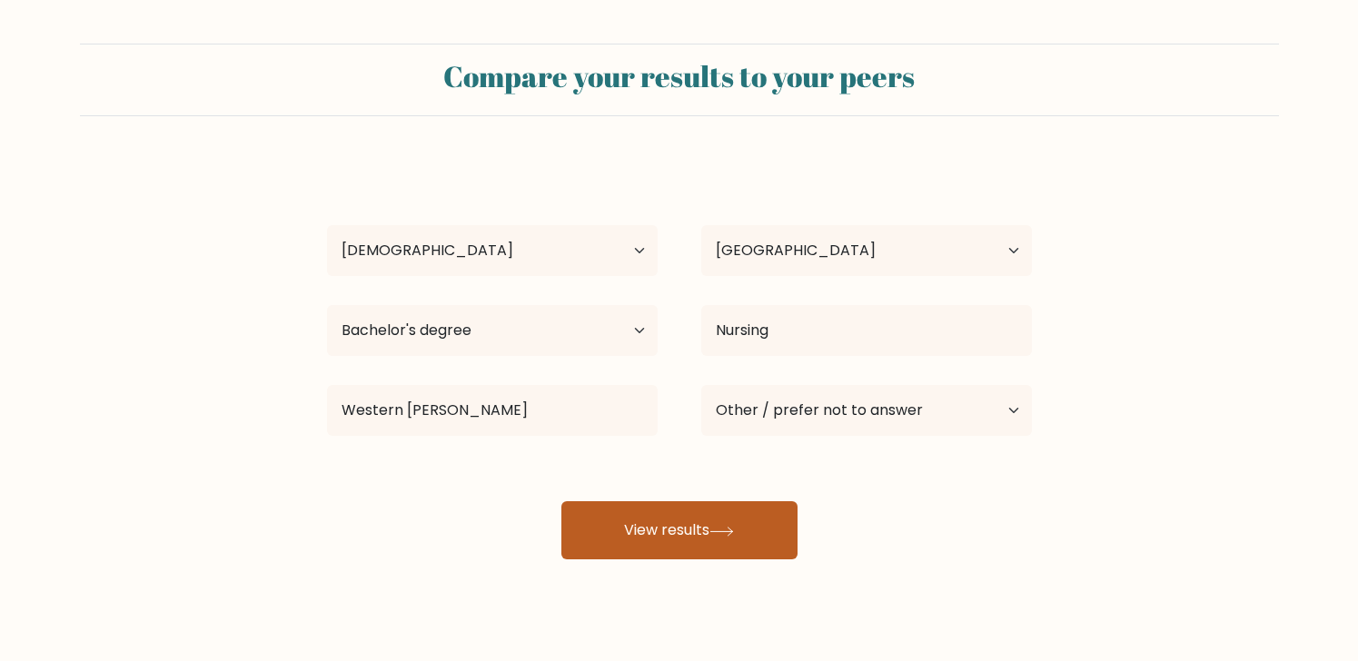
click at [660, 525] on button "View results" at bounding box center [679, 530] width 236 height 58
